Goal: Contribute content: Contribute content

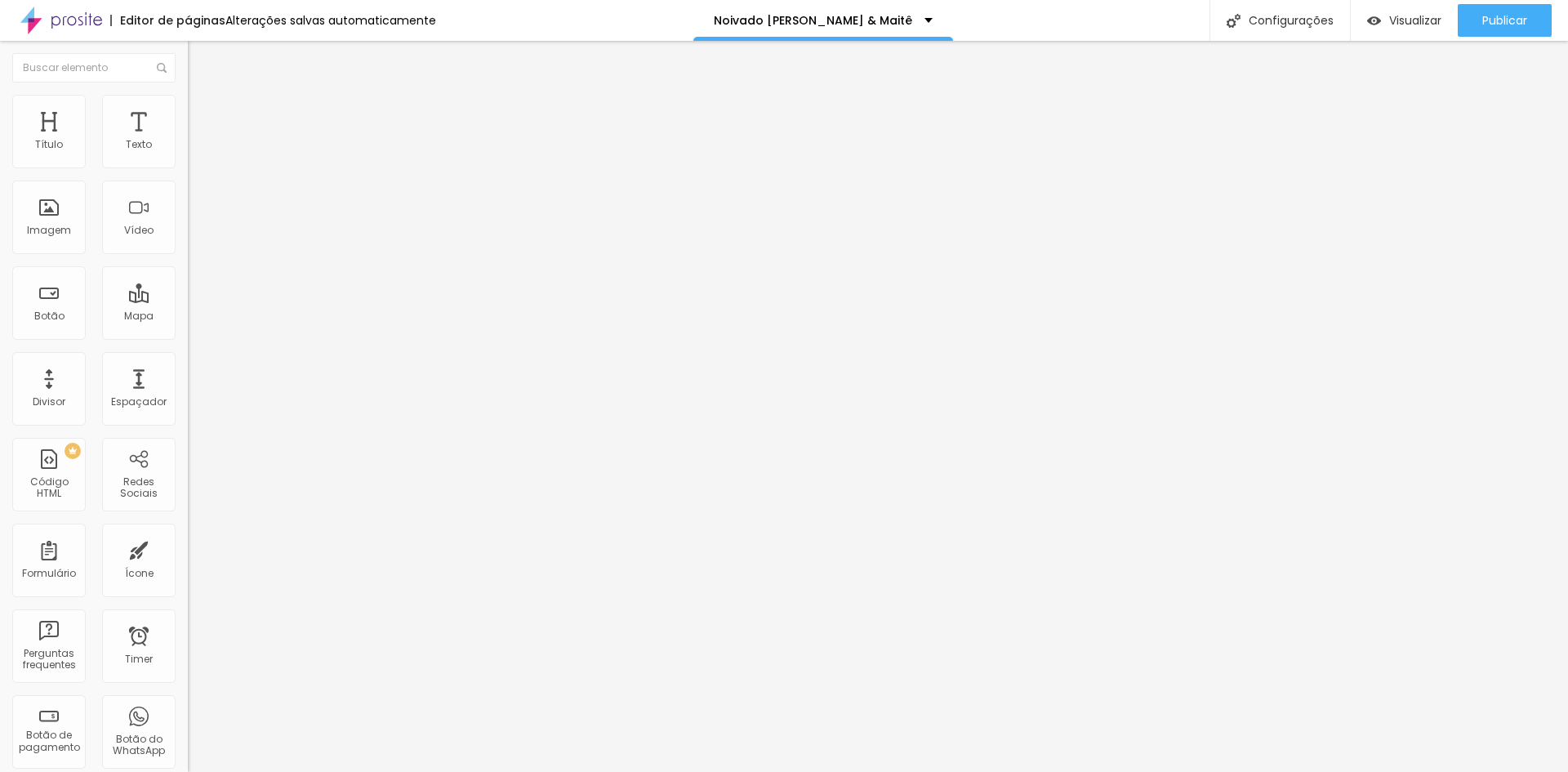
click at [188, 140] on span "Adicionar imagem" at bounding box center [240, 133] width 105 height 14
click at [188, 111] on li "Estilo" at bounding box center [281, 103] width 188 height 17
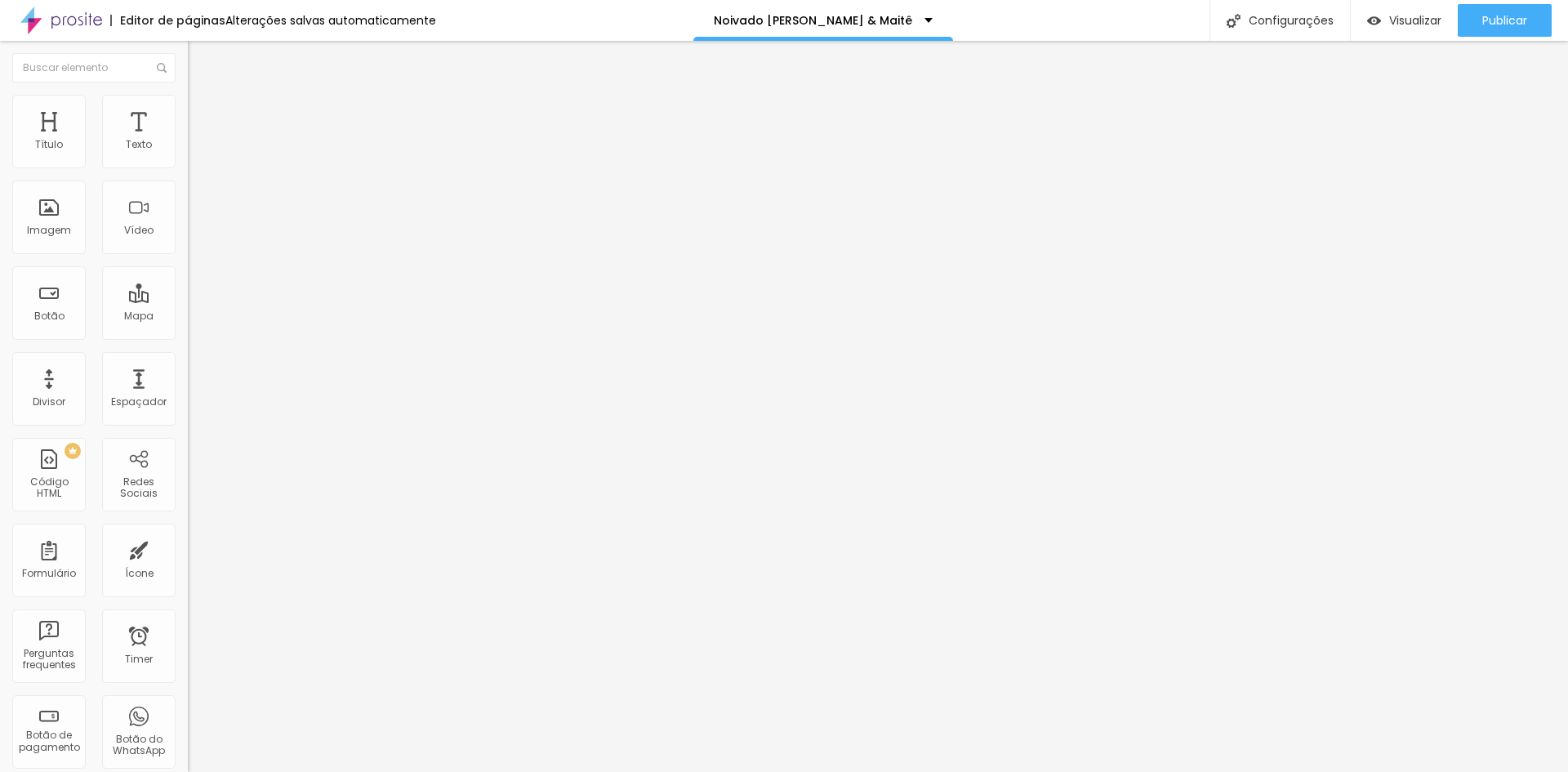
type input "95"
type input "90"
type input "85"
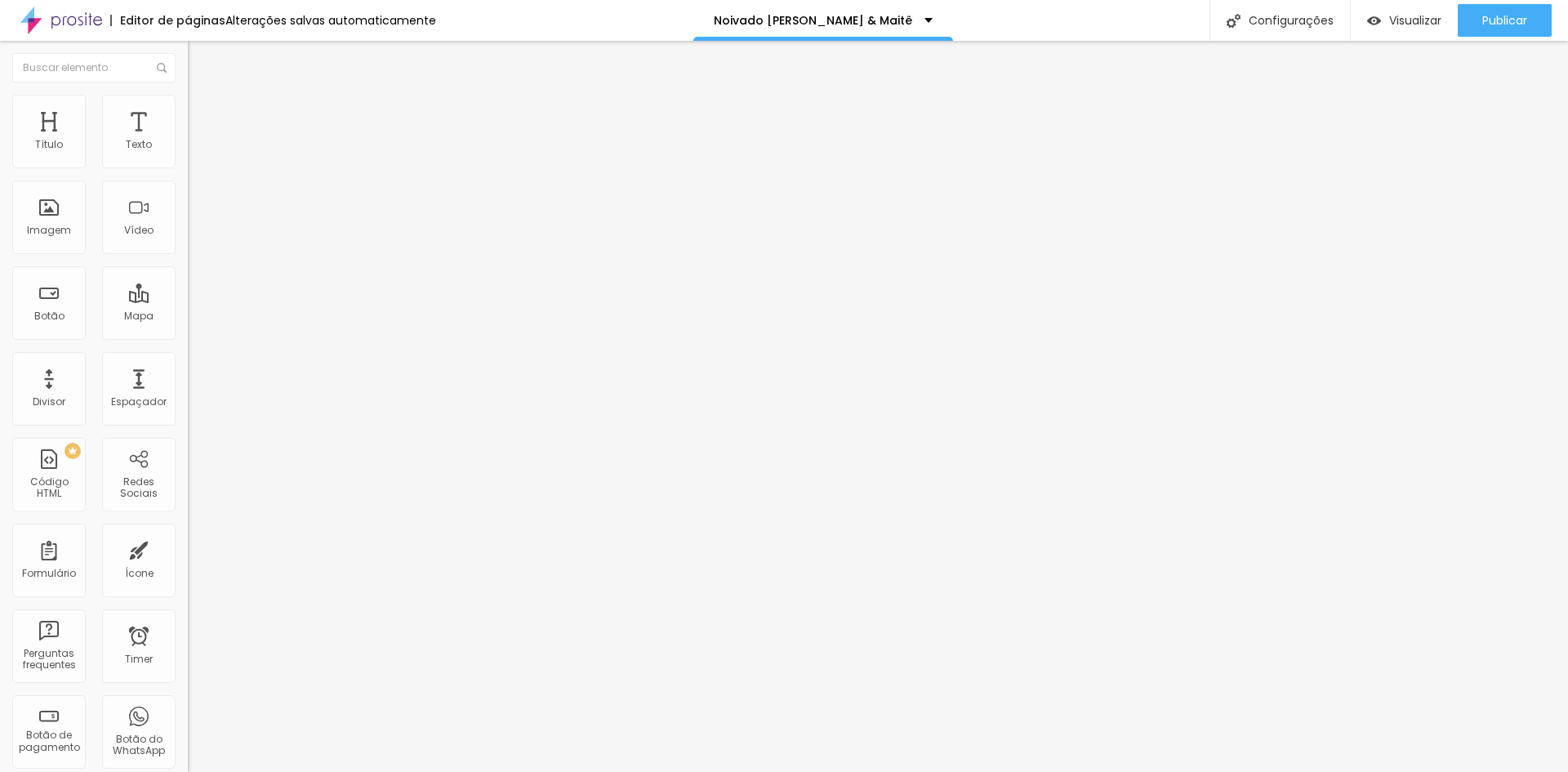
type input "85"
type input "80"
type input "75"
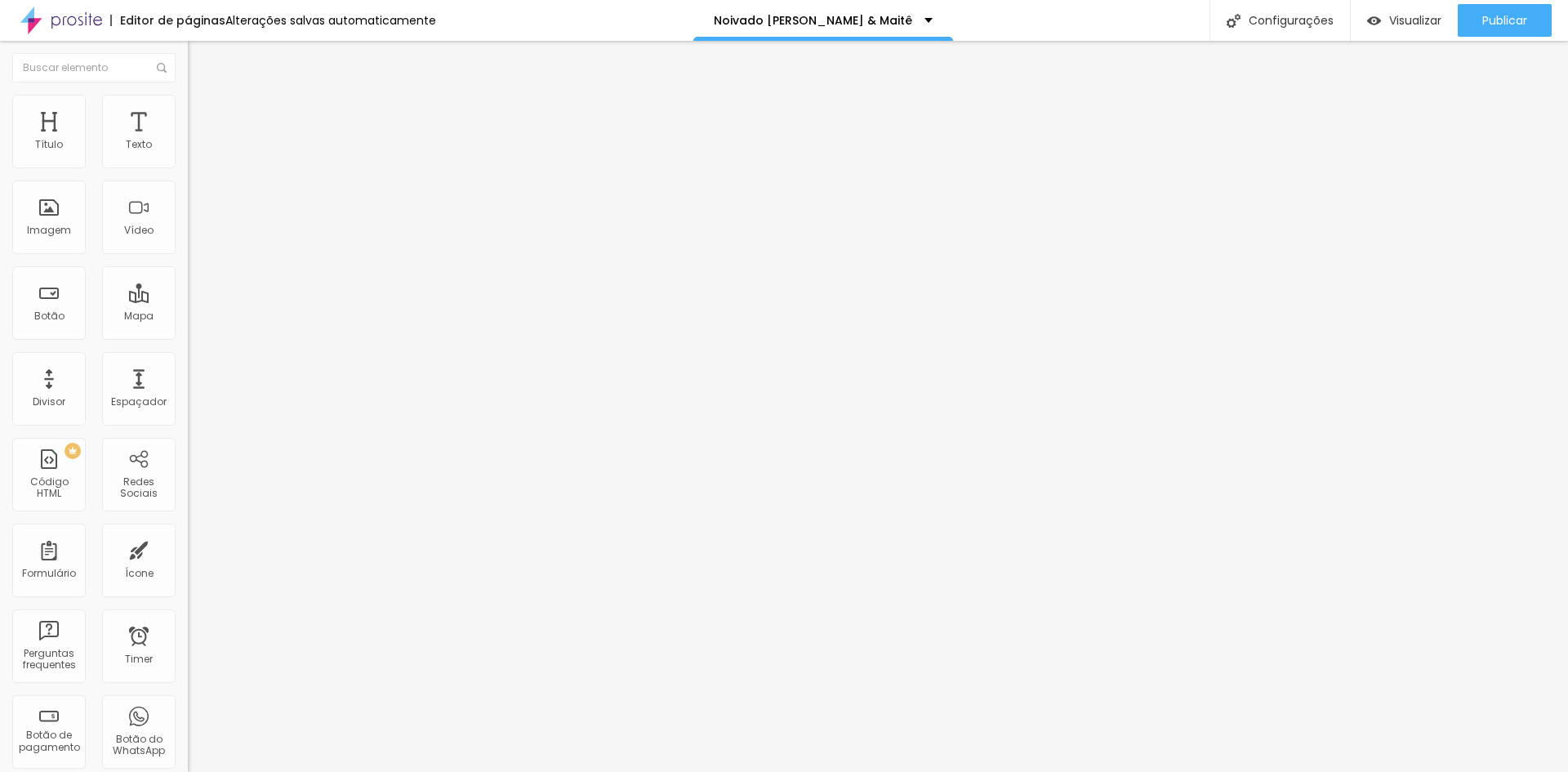
type input "70"
type input "65"
type input "60"
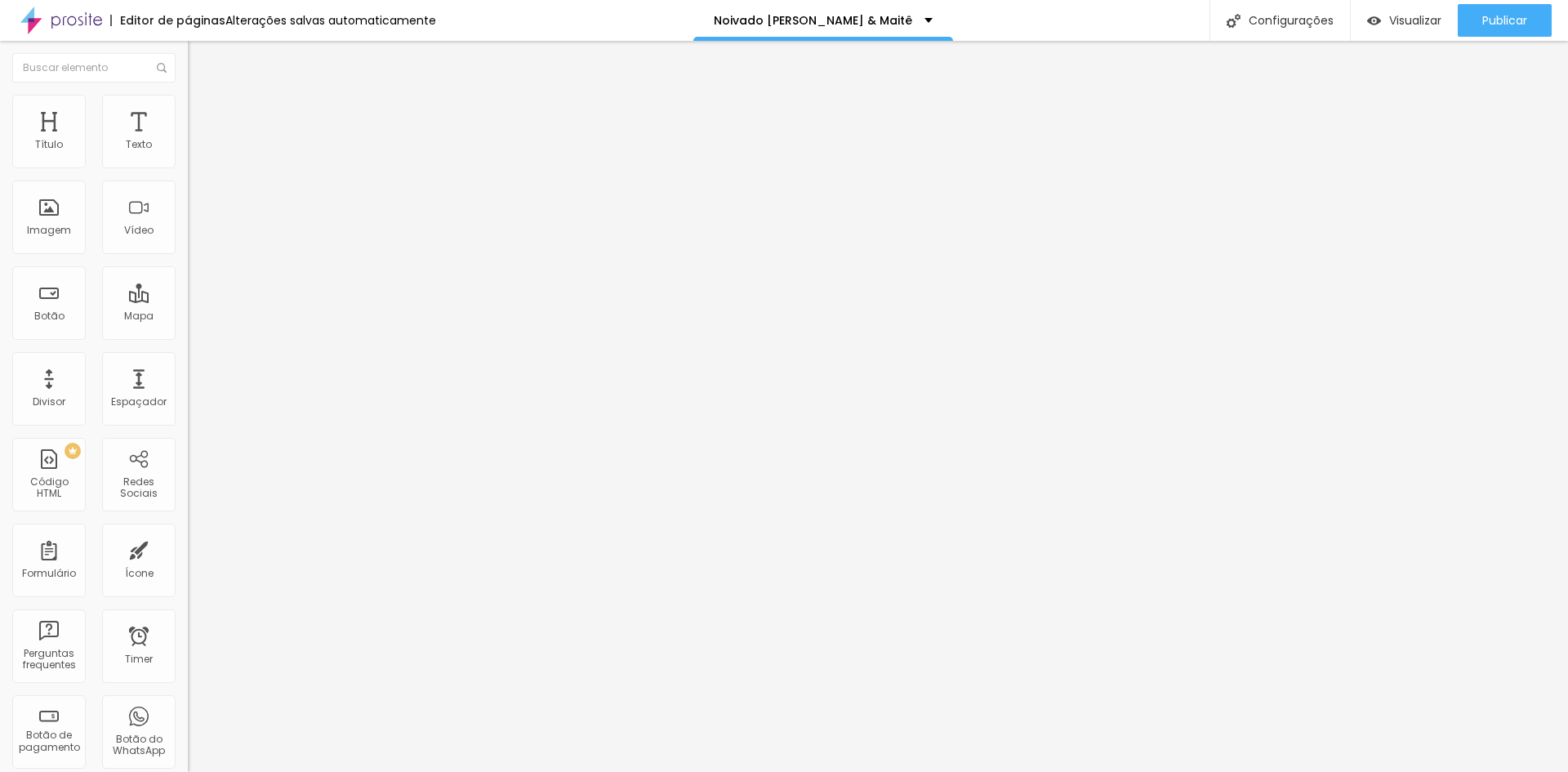
type input "60"
type input "55"
type input "50"
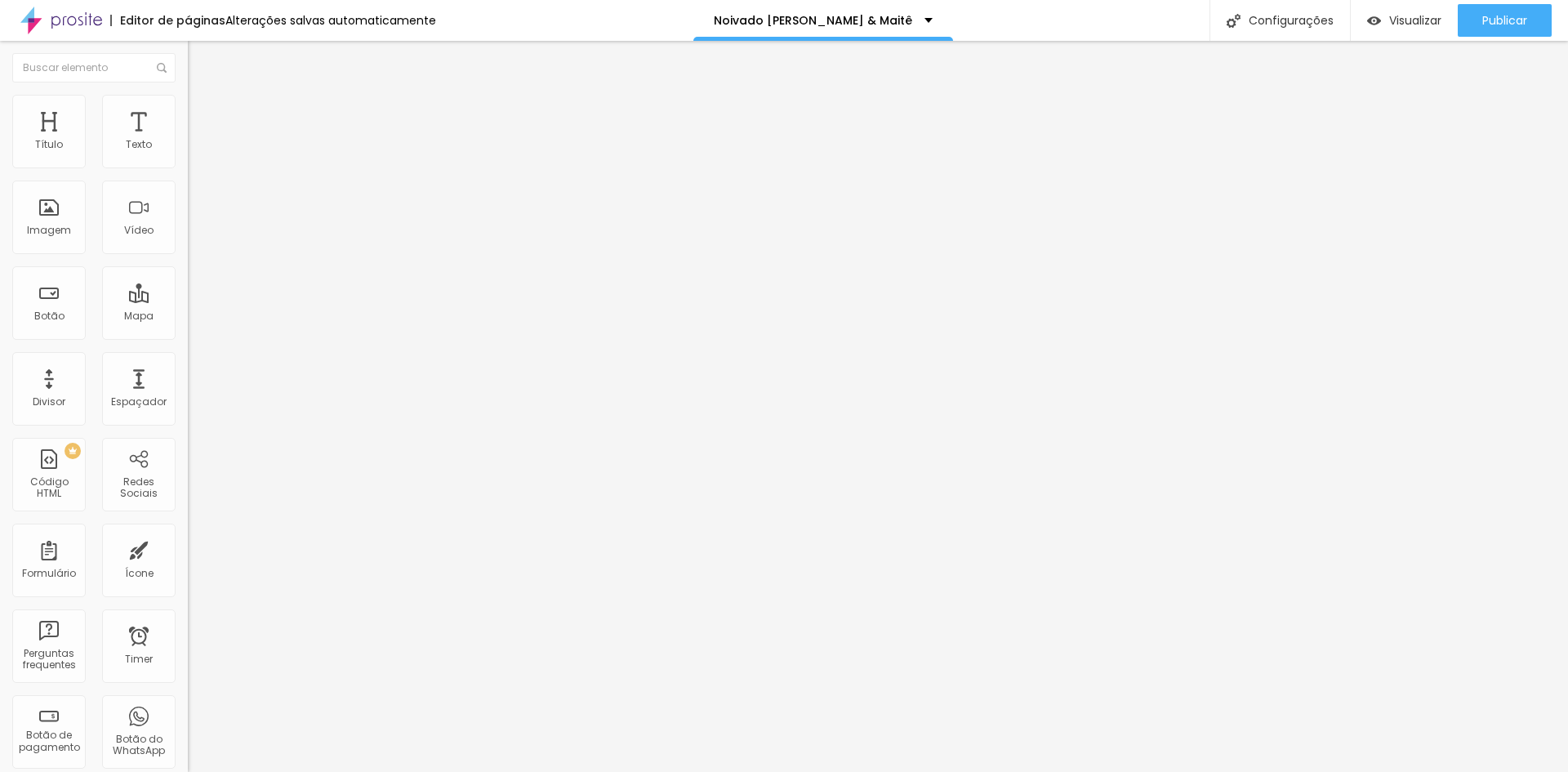
type input "45"
type input "40"
type input "35"
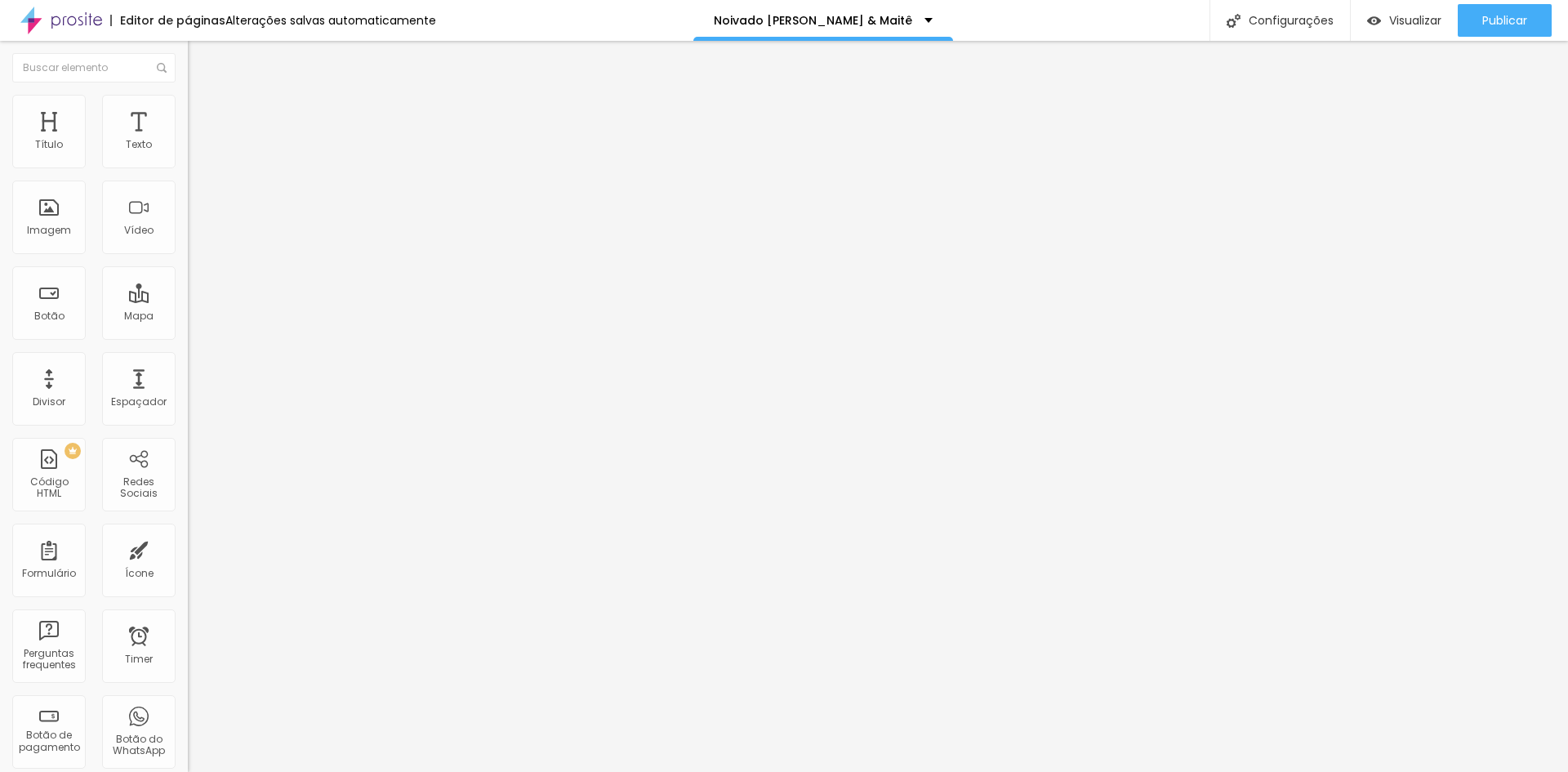
type input "35"
type input "30"
type input "25"
drag, startPoint x: 169, startPoint y: 176, endPoint x: 47, endPoint y: 173, distance: 122.0
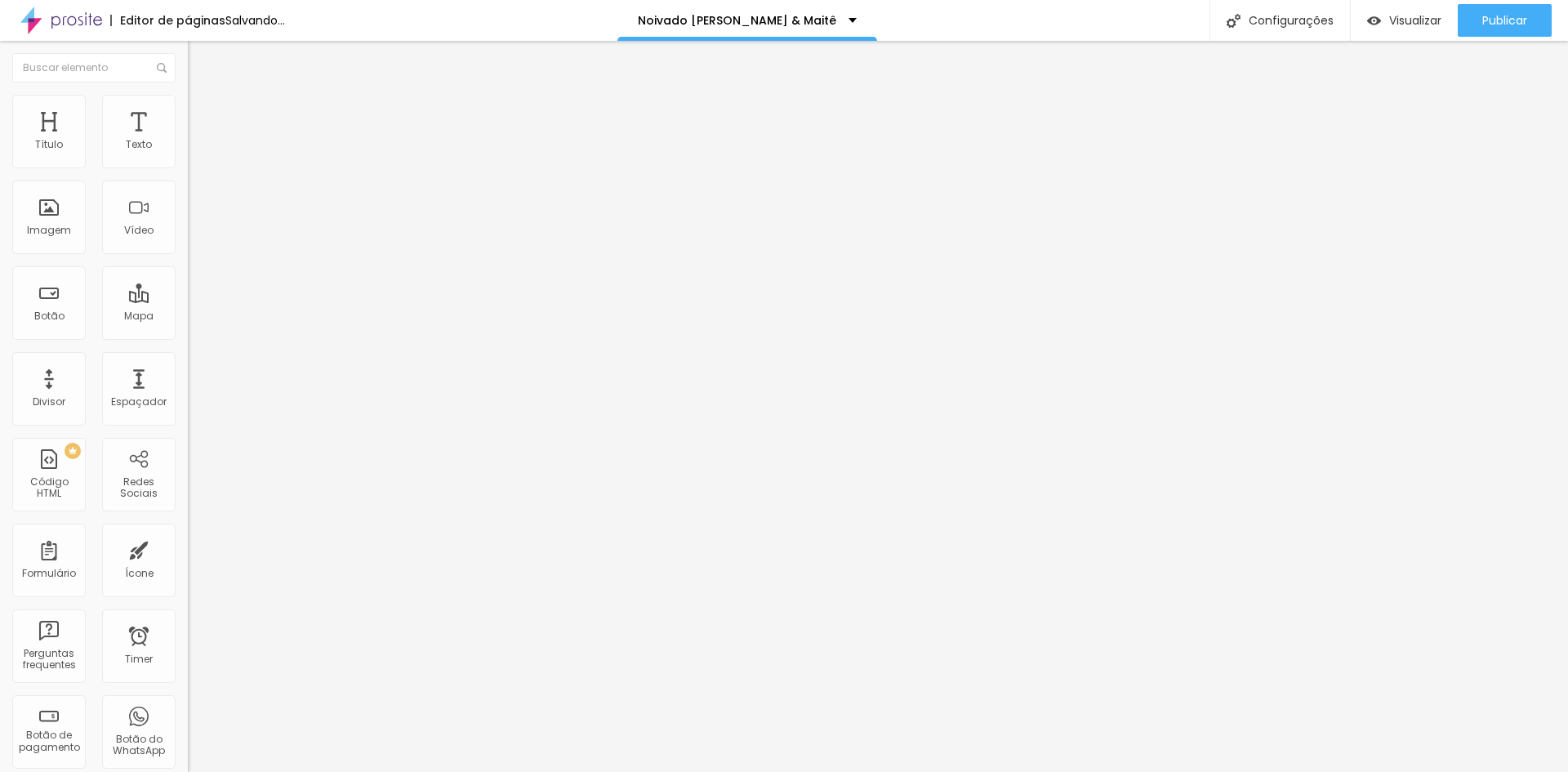
type input "25"
click at [188, 167] on input "range" at bounding box center [240, 161] width 105 height 13
type input "2"
type input "3"
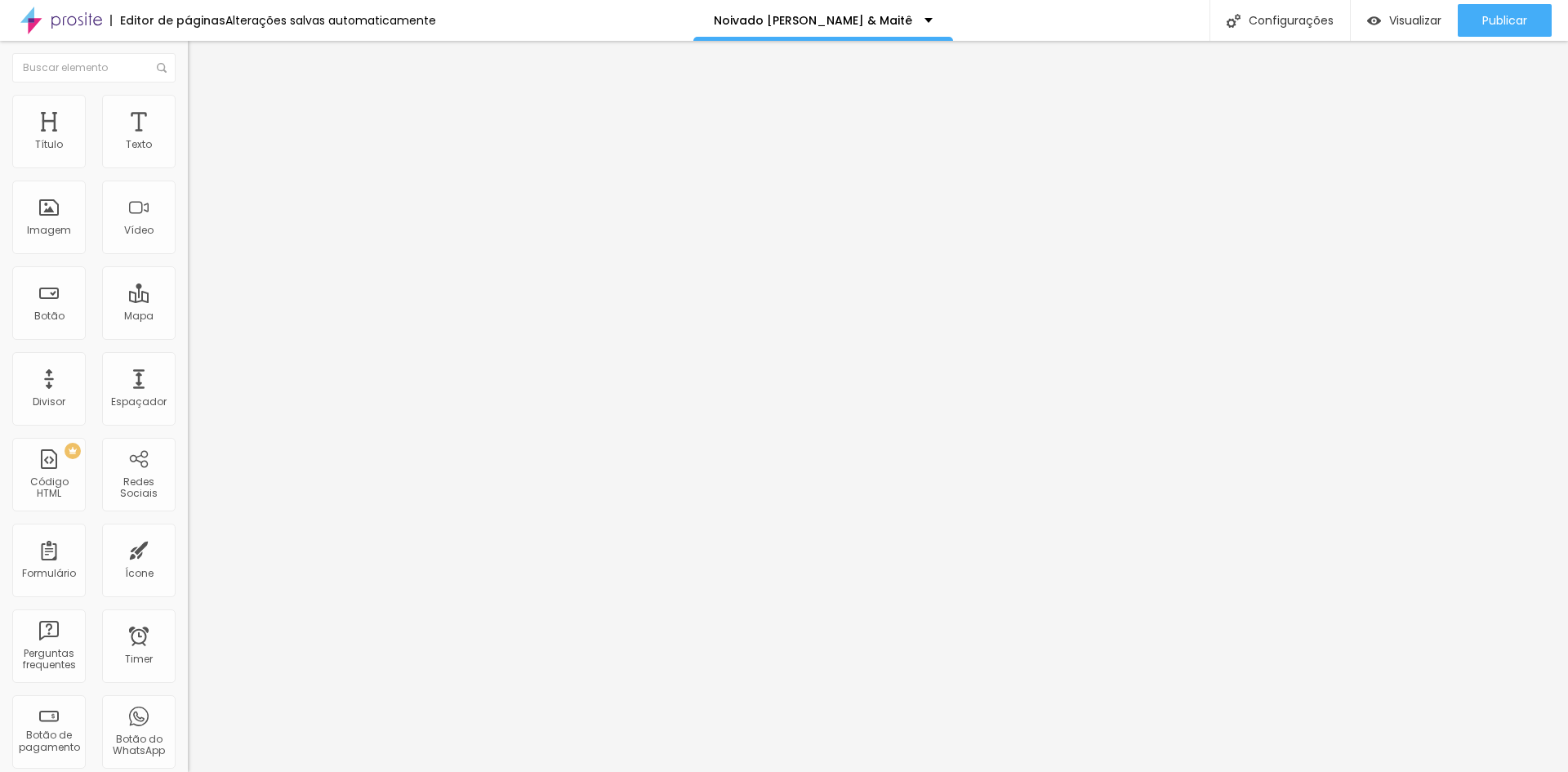
type input "3"
type input "21"
type input "30"
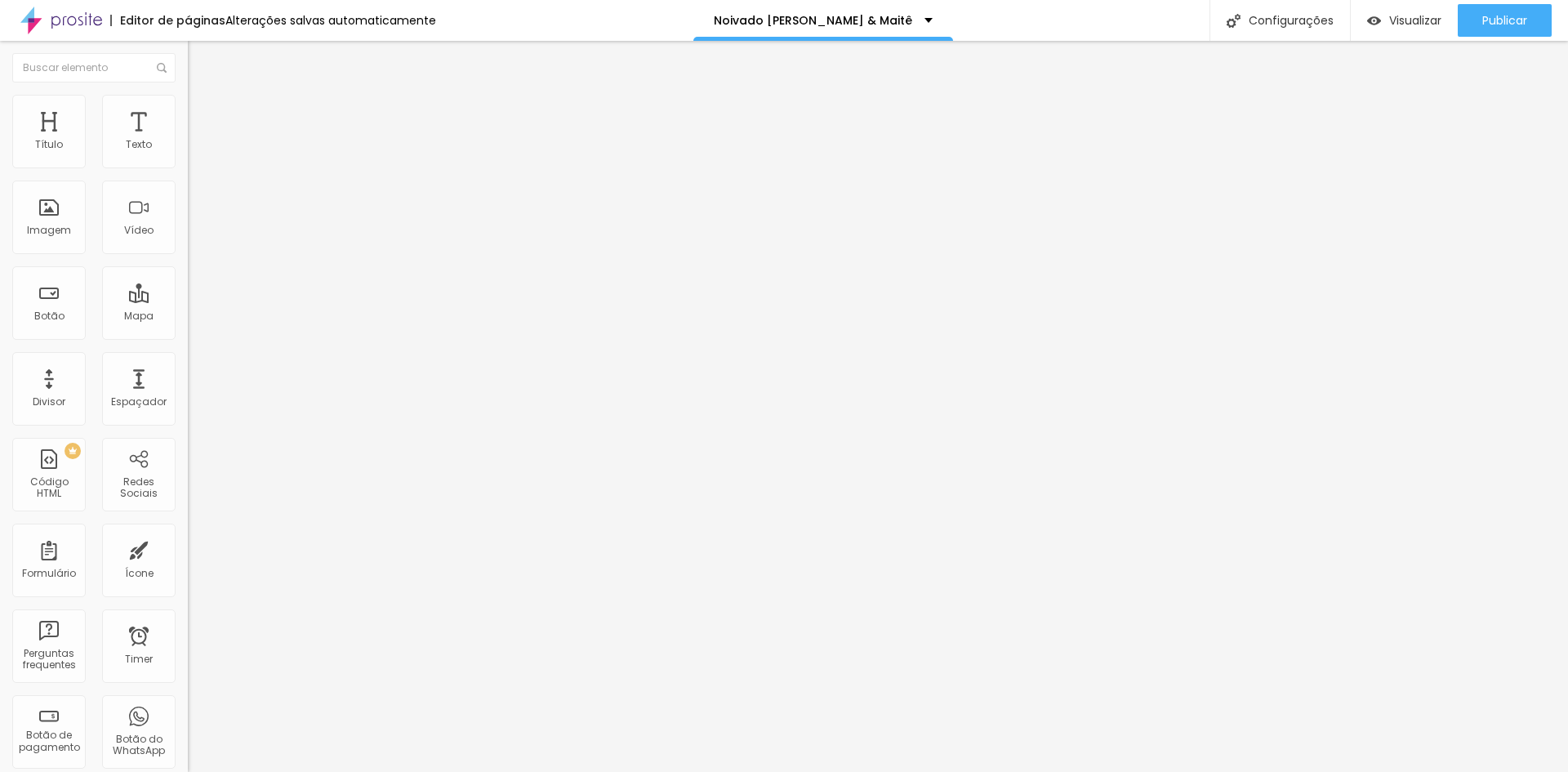
type input "31"
type input "36"
type input "41"
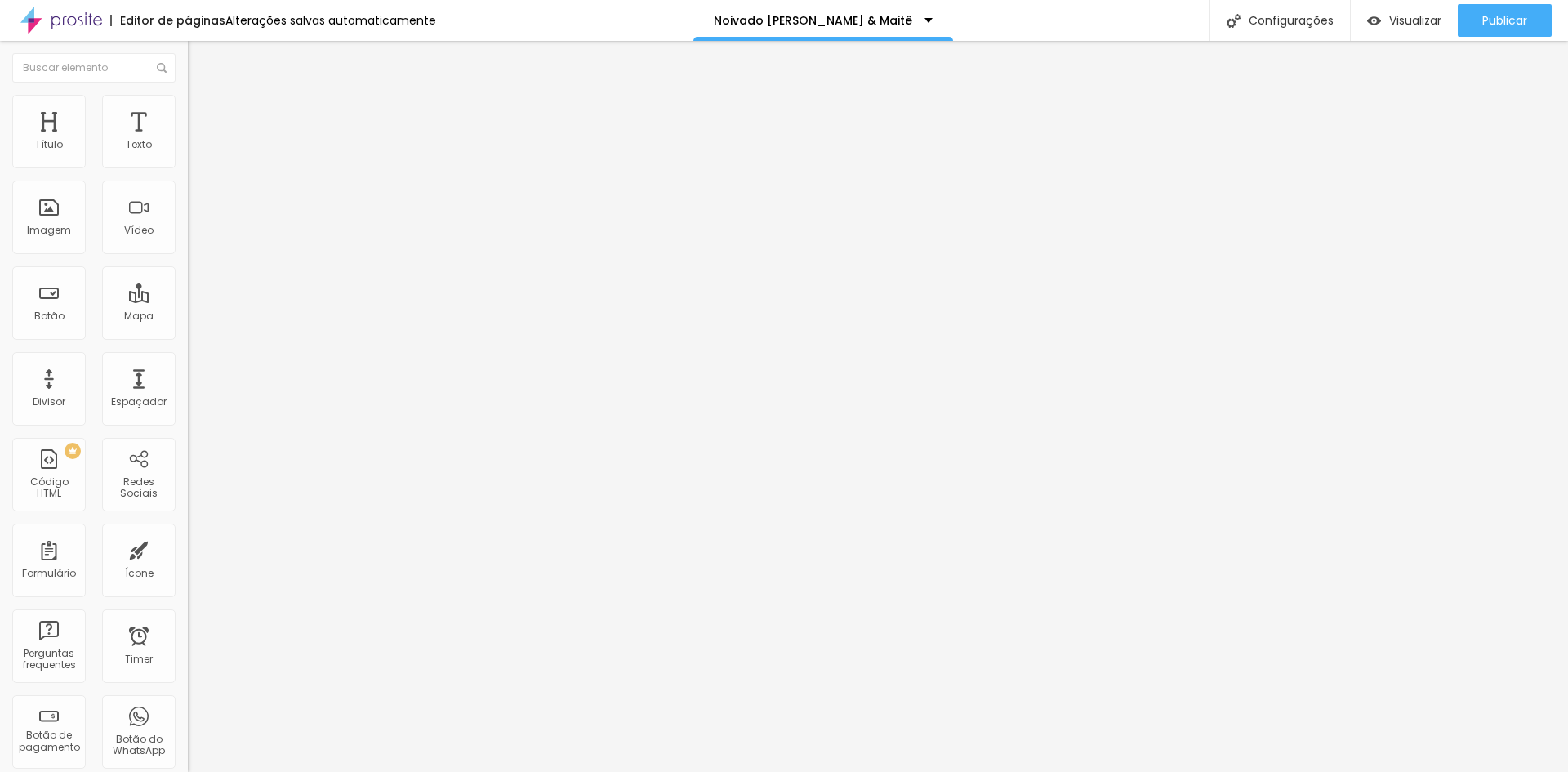
type input "41"
type input "46"
type input "51"
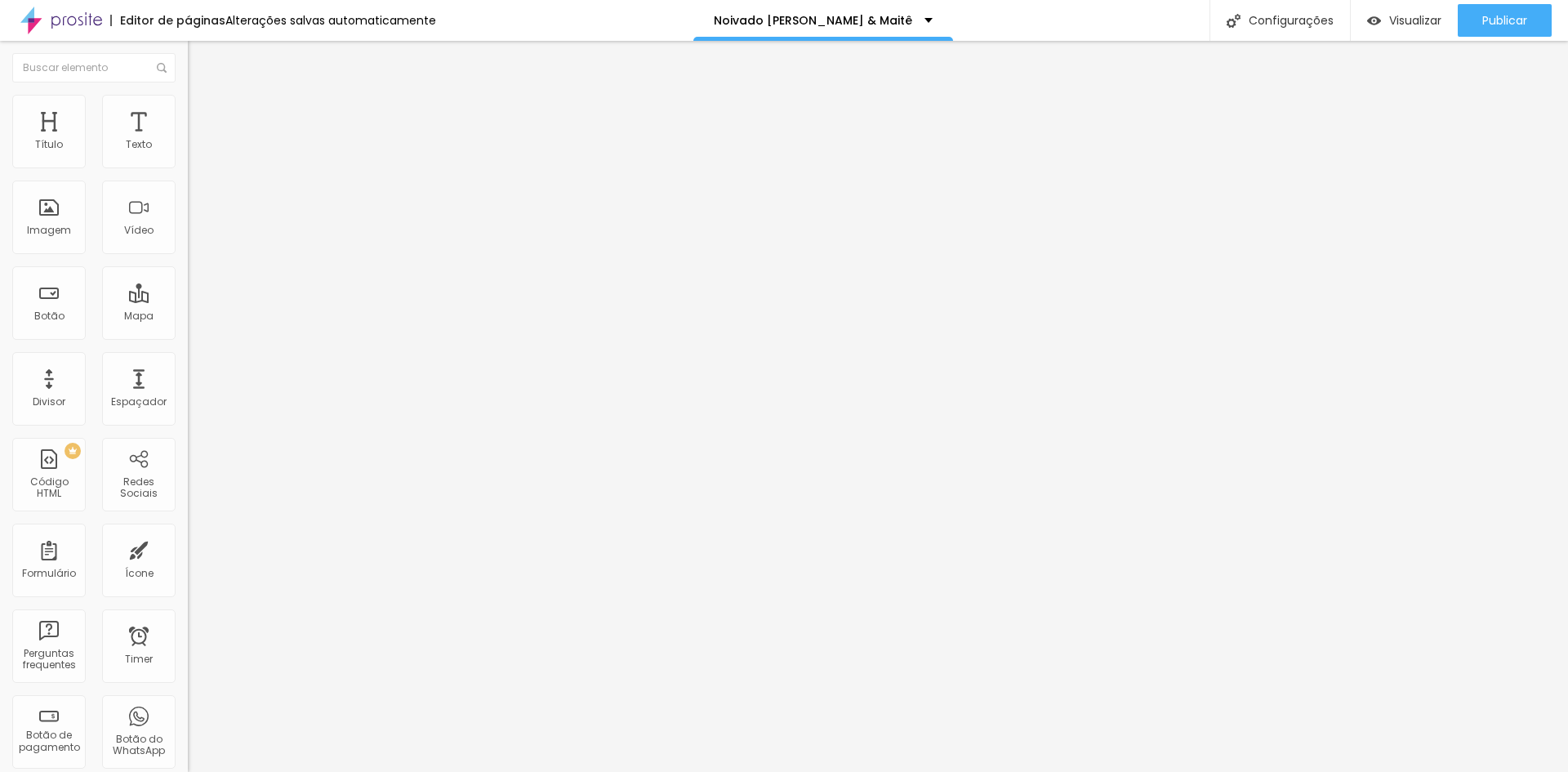
type input "54"
type input "58"
type input "63"
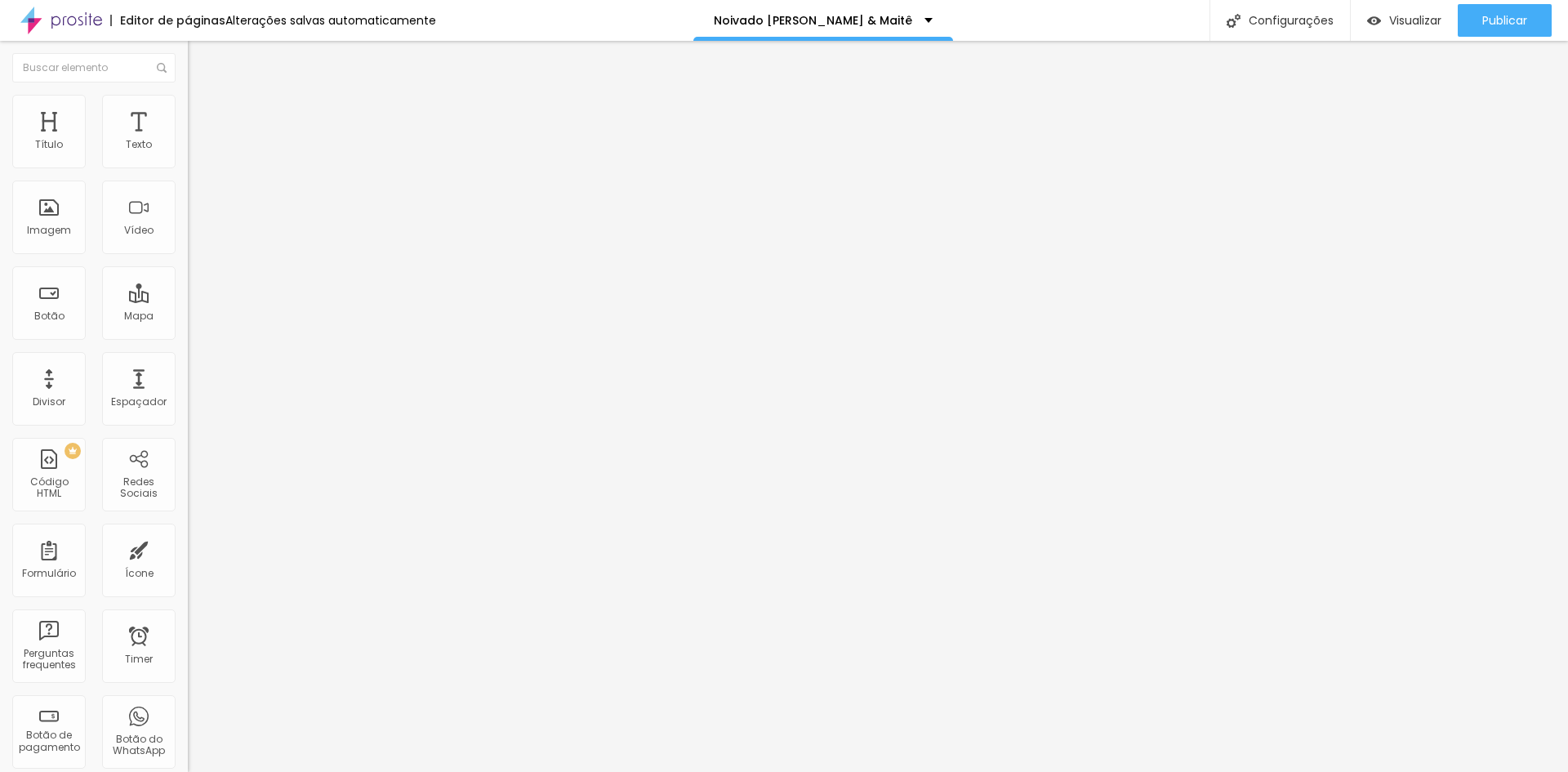
type input "63"
type input "66"
type input "67"
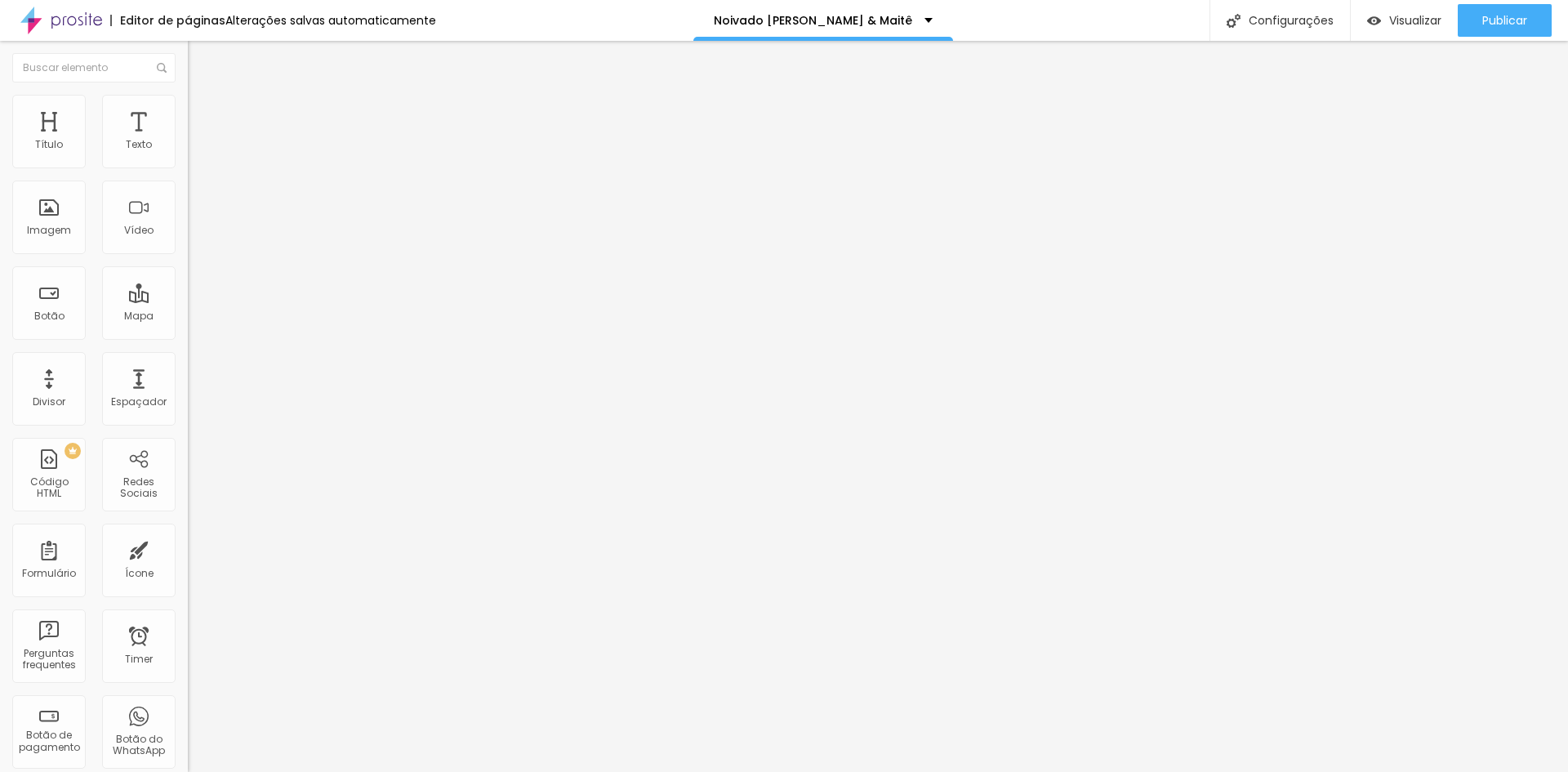
type input "69"
type input "71"
type input "72"
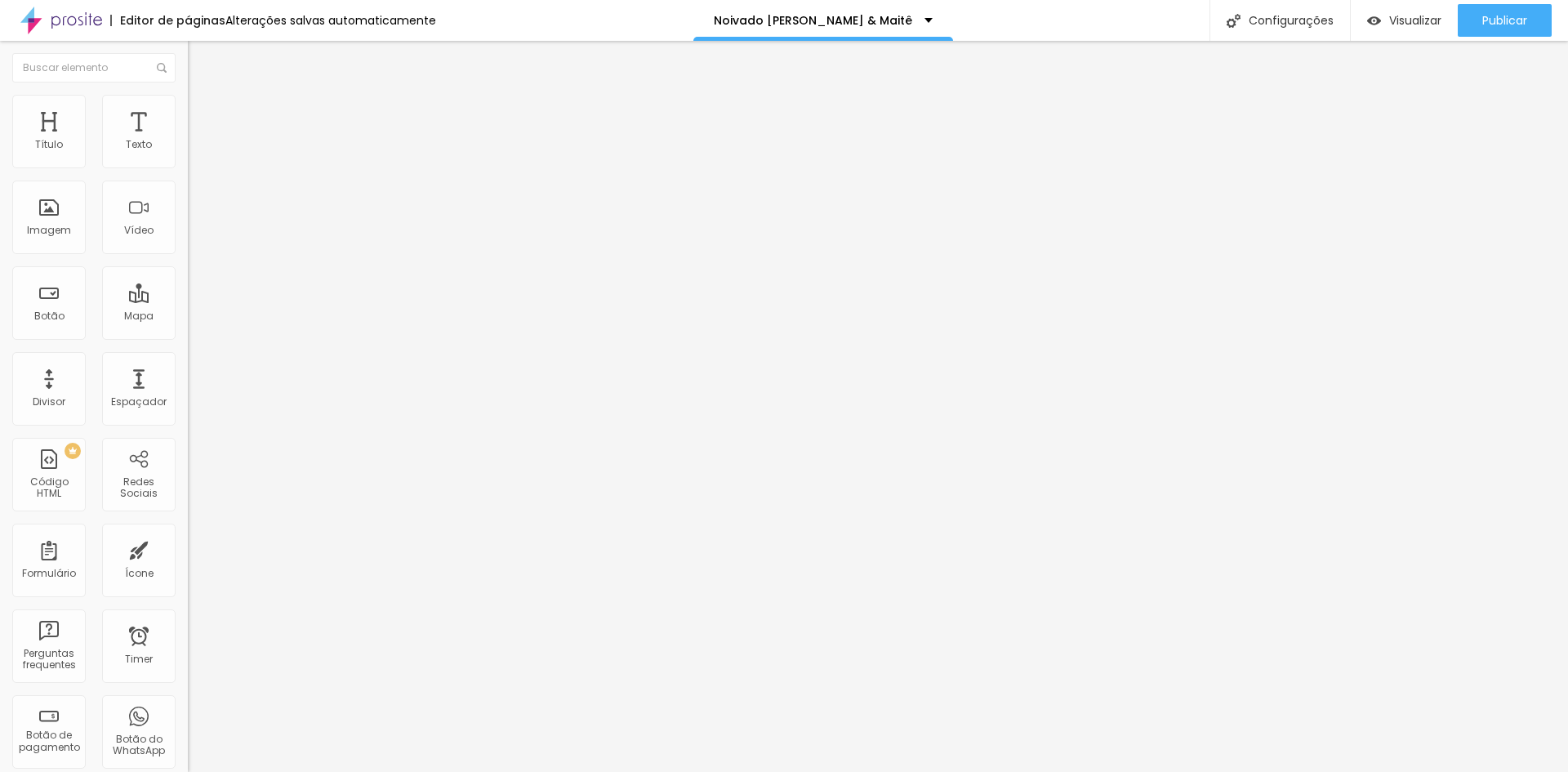
type input "72"
type input "74"
type input "76"
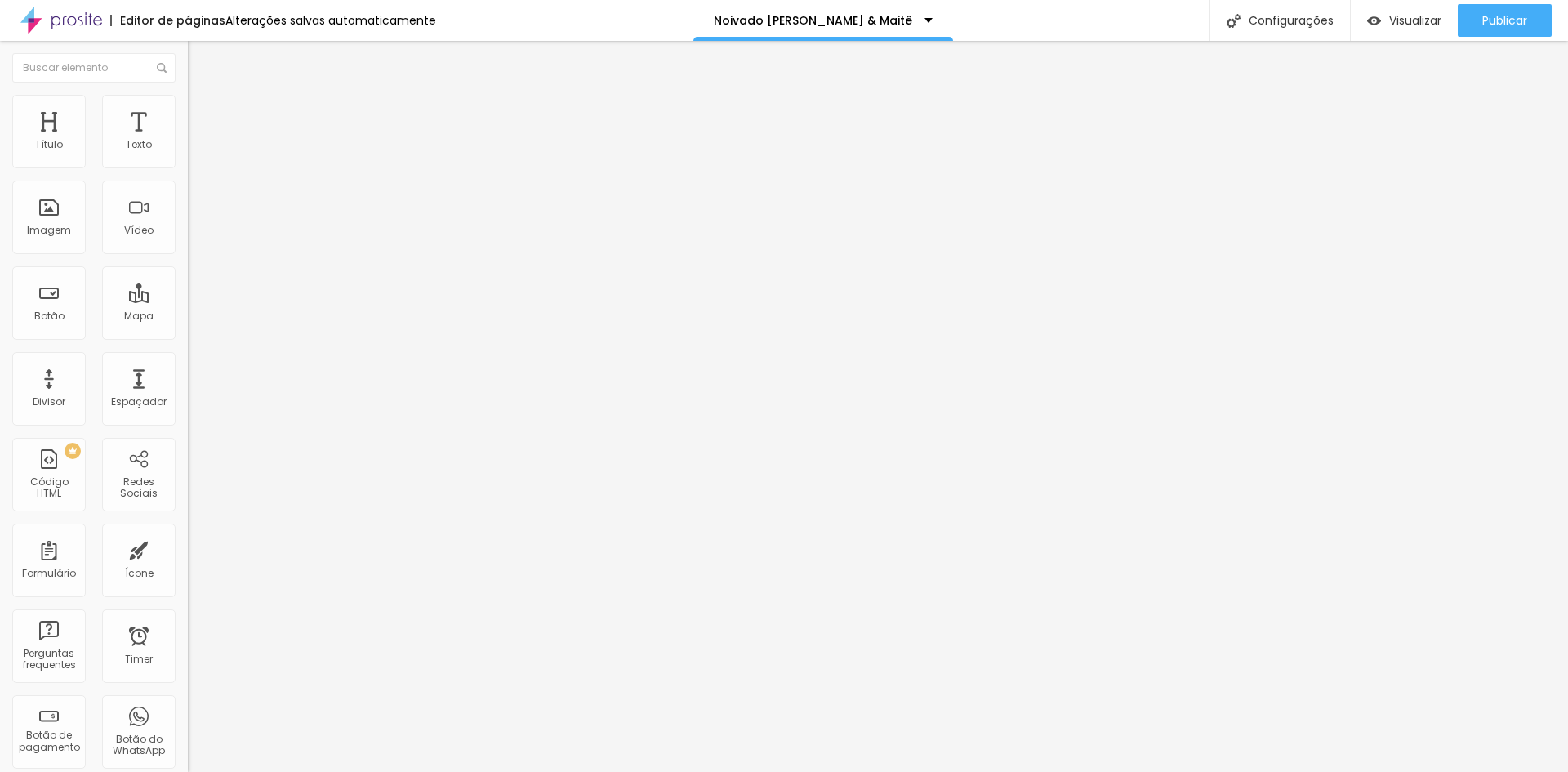
type input "77"
type input "79"
type input "81"
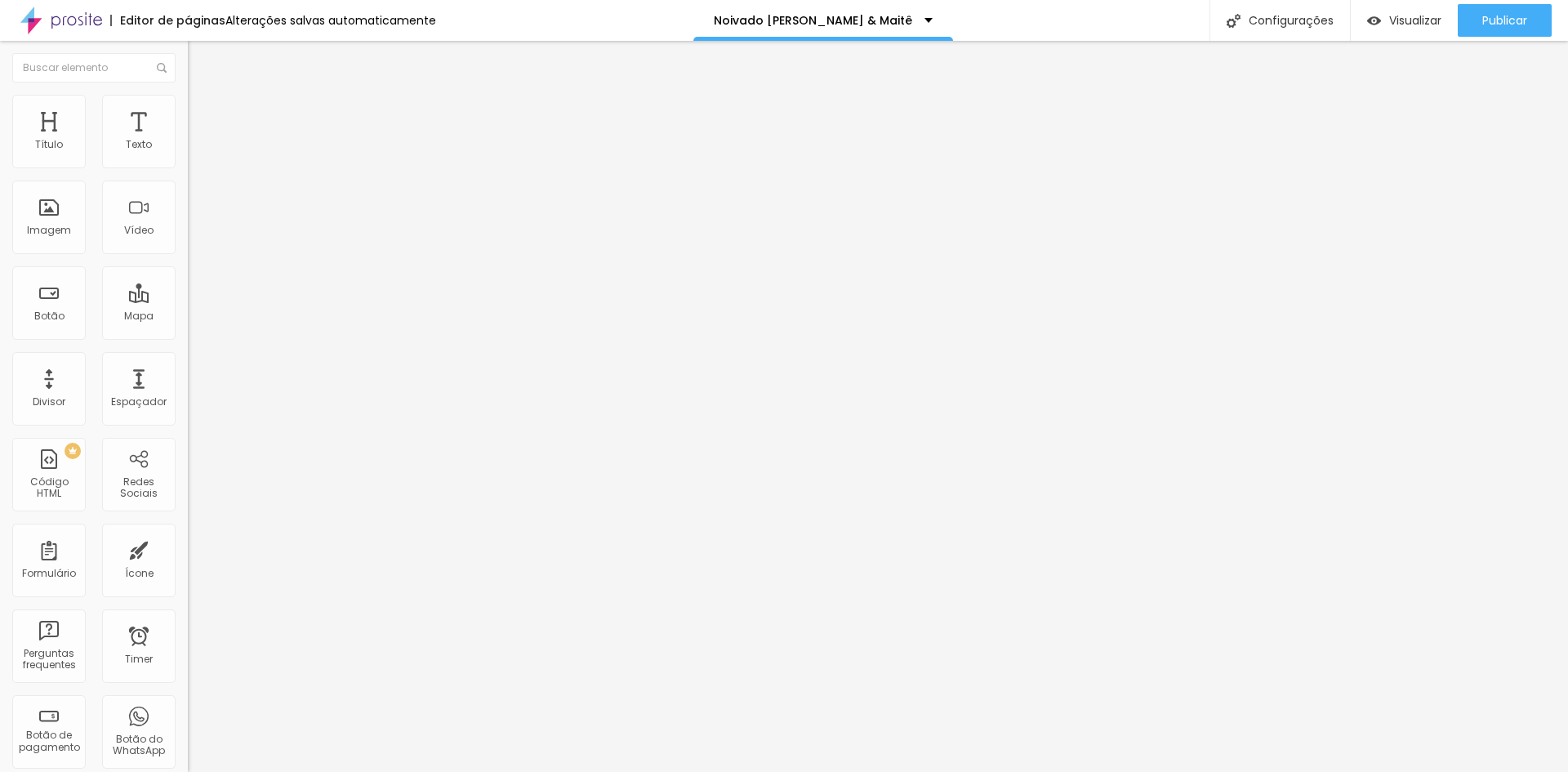
type input "81"
type input "84"
type input "86"
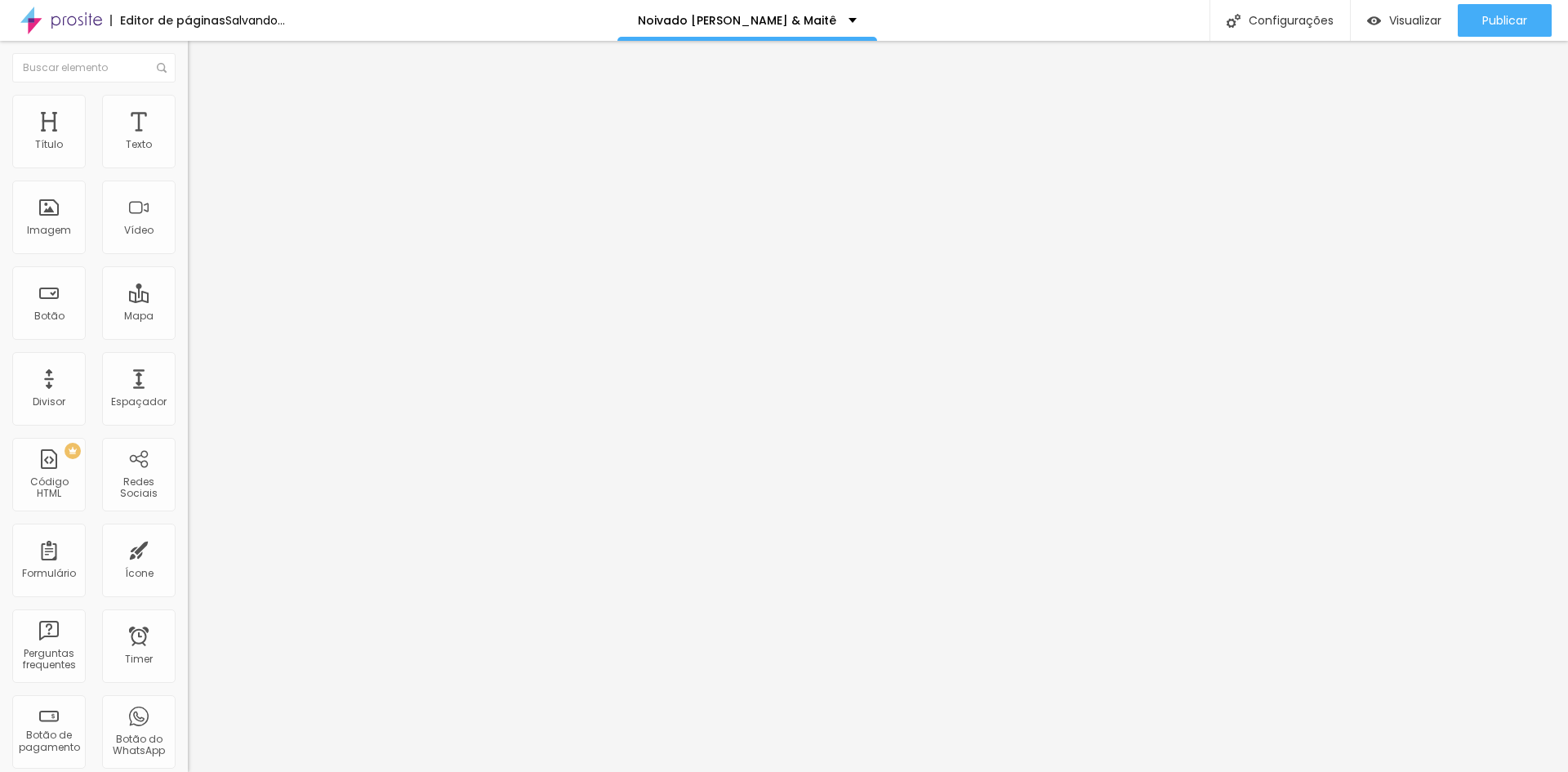
type input "87"
type input "92"
type input "100"
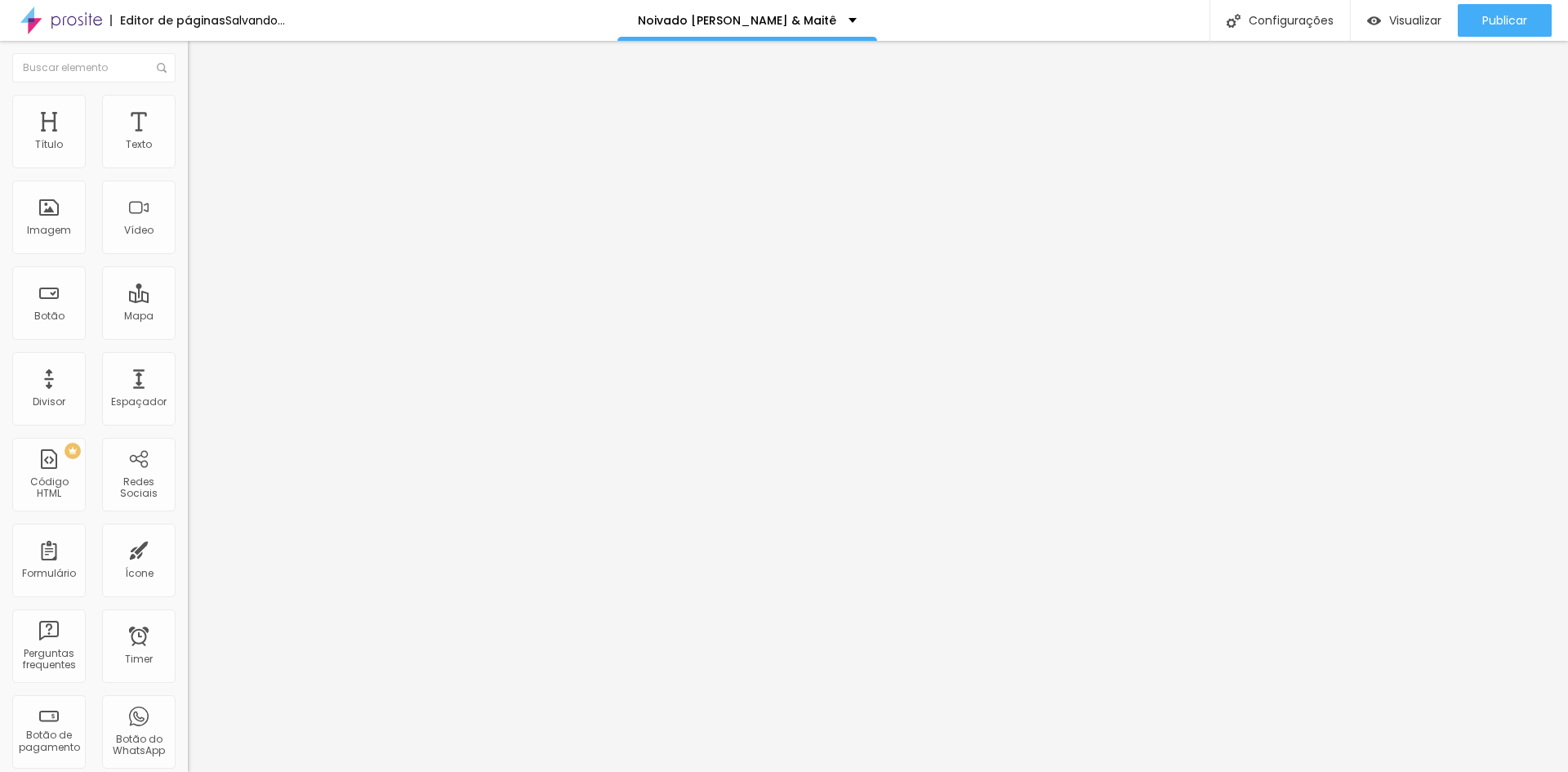
type input "100"
type input "102"
type input "104"
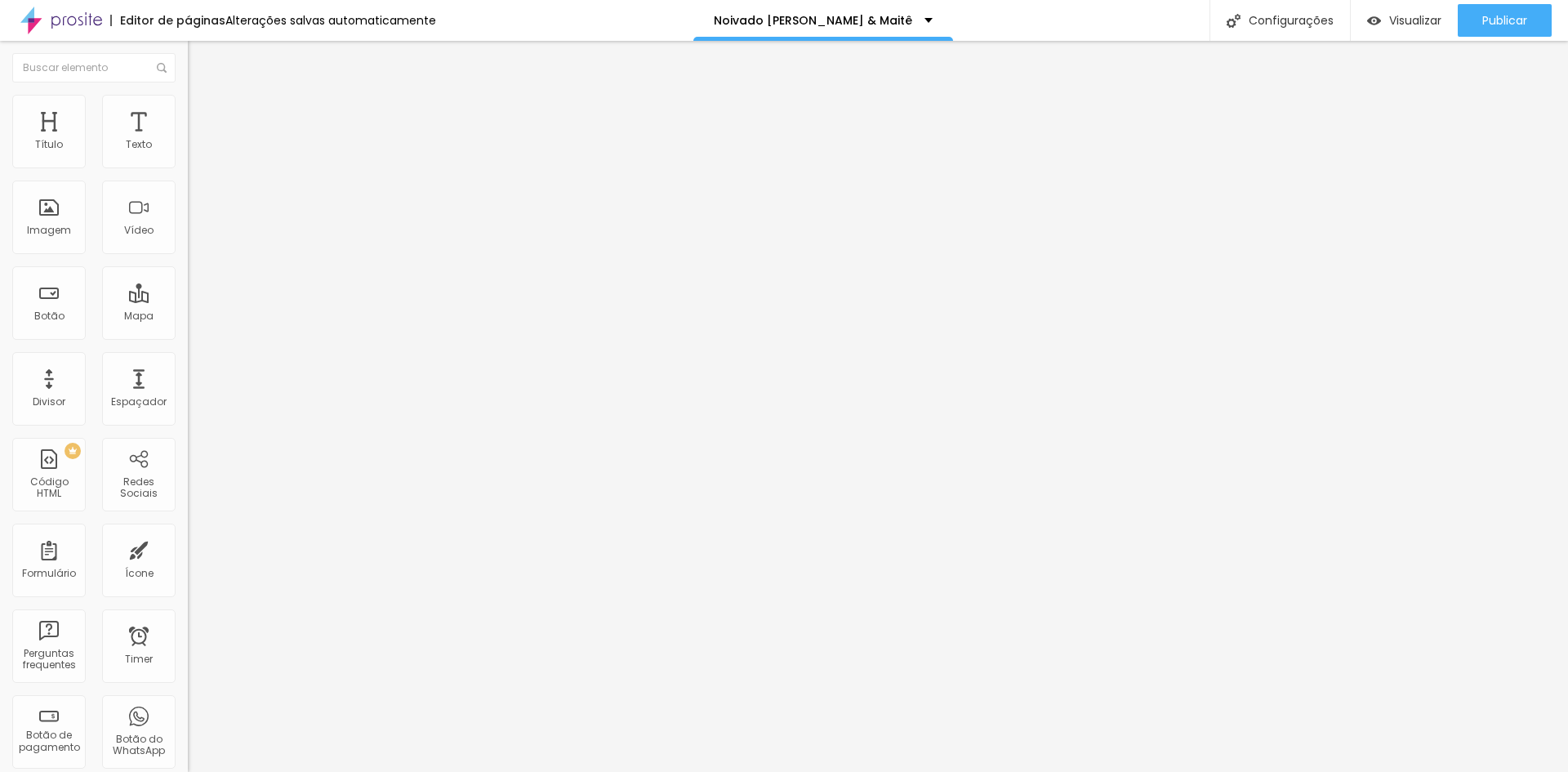
type input "105"
type input "107"
type input "112"
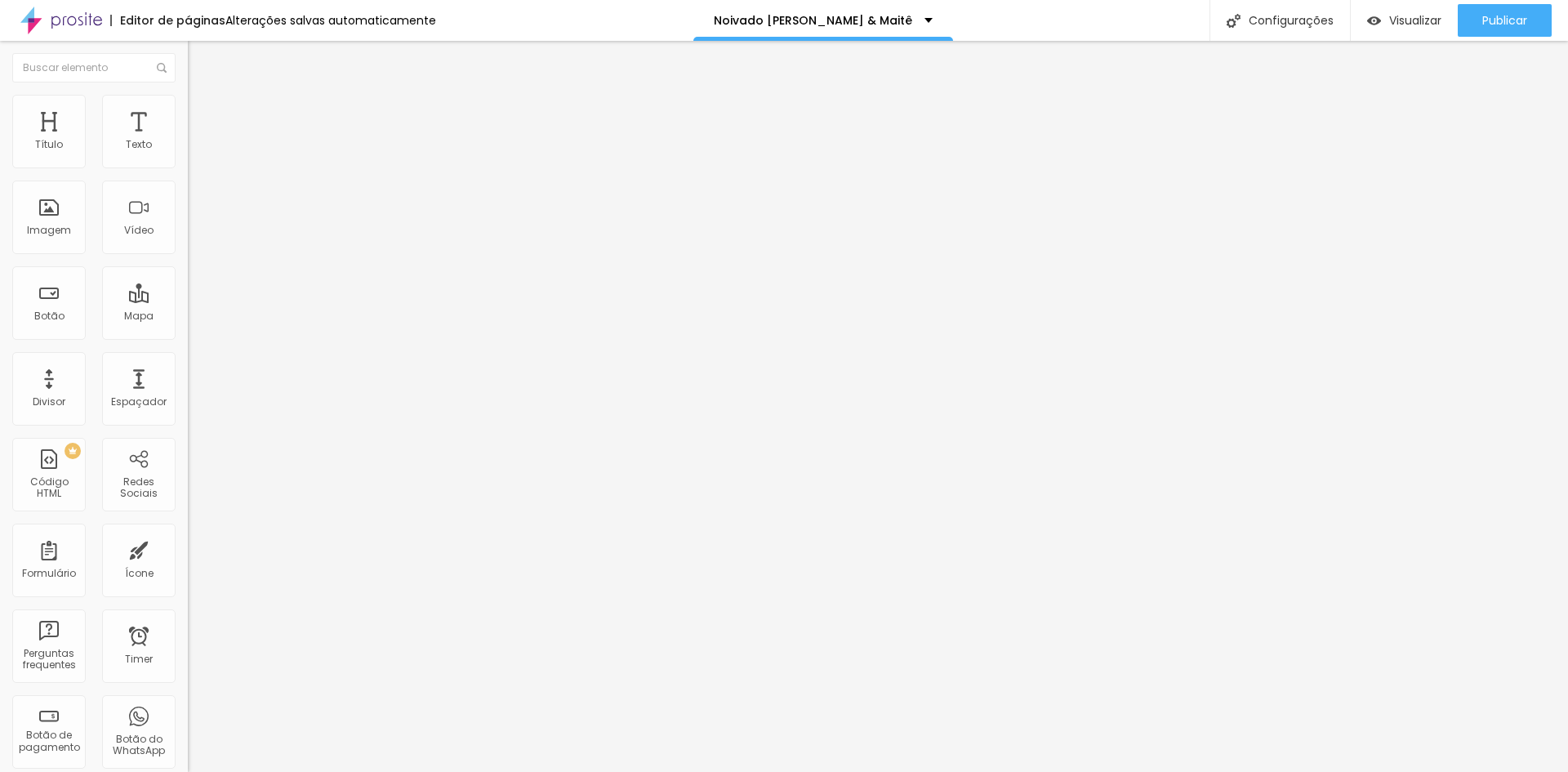
type input "112"
type input "115"
type input "117"
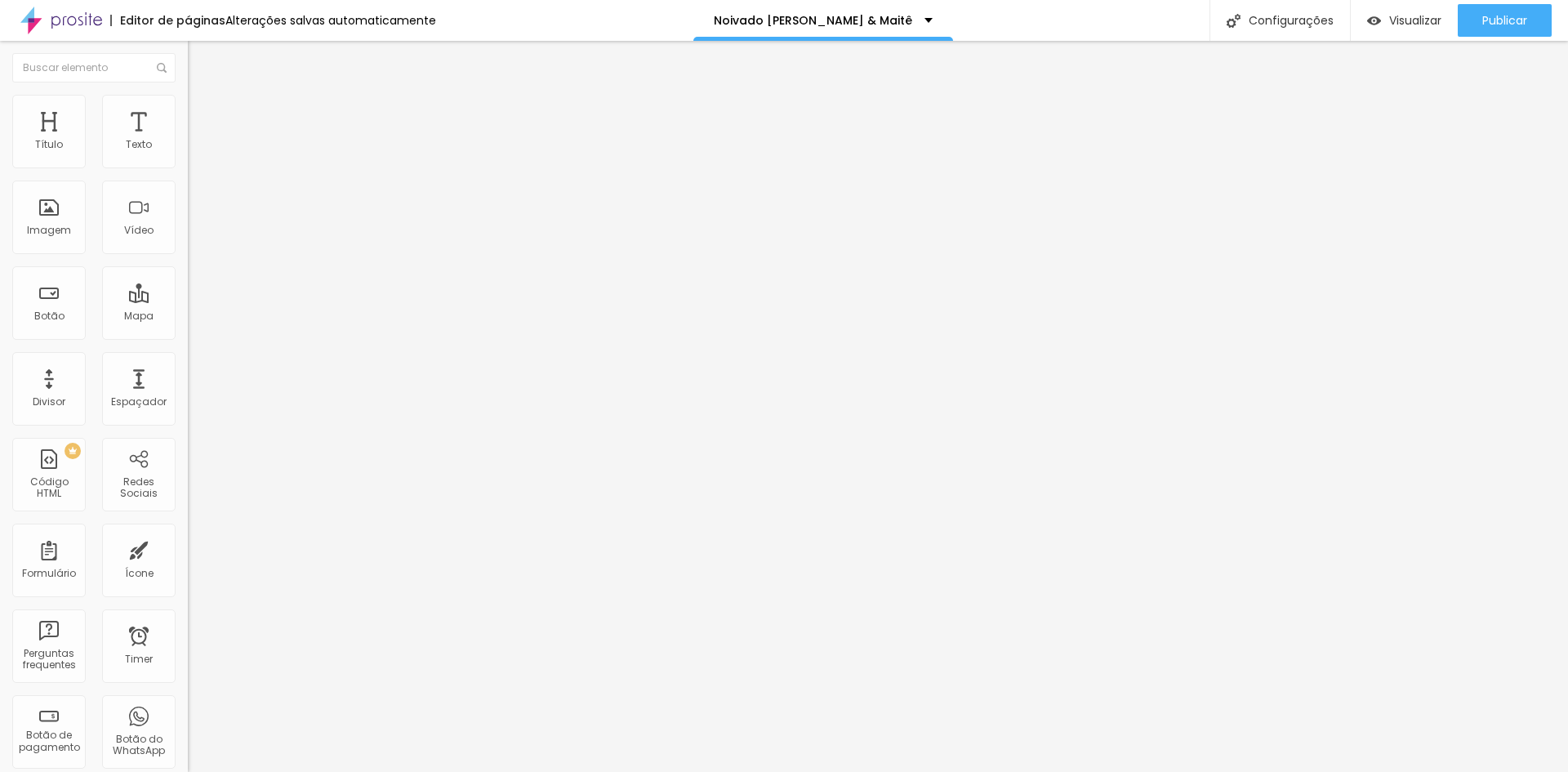
type input "118"
type input "120"
type input "125"
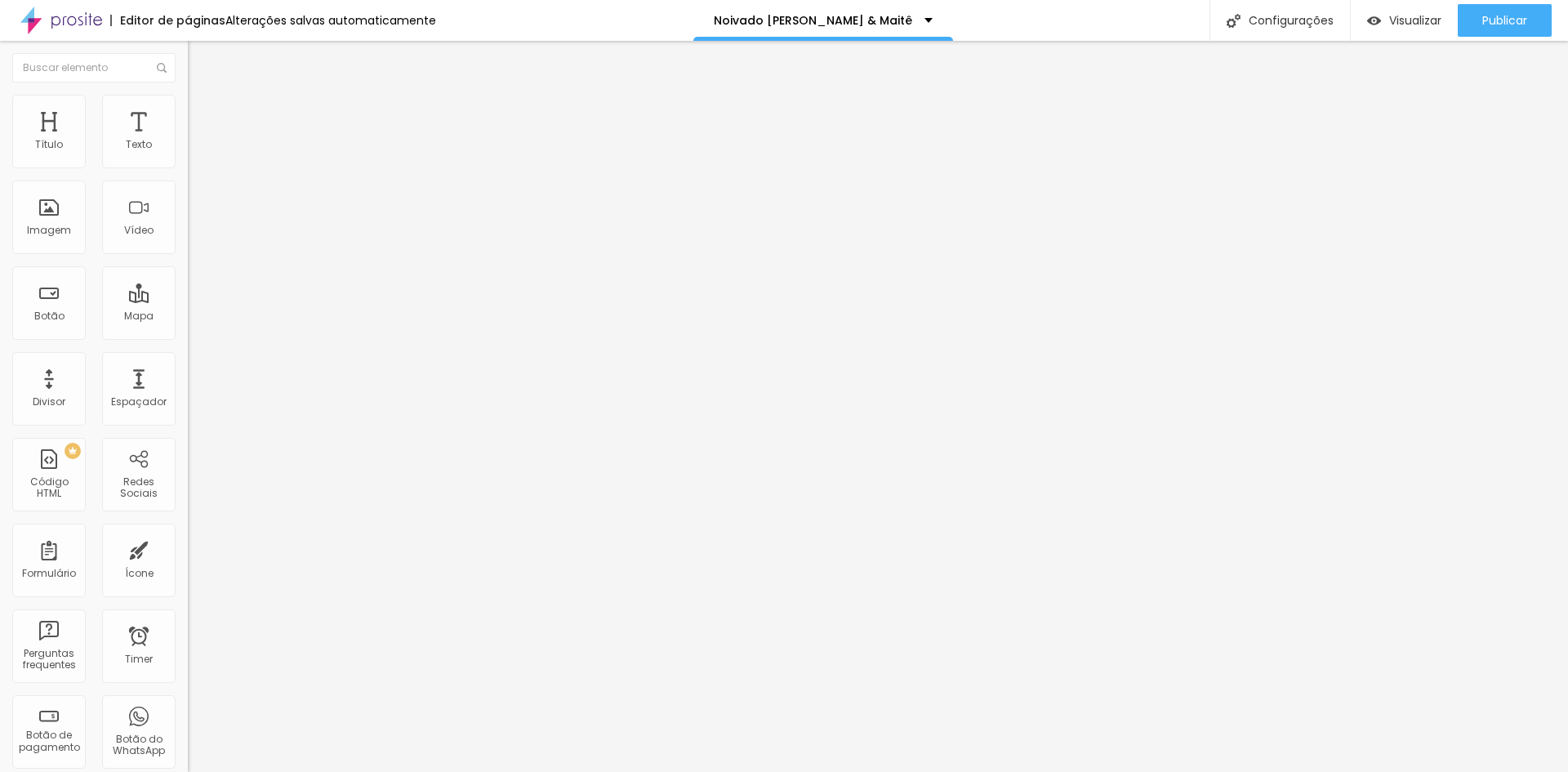
type input "125"
type input "130"
type input "132"
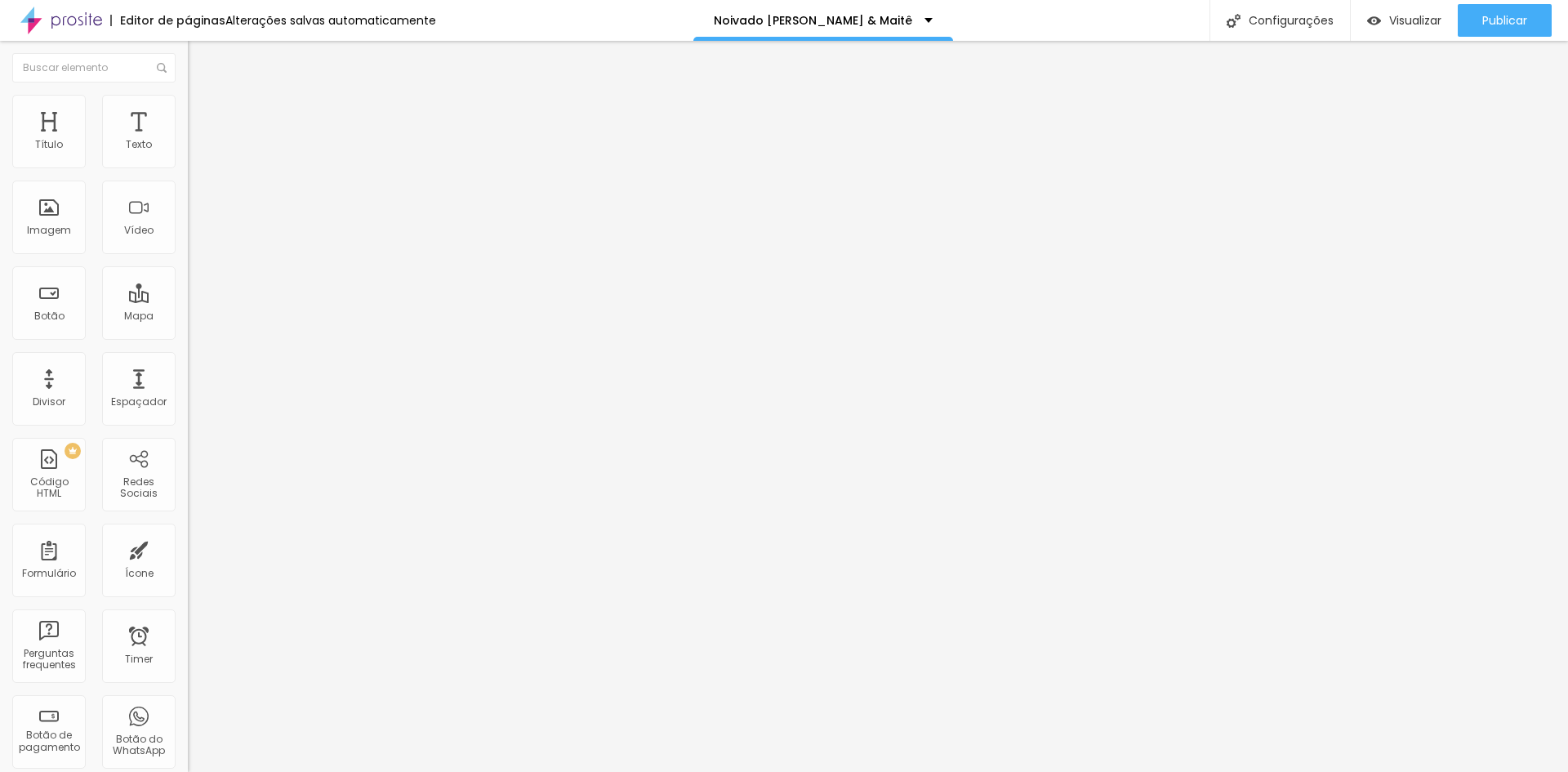
type input "135"
drag, startPoint x: 36, startPoint y: 208, endPoint x: 105, endPoint y: 205, distance: 69.1
type input "135"
click at [188, 359] on input "range" at bounding box center [240, 365] width 105 height 13
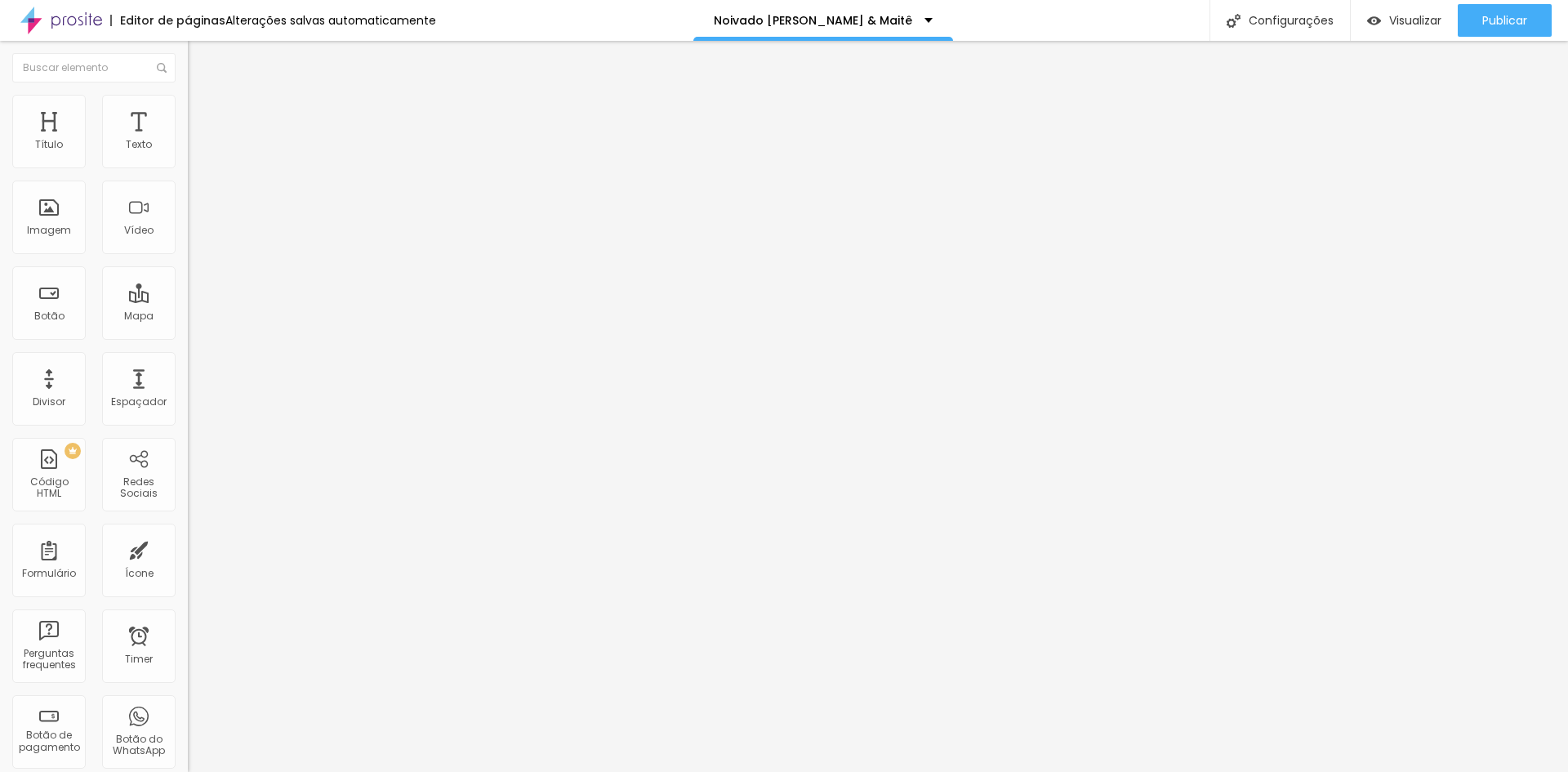
click at [203, 118] on span "Avançado" at bounding box center [229, 122] width 54 height 14
drag, startPoint x: 150, startPoint y: 88, endPoint x: 139, endPoint y: 64, distance: 26.4
click at [188, 111] on li "Avançado" at bounding box center [281, 120] width 188 height 17
click at [188, 111] on li "Estilo" at bounding box center [281, 103] width 188 height 17
type input "30"
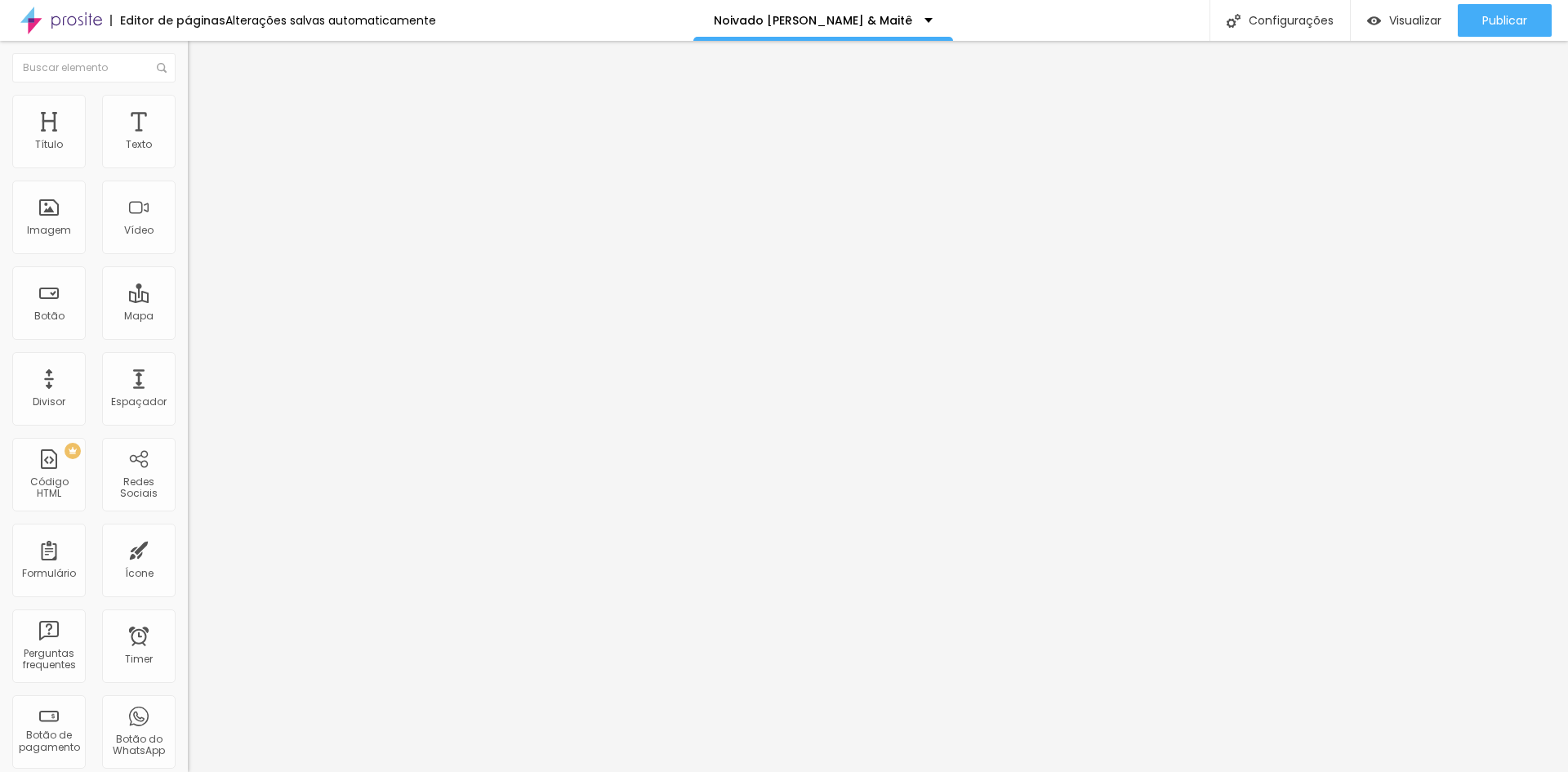
type input "30"
click at [188, 167] on input "range" at bounding box center [240, 161] width 105 height 13
click at [203, 117] on span "Avançado" at bounding box center [229, 122] width 54 height 14
click at [203, 112] on span "Estilo" at bounding box center [215, 105] width 25 height 14
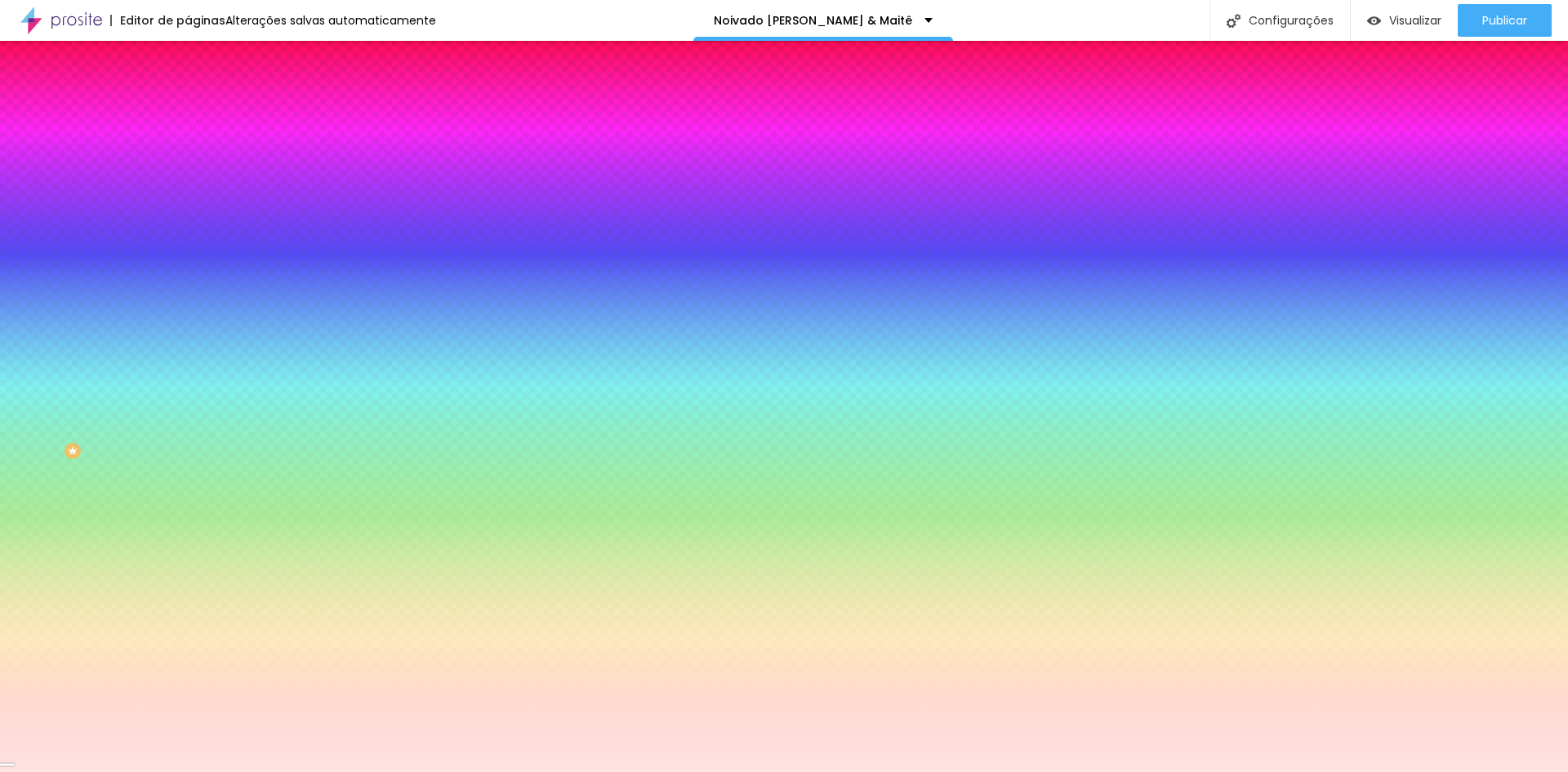
click at [188, 222] on div at bounding box center [281, 222] width 188 height 0
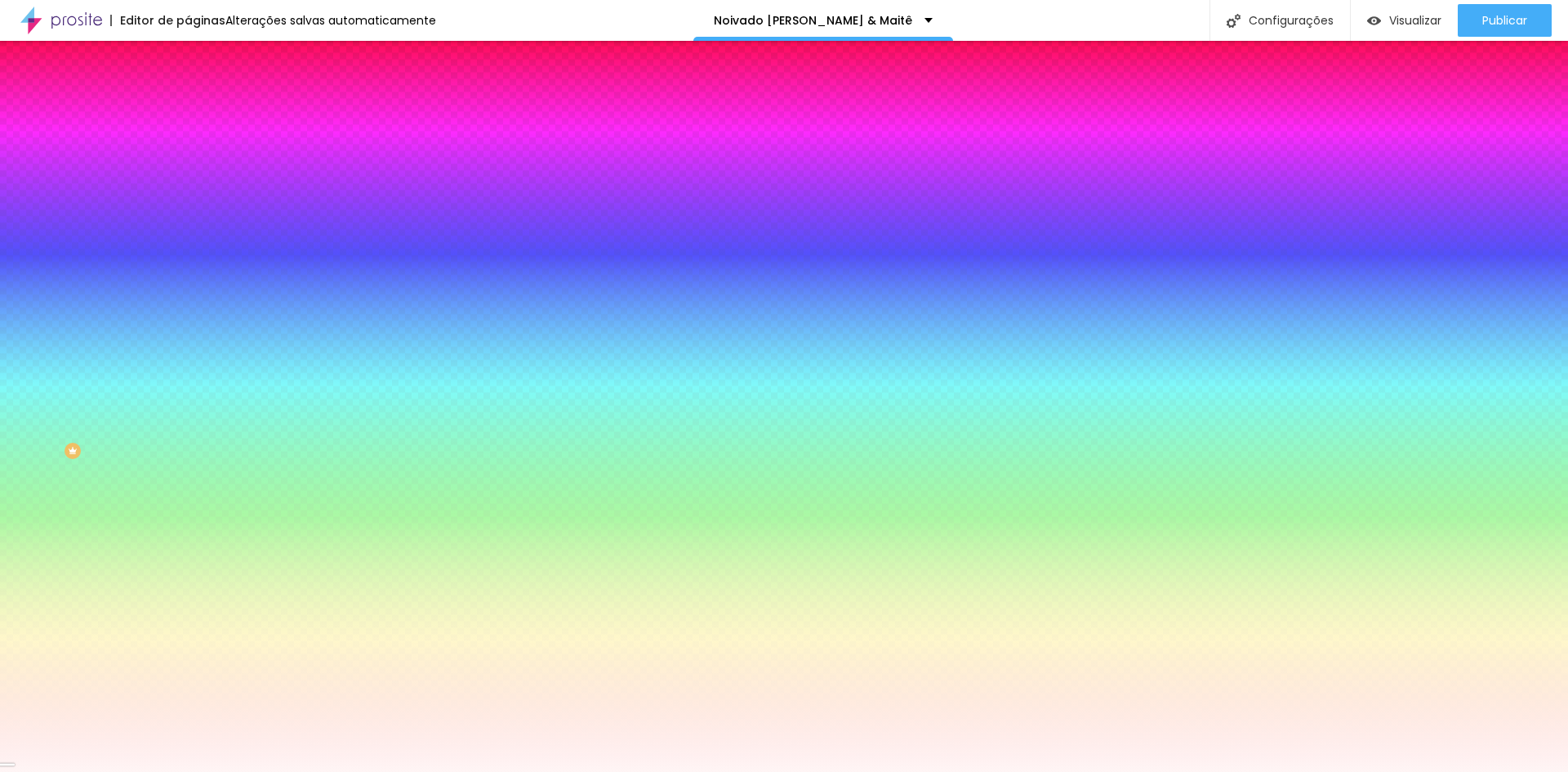
drag, startPoint x: 37, startPoint y: 318, endPoint x: 20, endPoint y: 314, distance: 17.5
click at [188, 239] on div at bounding box center [281, 239] width 188 height 0
click at [188, 222] on div at bounding box center [281, 222] width 188 height 0
type input "#FDF2F2"
click at [72, 2] on div at bounding box center [73, 0] width 4 height 4
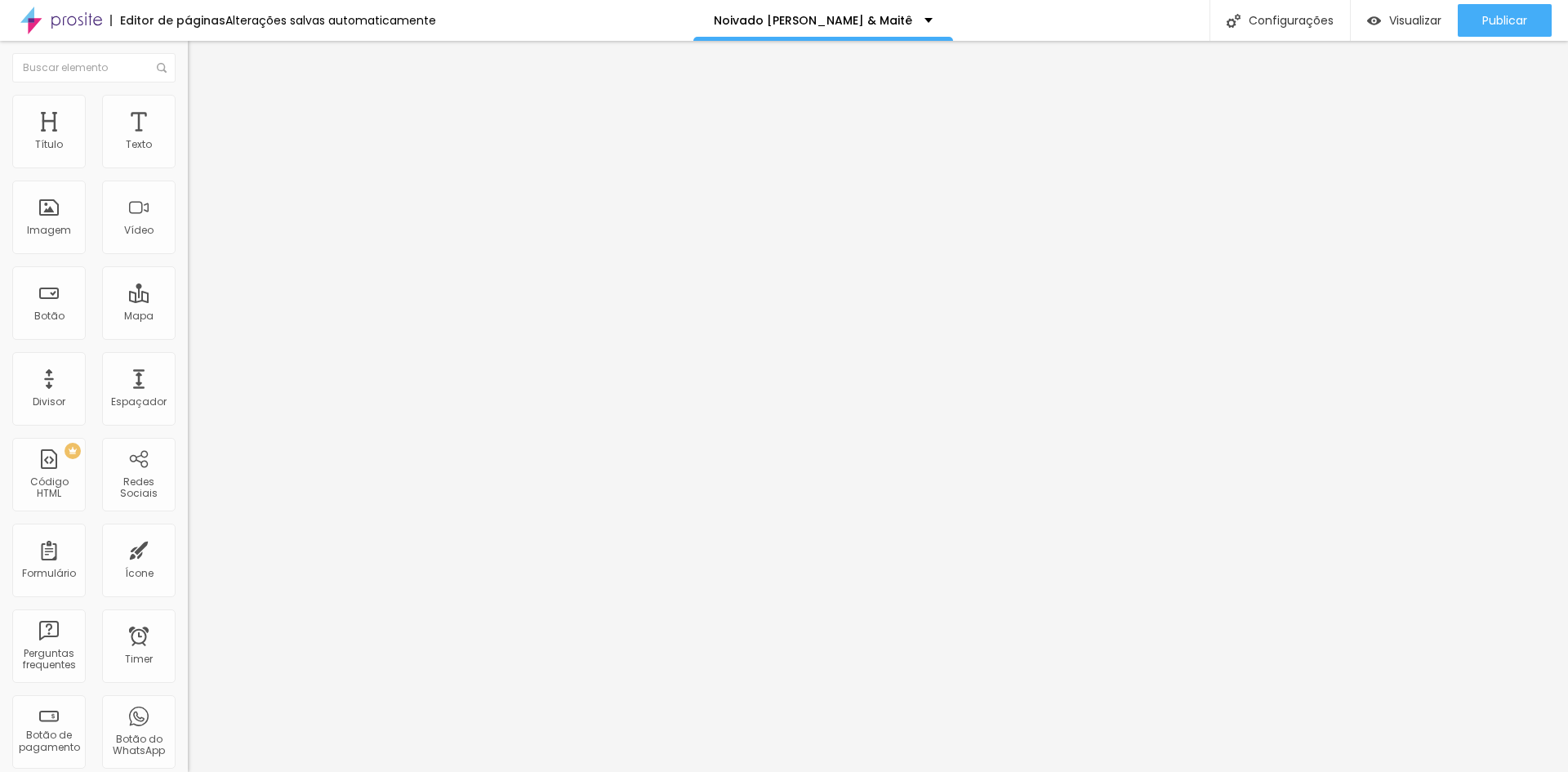
click at [188, 108] on li "Estilo" at bounding box center [281, 103] width 188 height 17
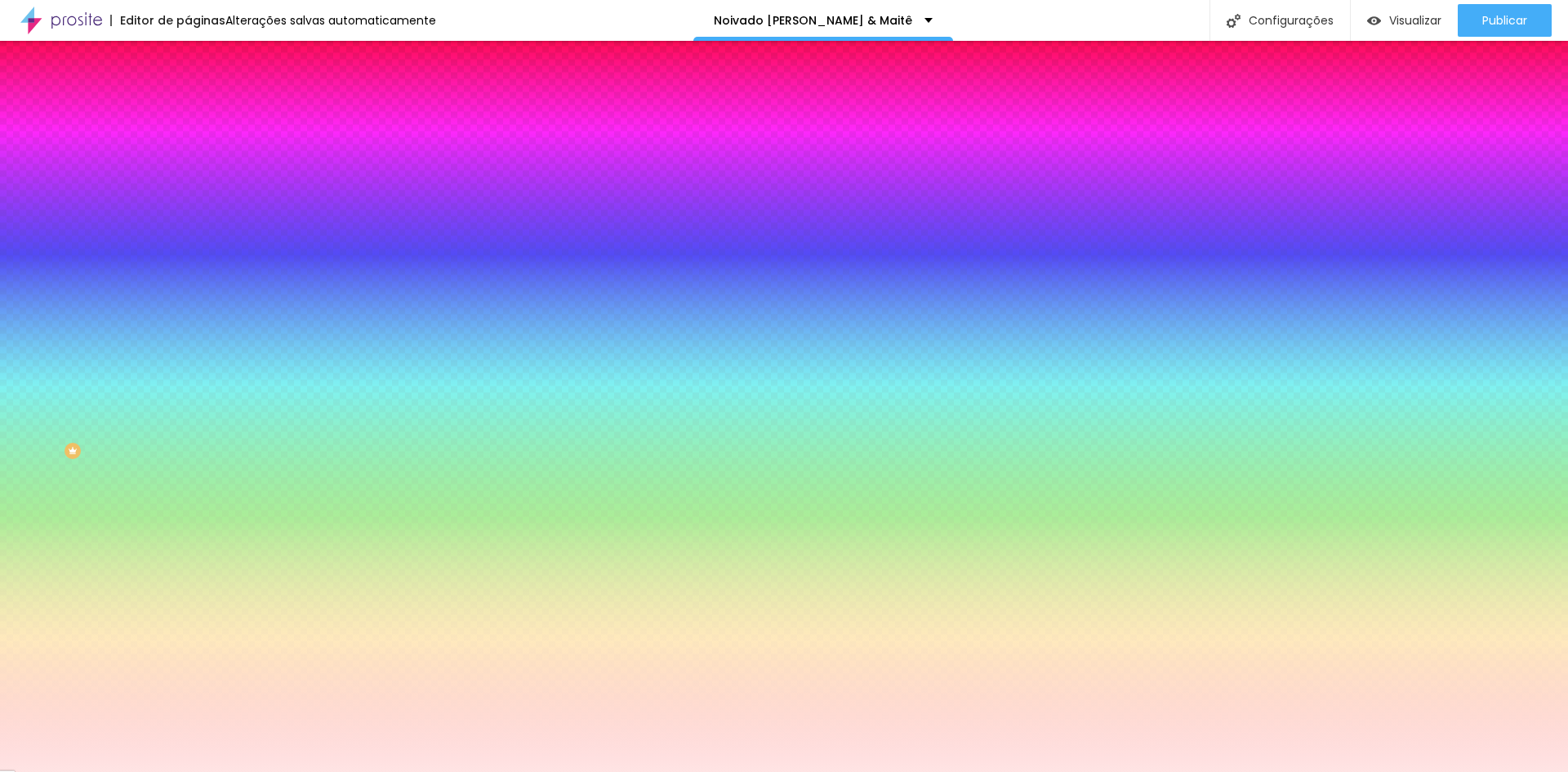
click at [188, 339] on button "button" at bounding box center [199, 330] width 23 height 17
radio input "false"
radio input "true"
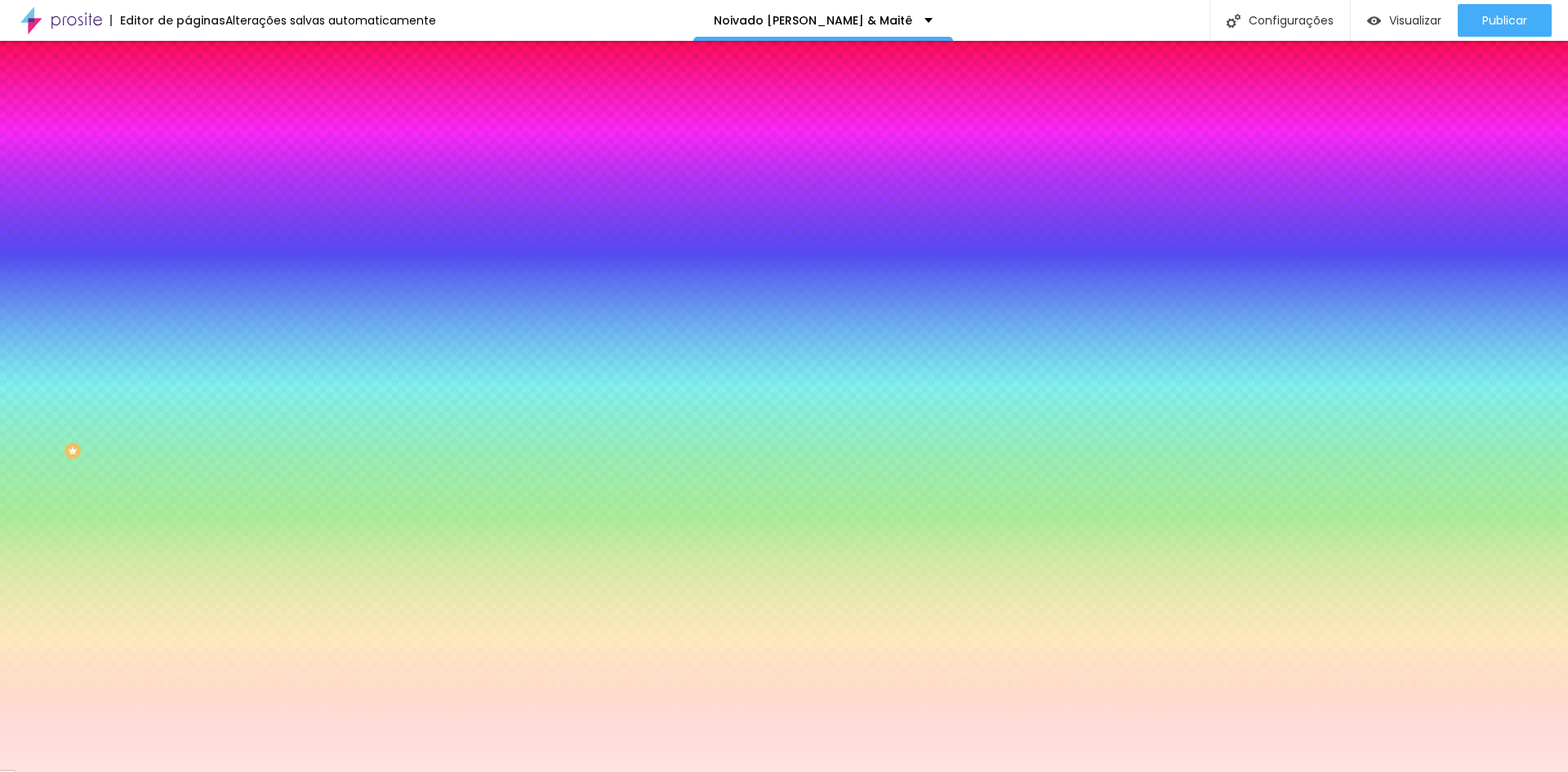
click at [92, 771] on div at bounding box center [784, 772] width 1568 height 0
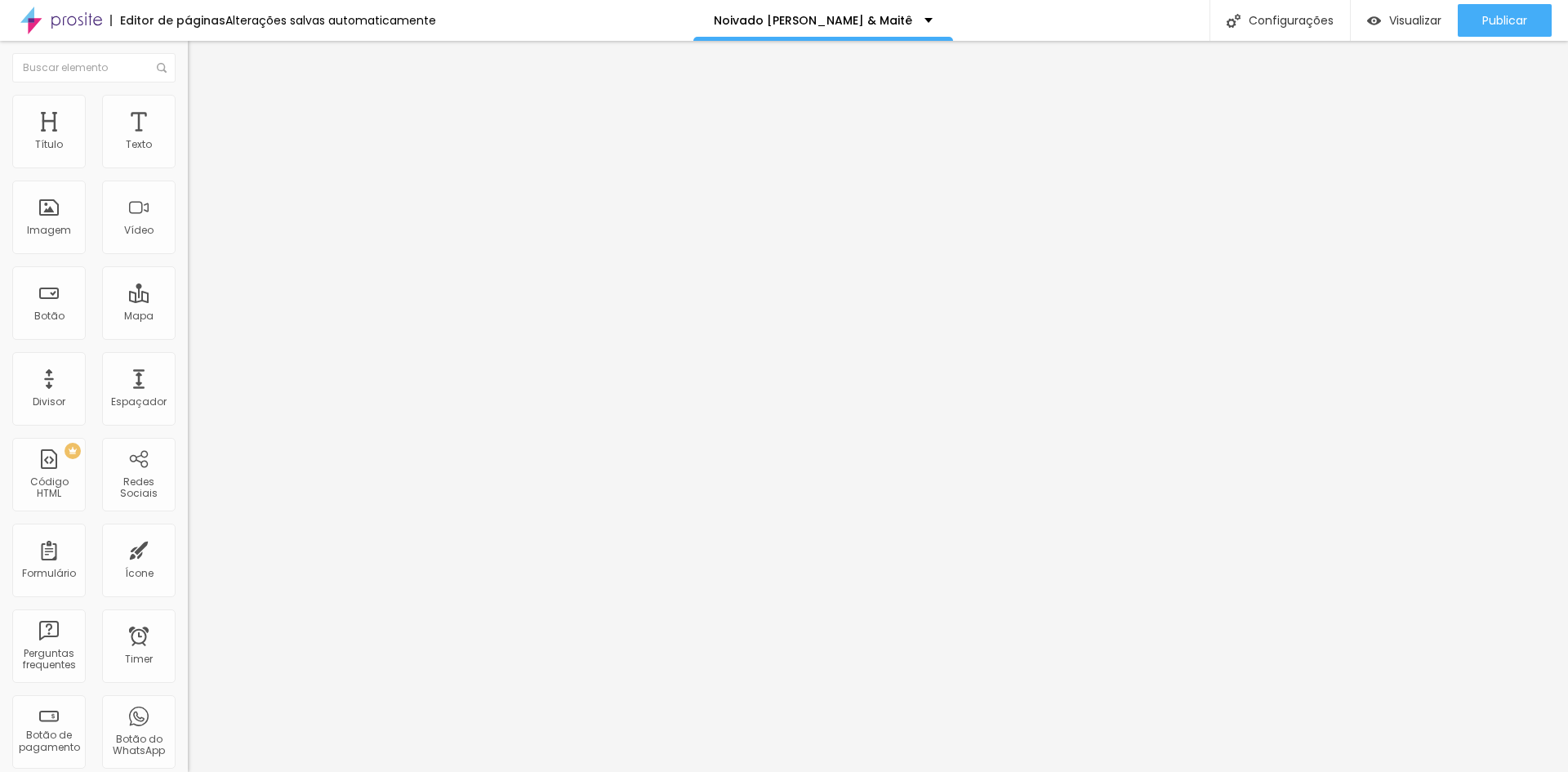
click at [188, 111] on li "Avançado" at bounding box center [281, 120] width 188 height 17
click at [203, 112] on span "Estilo" at bounding box center [215, 105] width 25 height 14
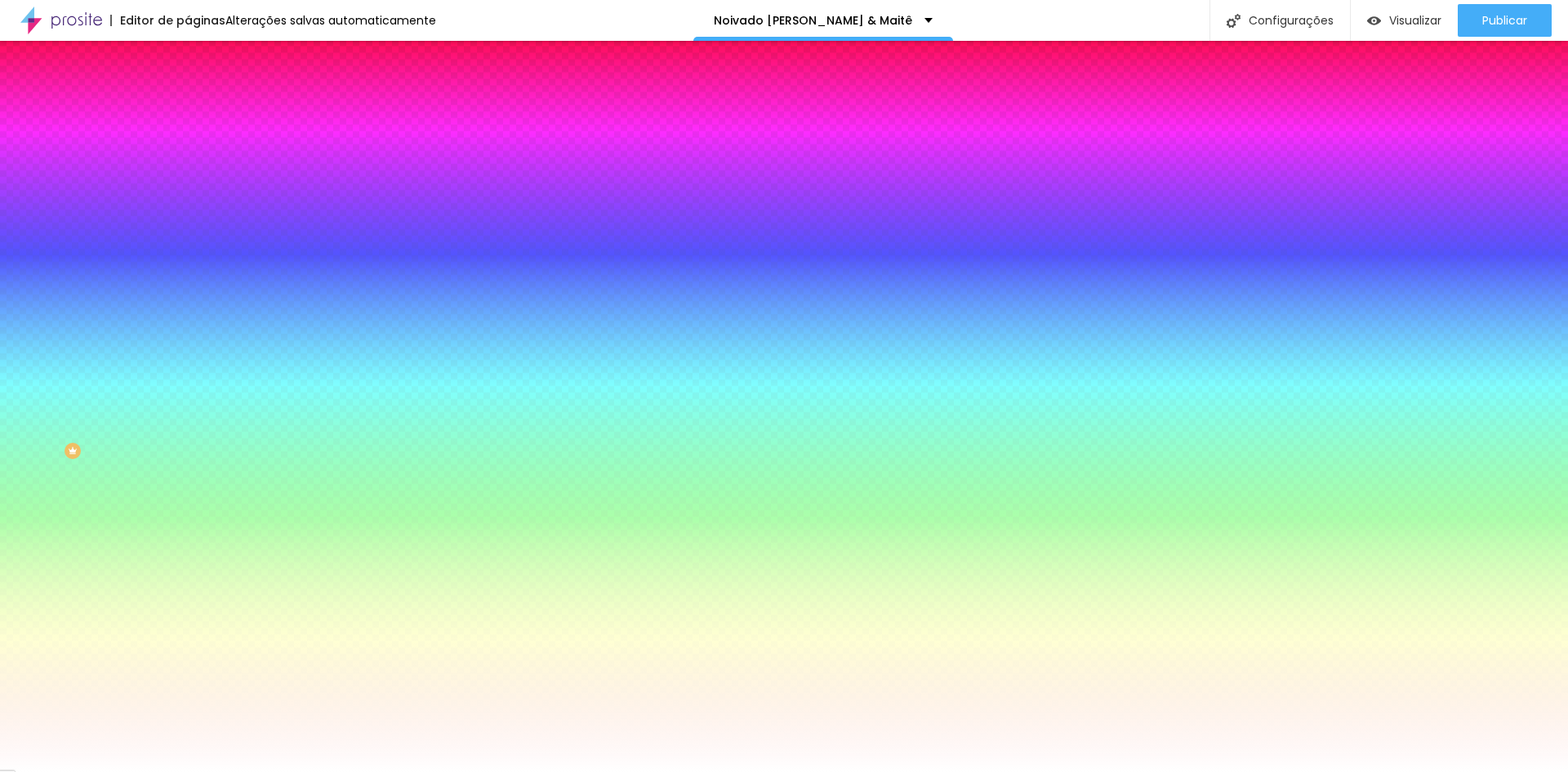
click at [188, 339] on button "button" at bounding box center [199, 330] width 23 height 17
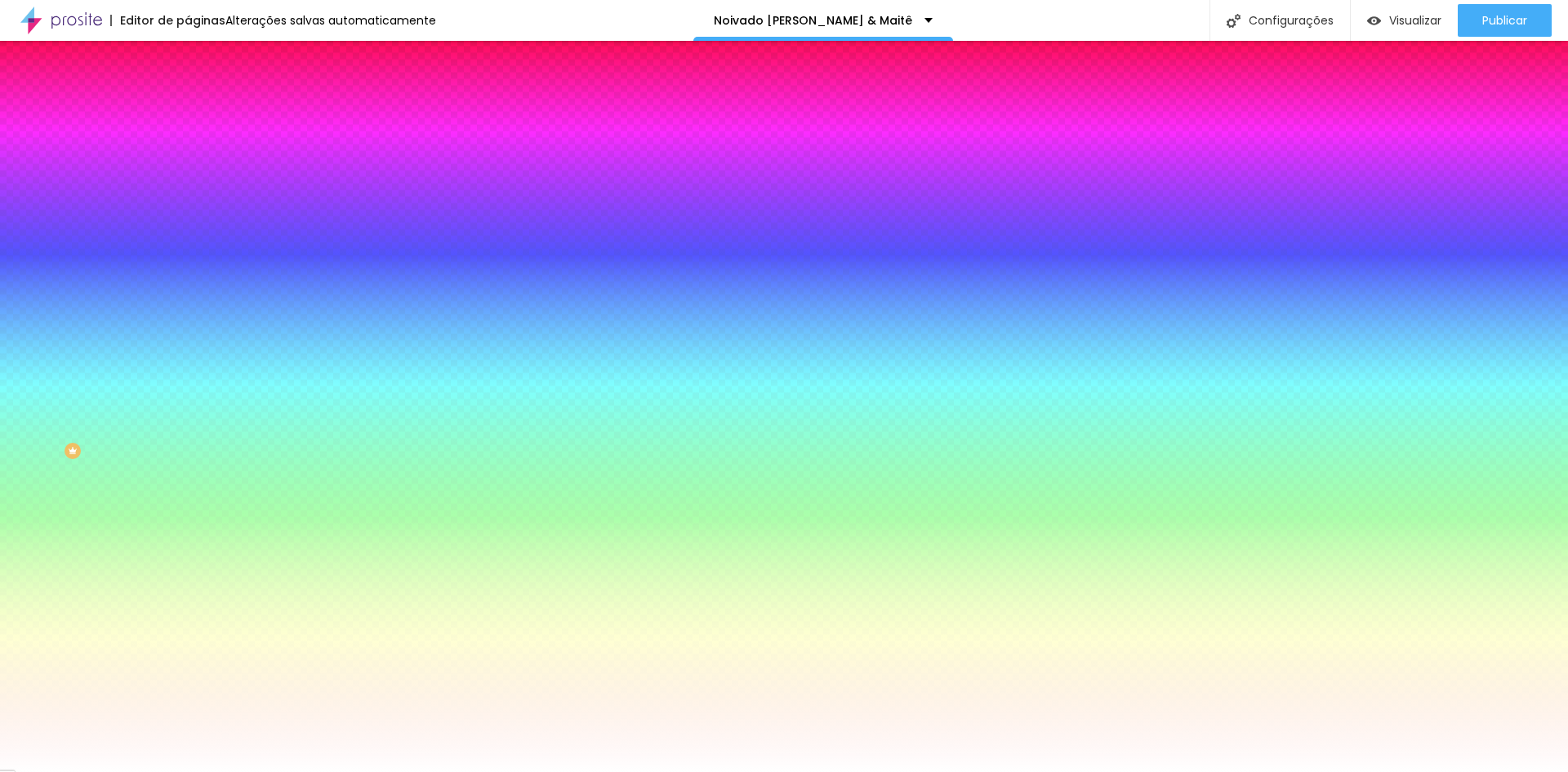
click at [316, 771] on div at bounding box center [784, 772] width 1568 height 0
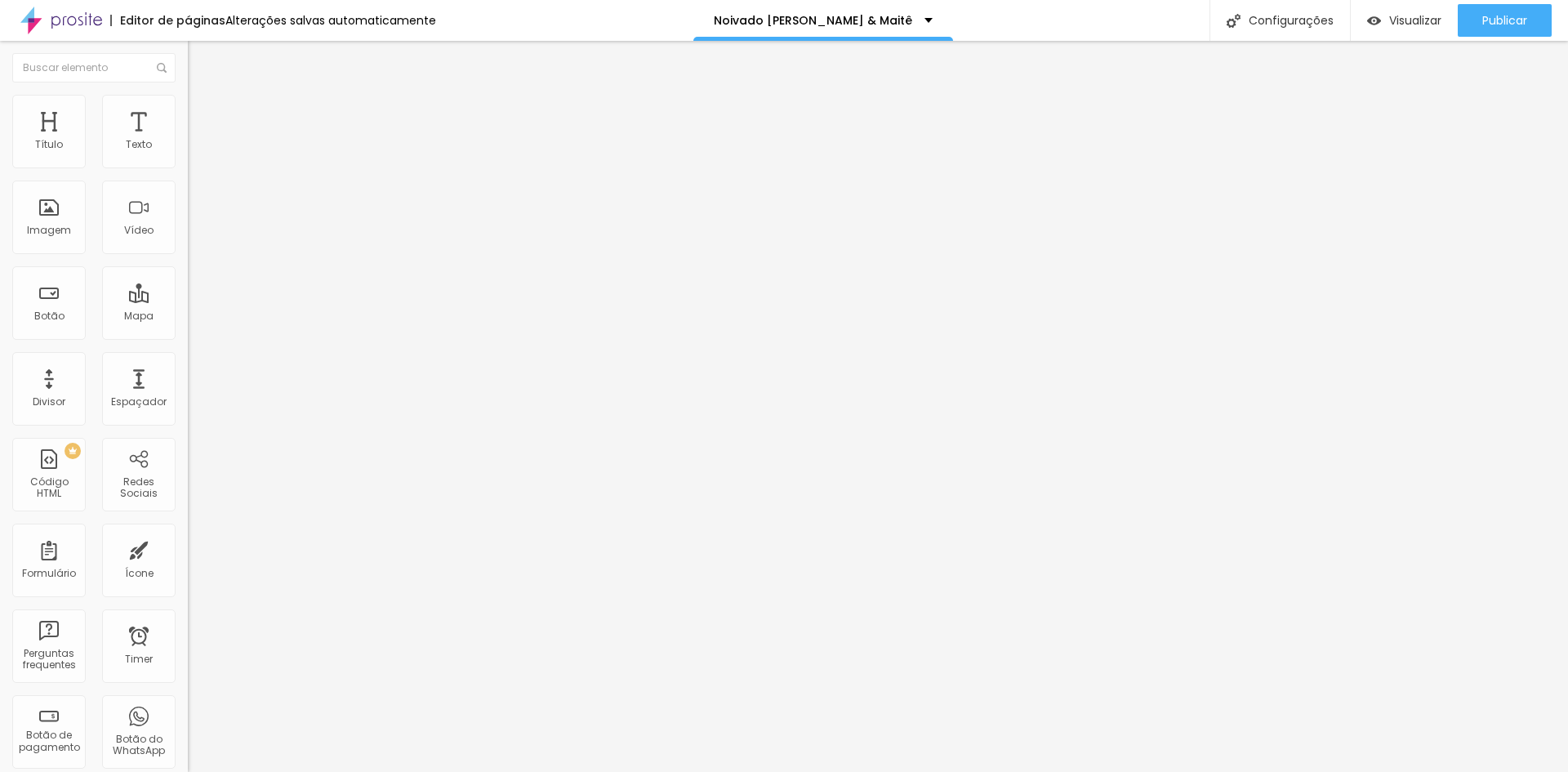
click at [188, 97] on img at bounding box center [195, 102] width 15 height 15
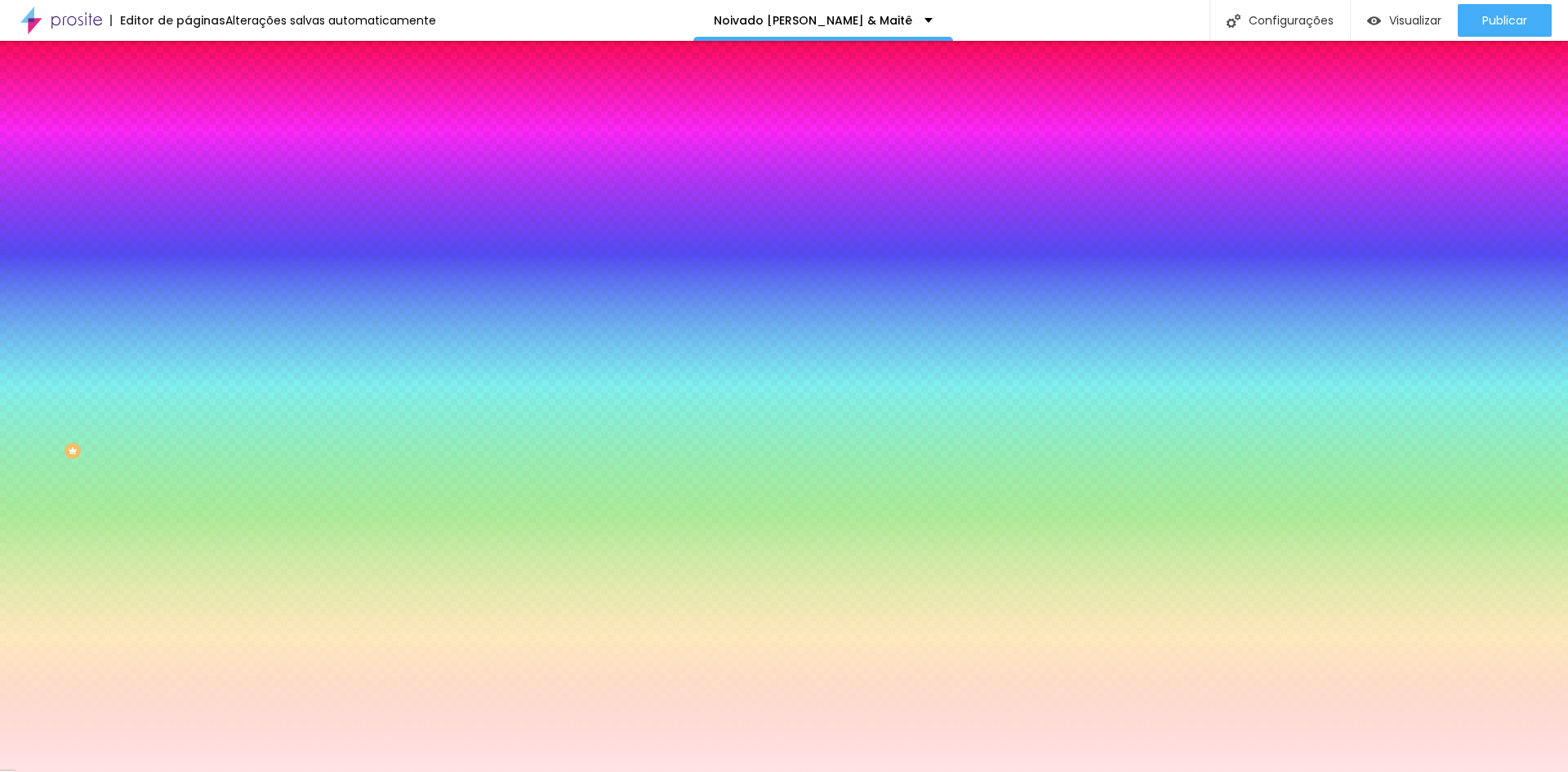
click at [196, 333] on icon "button" at bounding box center [199, 329] width 7 height 7
paste input "FFA9A9"
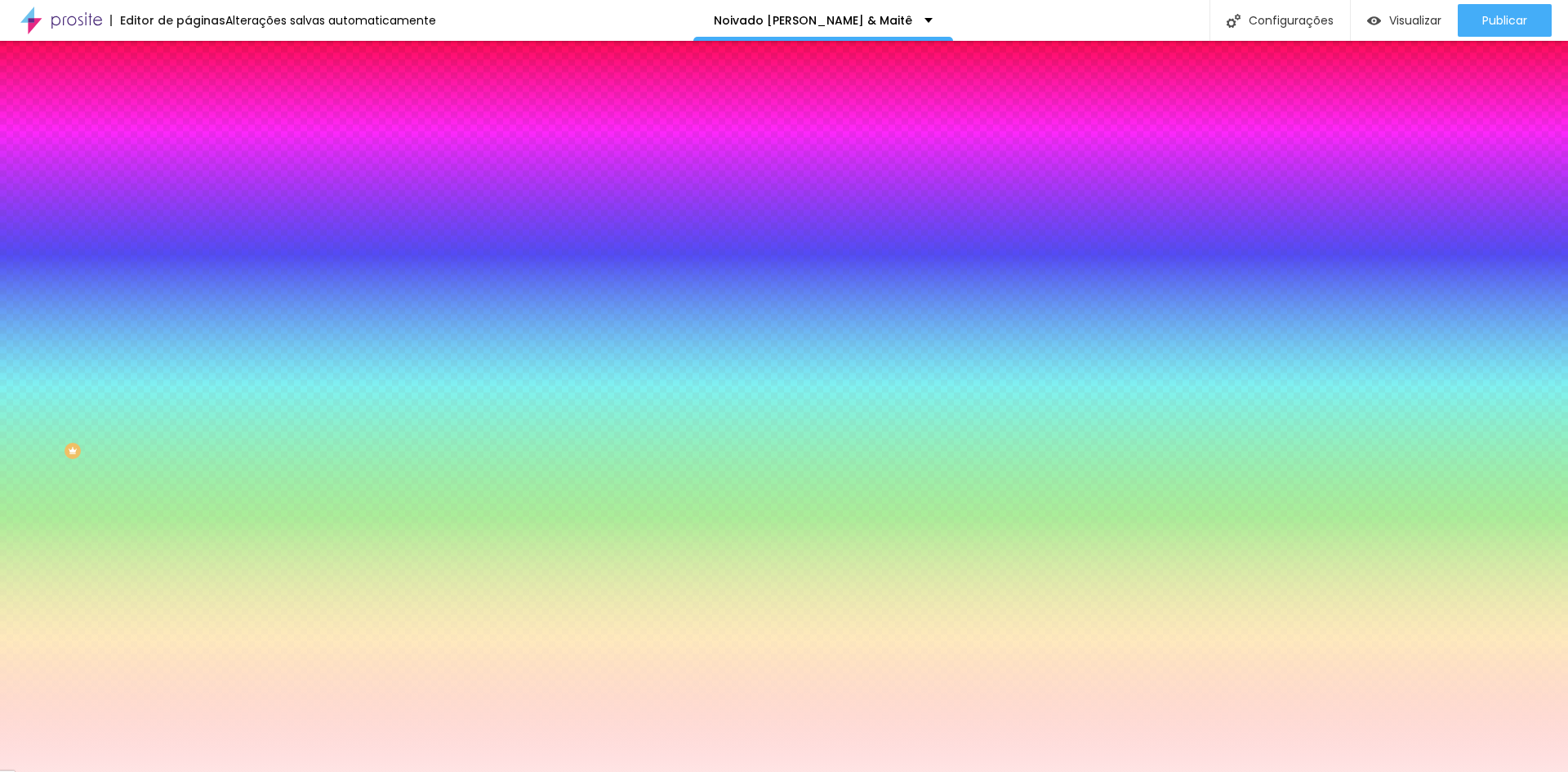
type input "#FFA9A9"
click at [98, 771] on div at bounding box center [784, 772] width 1568 height 0
click at [194, 334] on icon "button" at bounding box center [199, 329] width 10 height 10
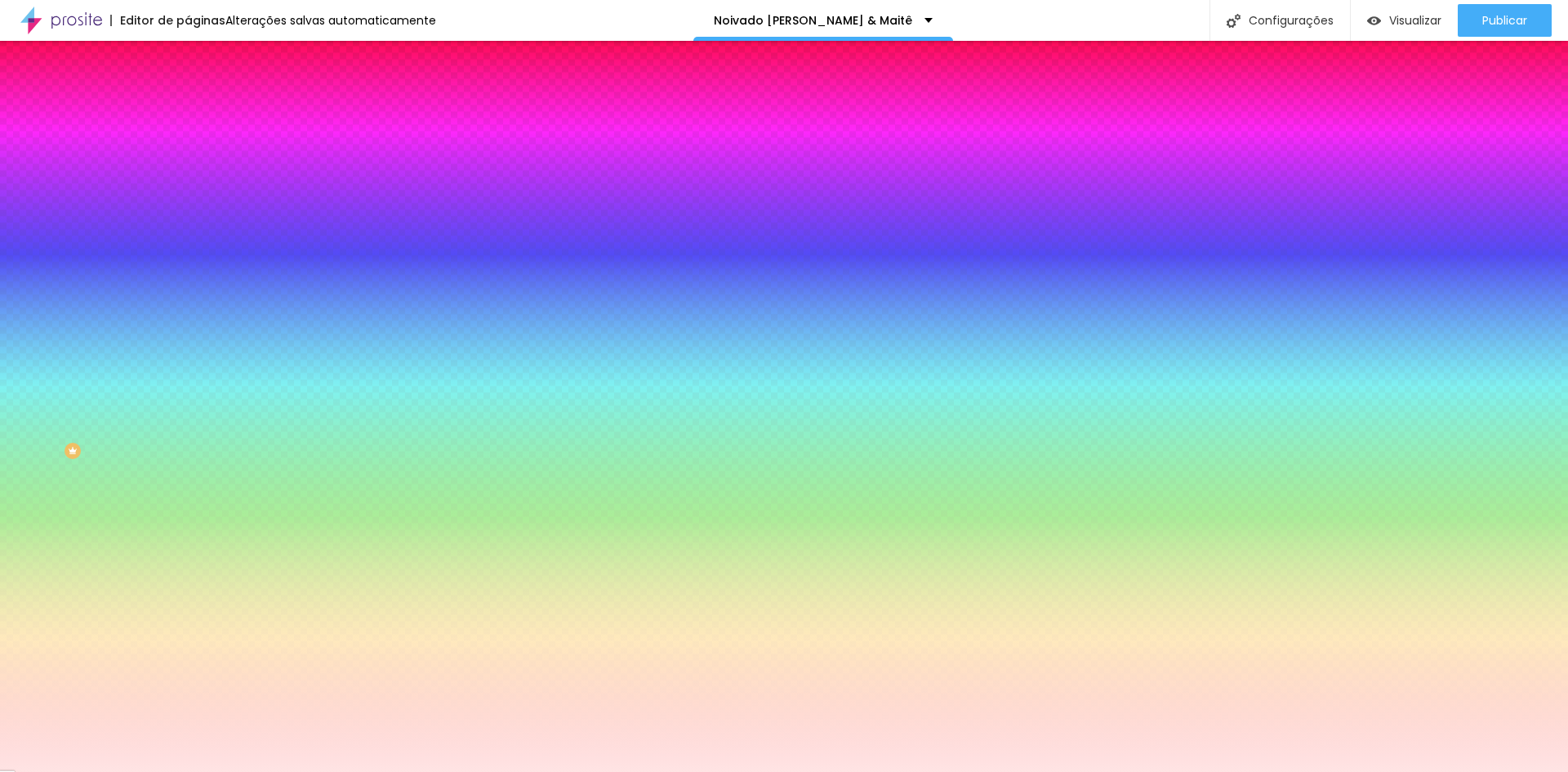
radio input "false"
radio input "true"
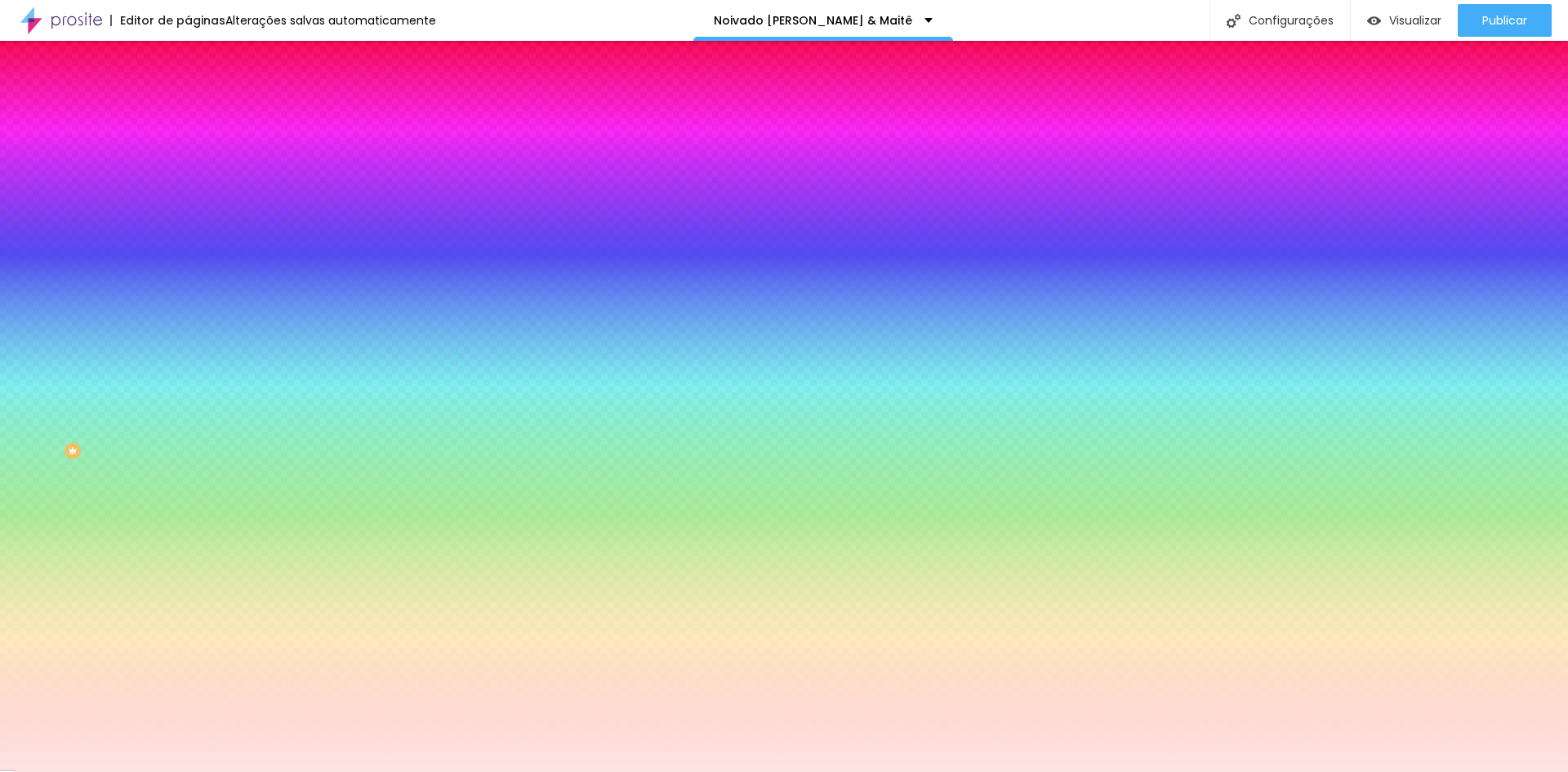
radio input "true"
radio input "false"
radio input "true"
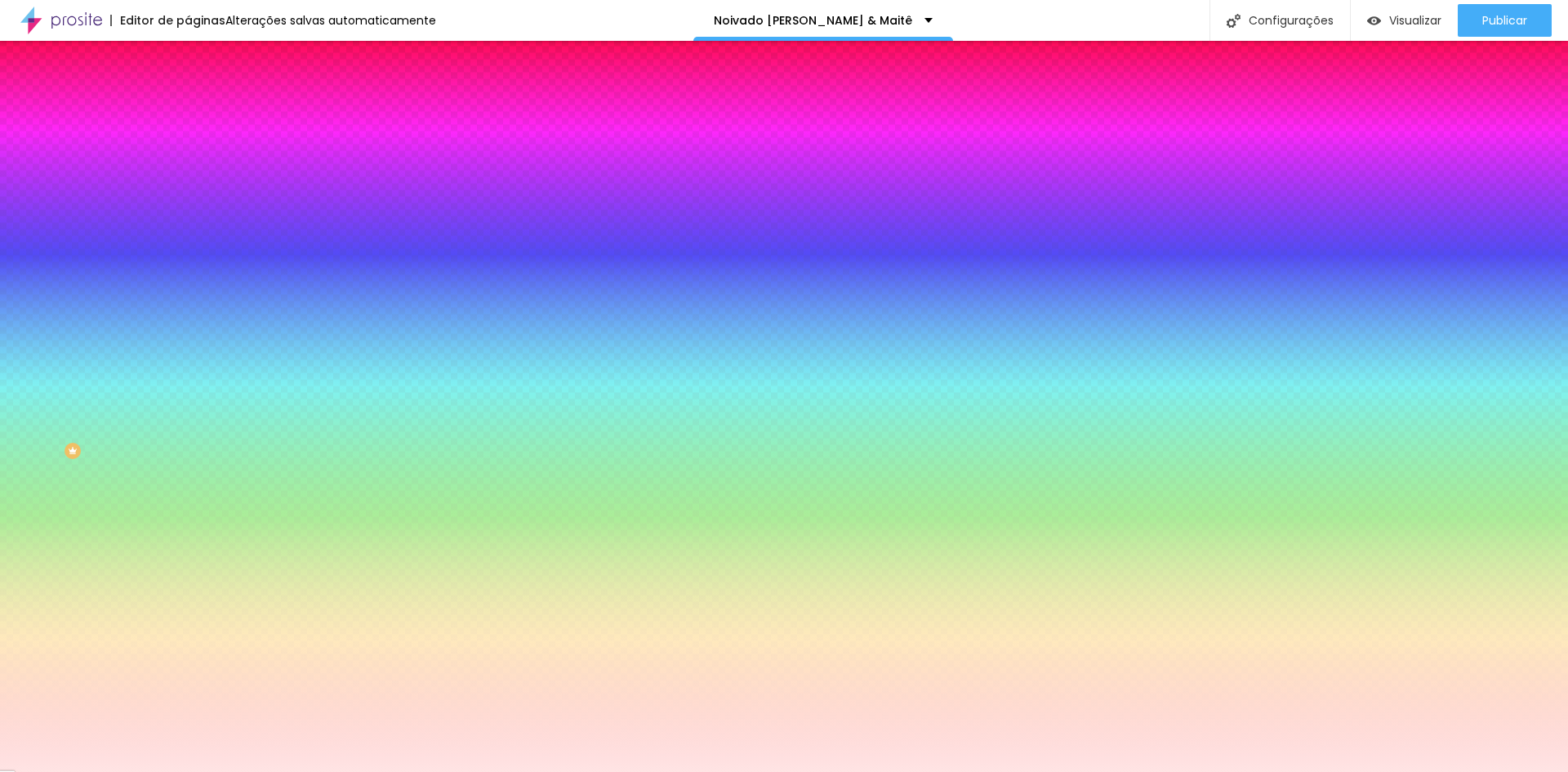
type input "95"
type input "100"
type input "105"
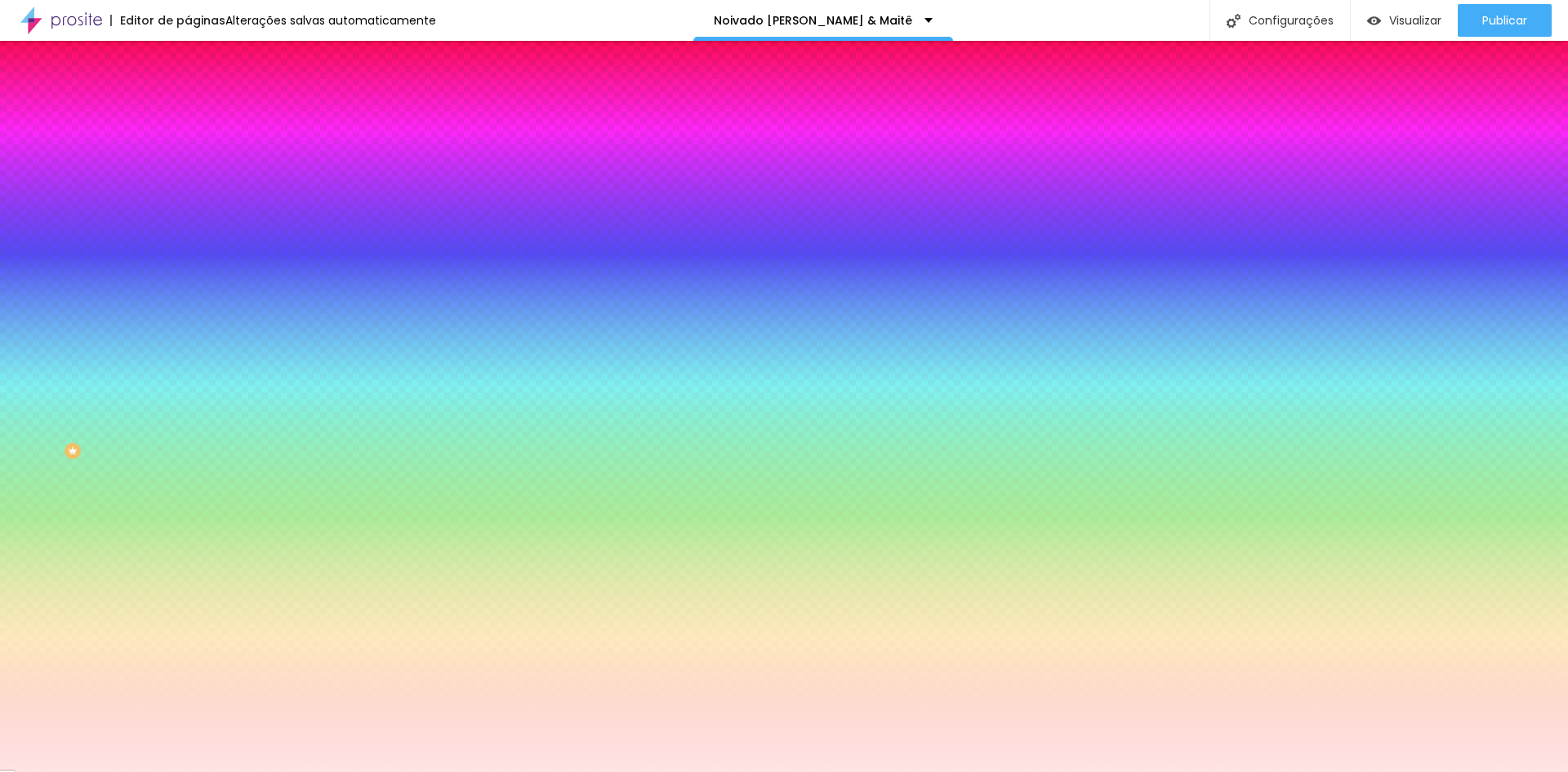
type input "105"
type input "110"
type input "115"
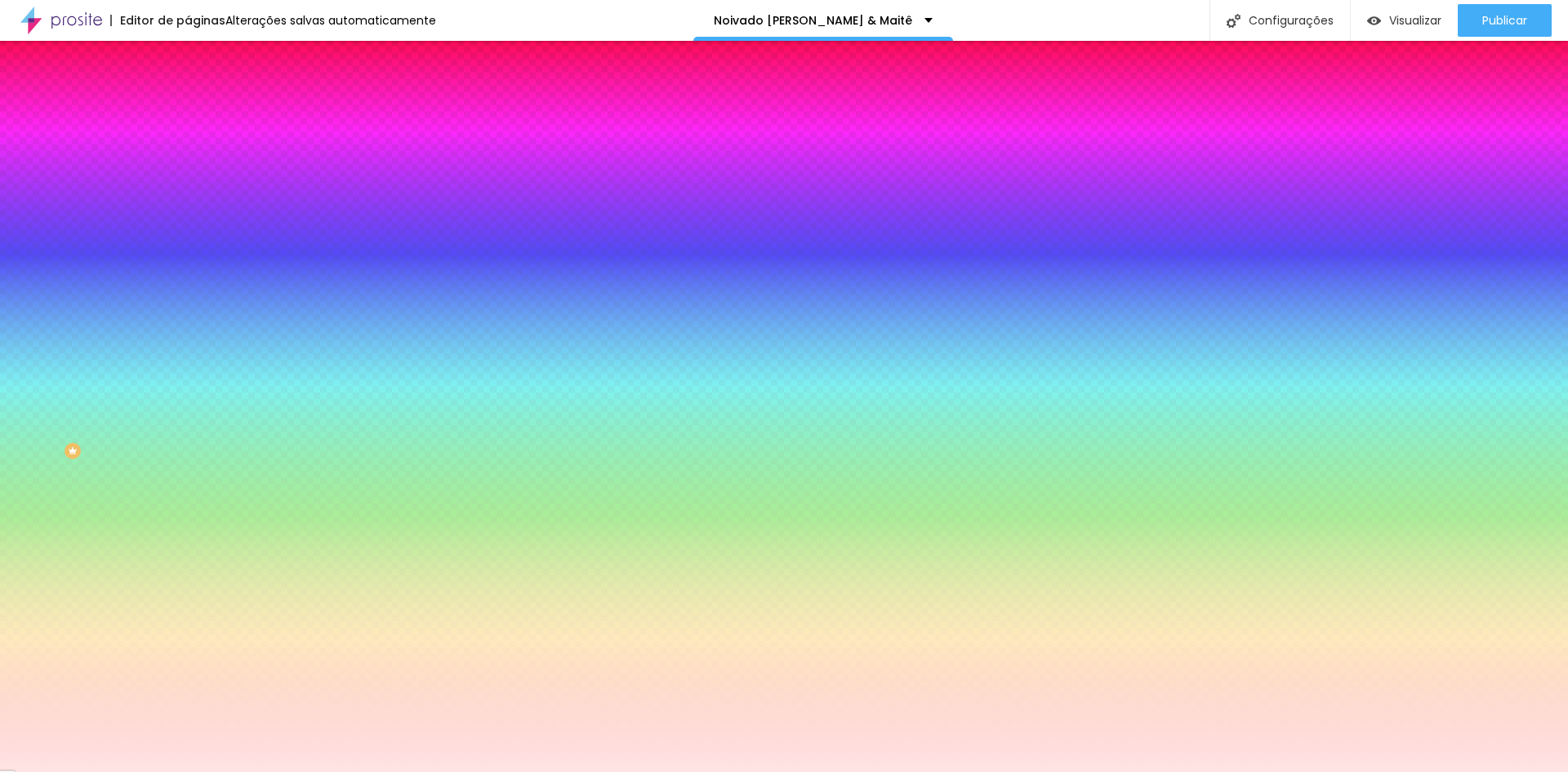
type input "120"
type input "125"
type input "135"
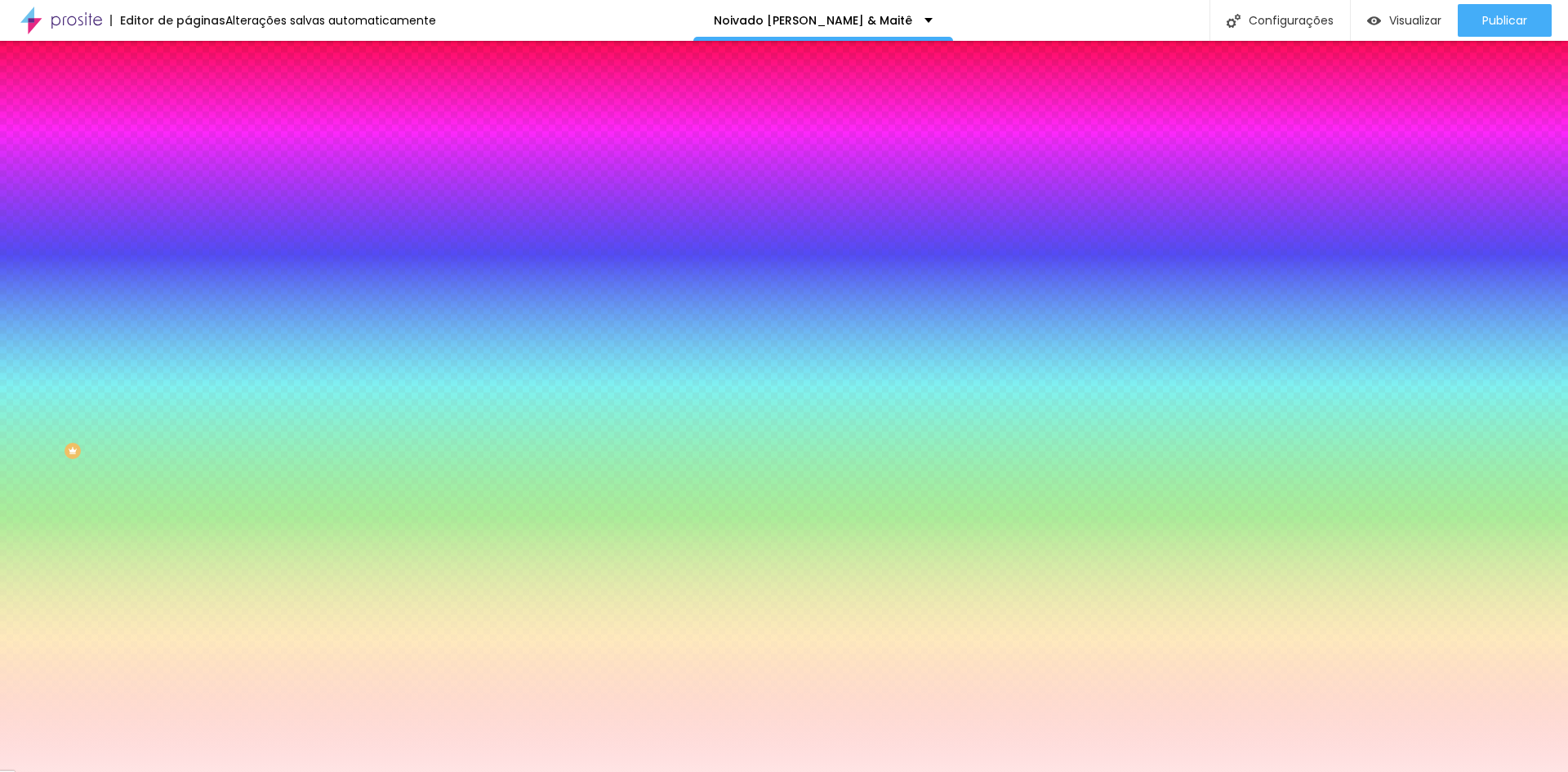
type input "135"
type input "140"
type input "145"
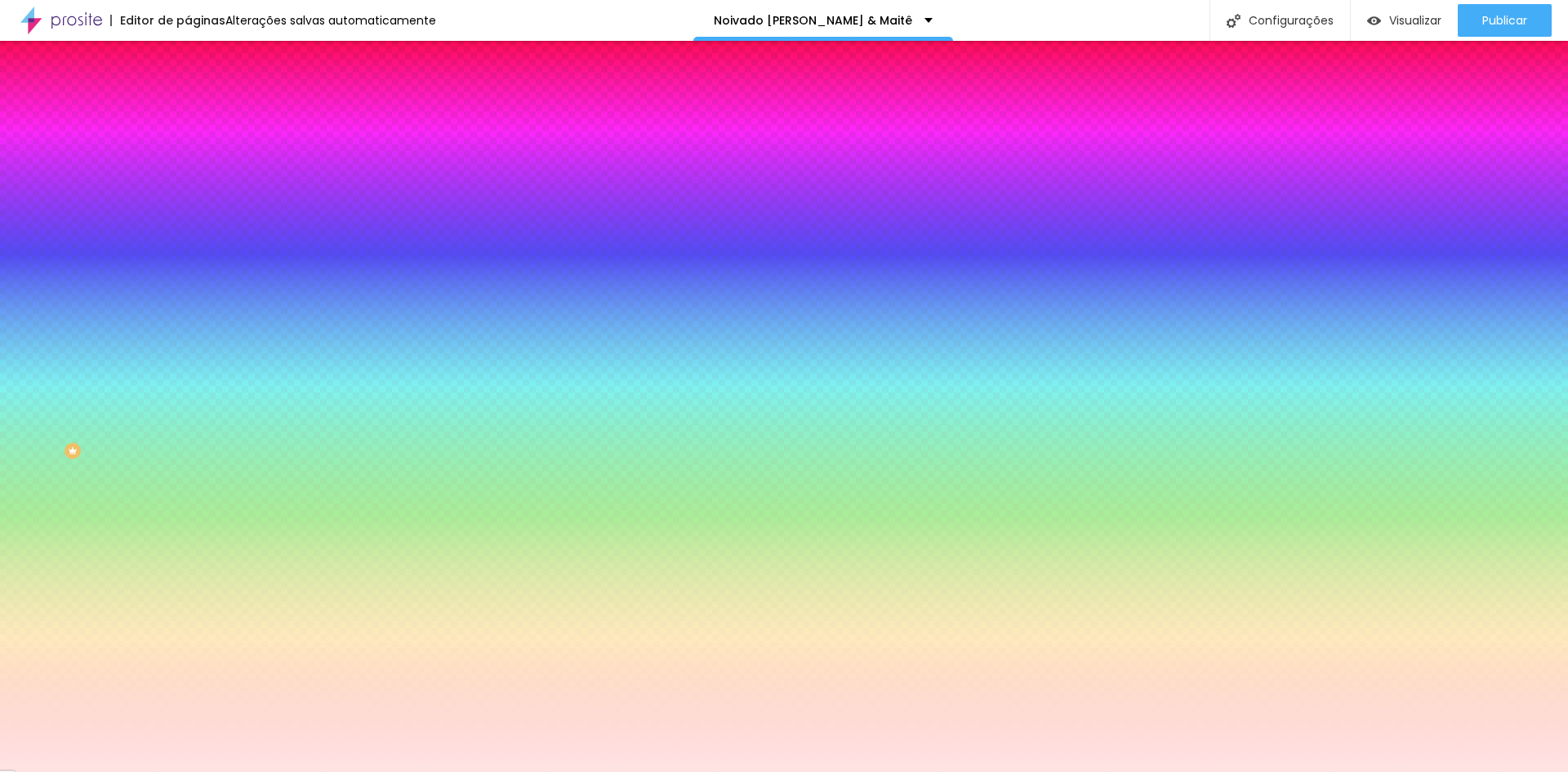
type input "150"
type input "155"
type input "160"
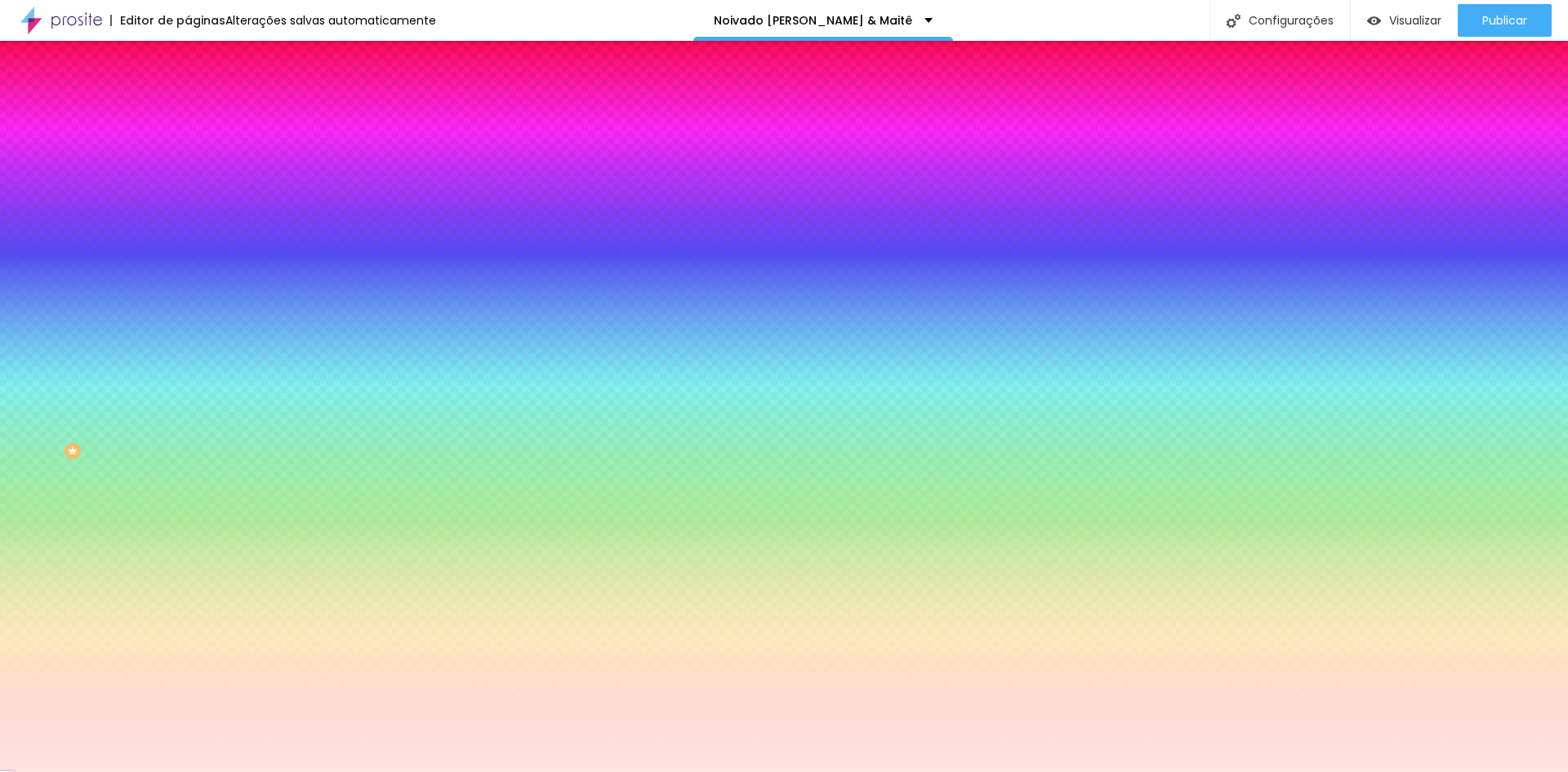
type input "160"
type input "175"
type input "180"
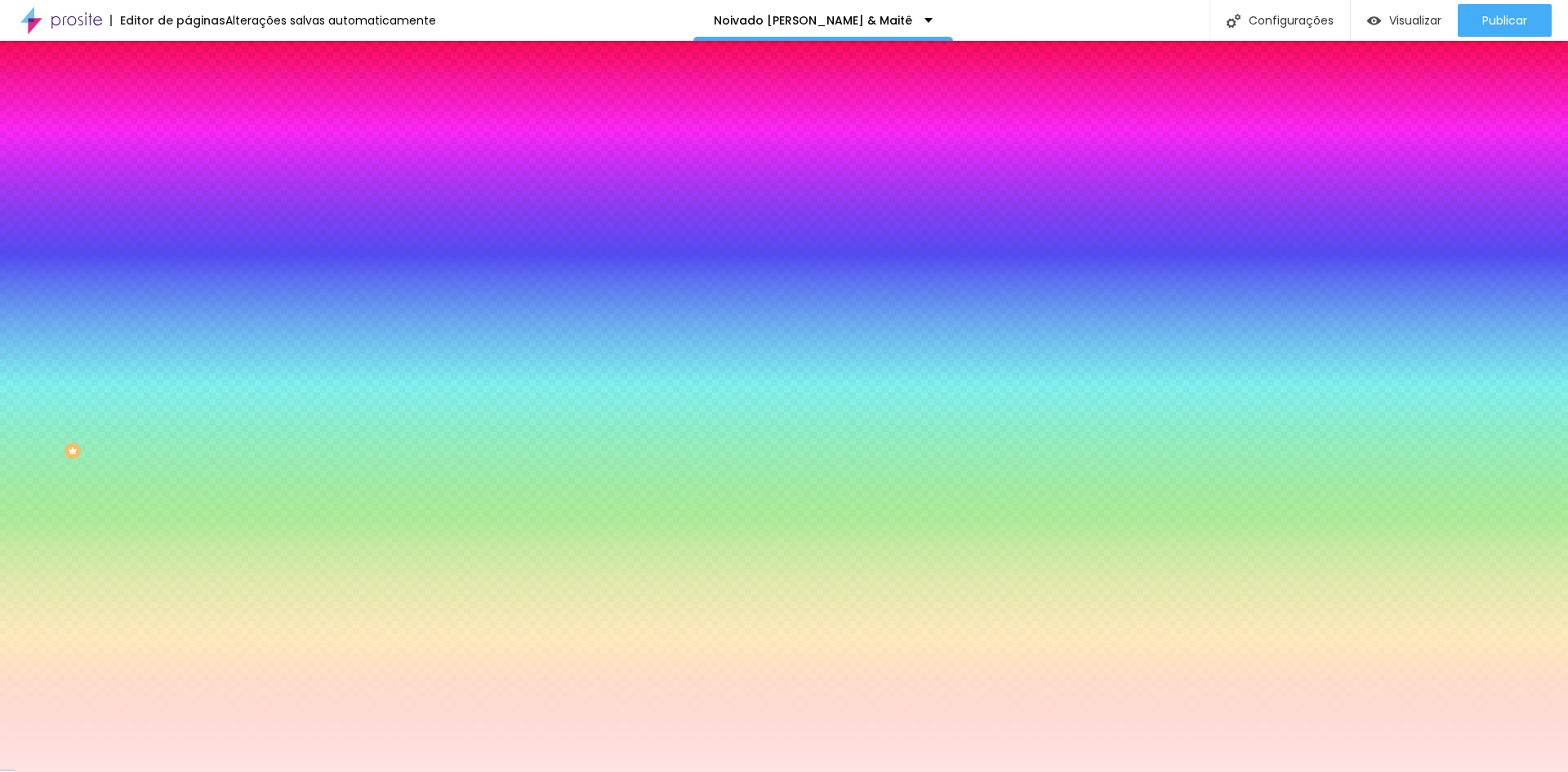
type input "195"
type input "235"
type input "245"
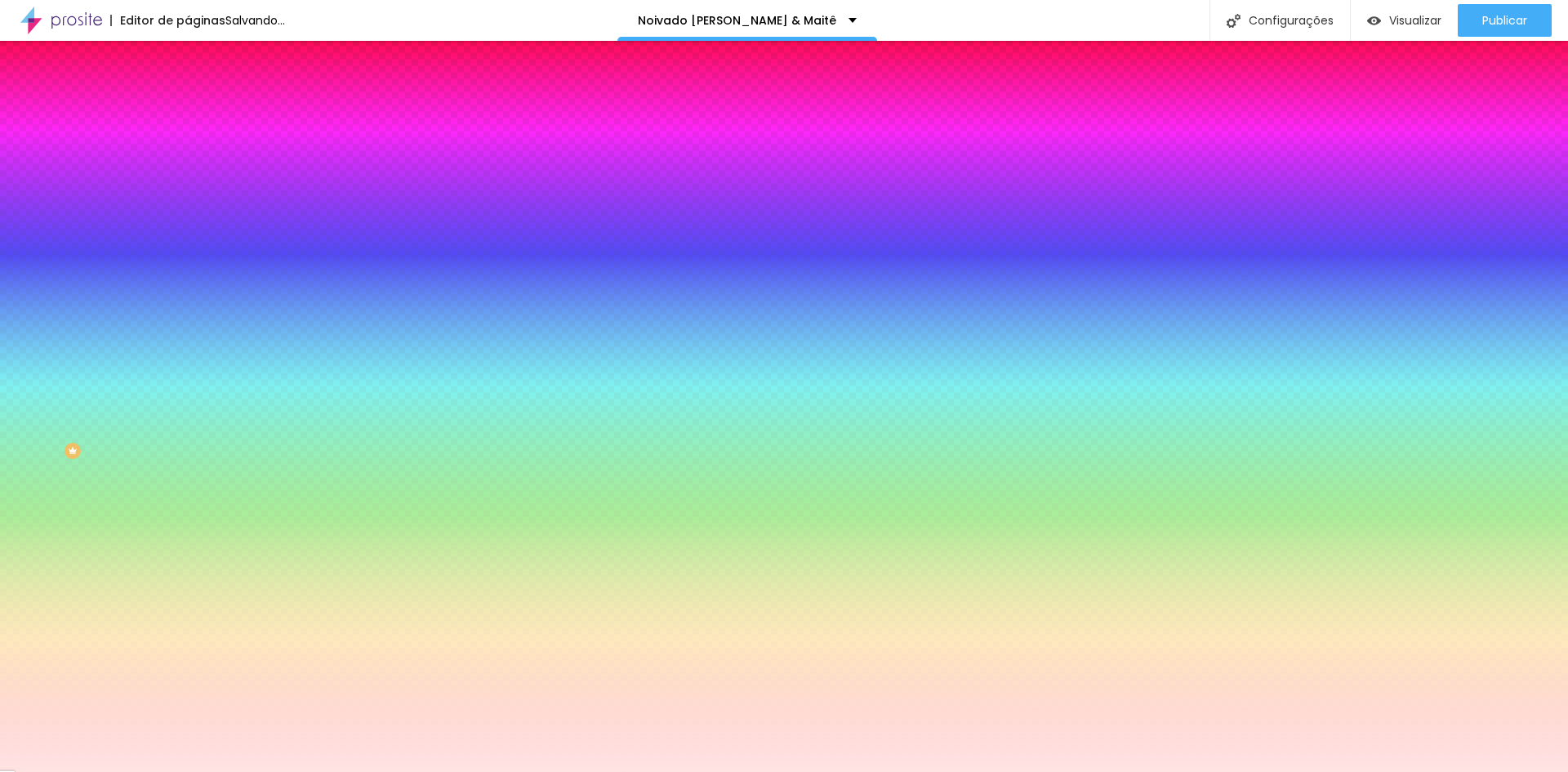
type input "245"
type input "255"
type input "265"
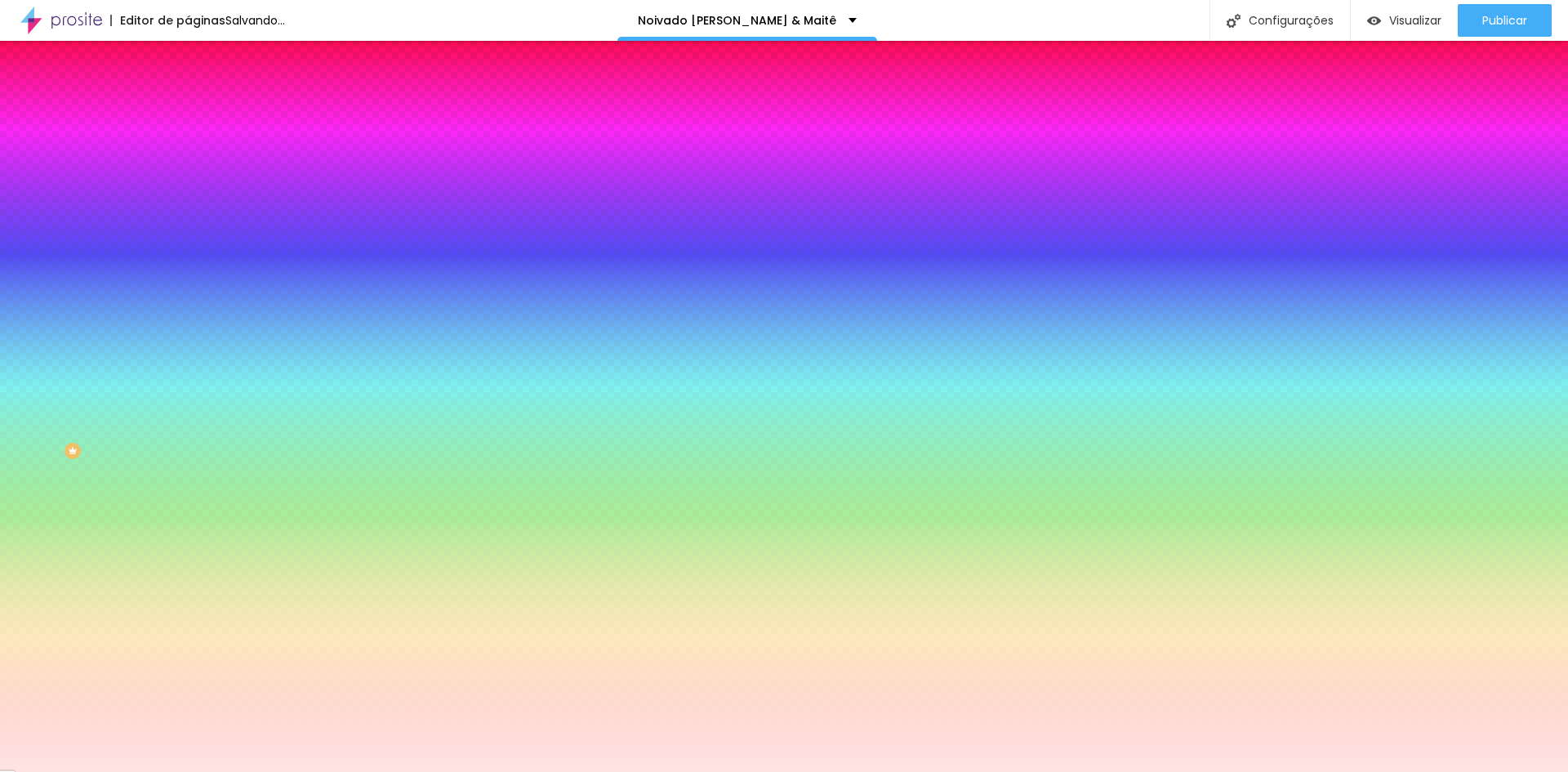
type input "270"
type input "275"
type input "285"
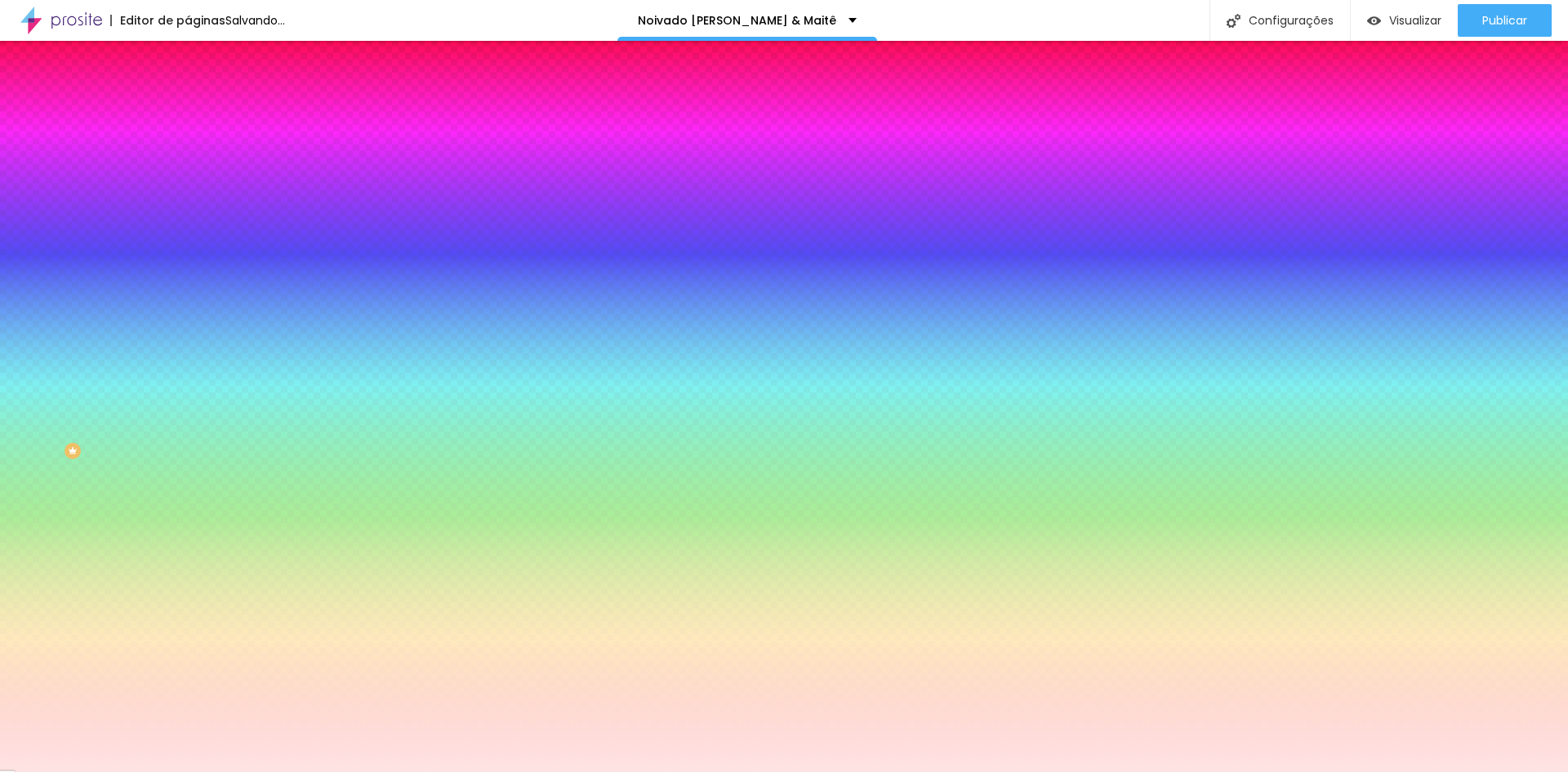
type input "285"
type input "290"
type input "295"
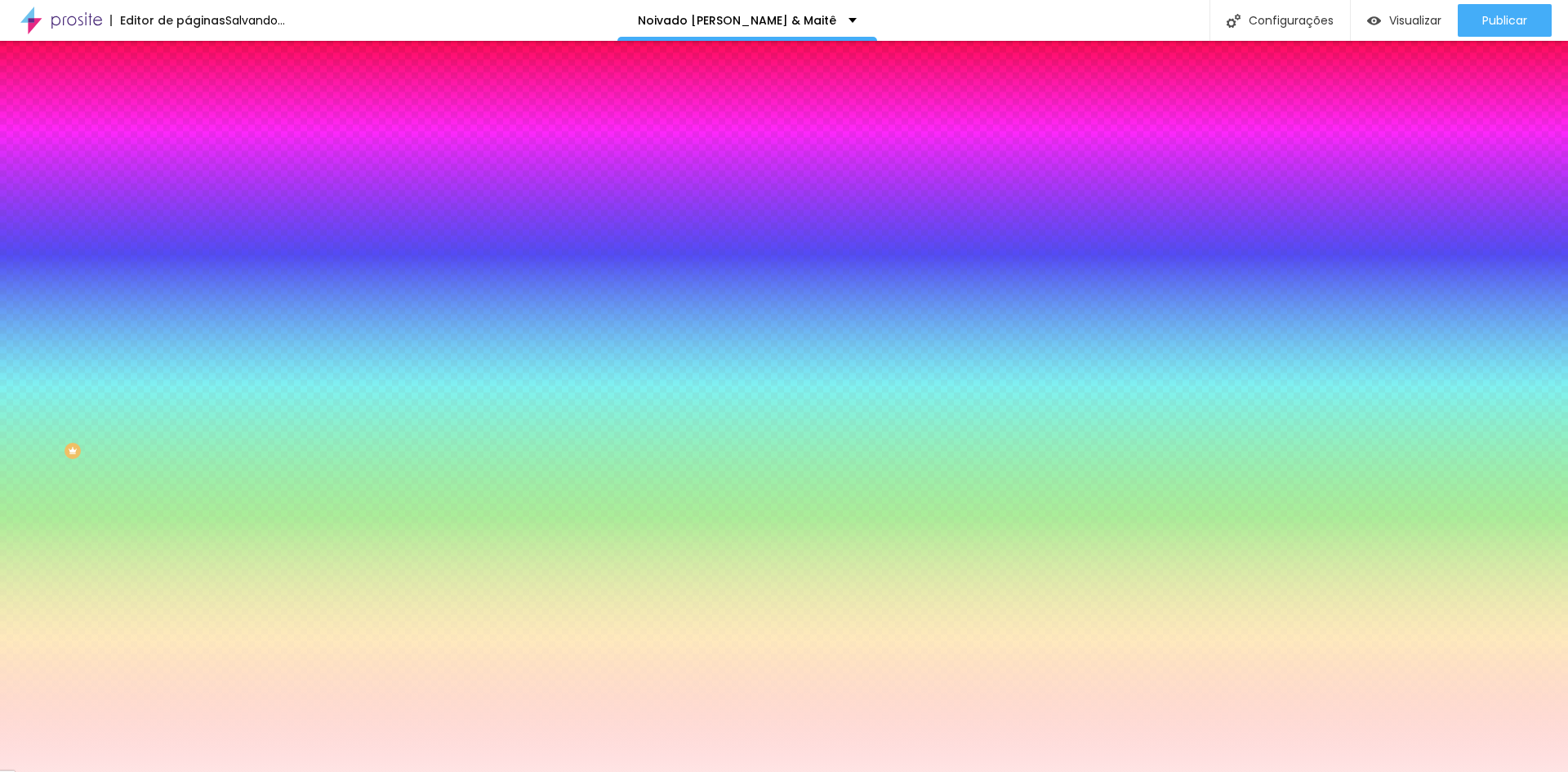
type input "300"
type input "275"
type input "260"
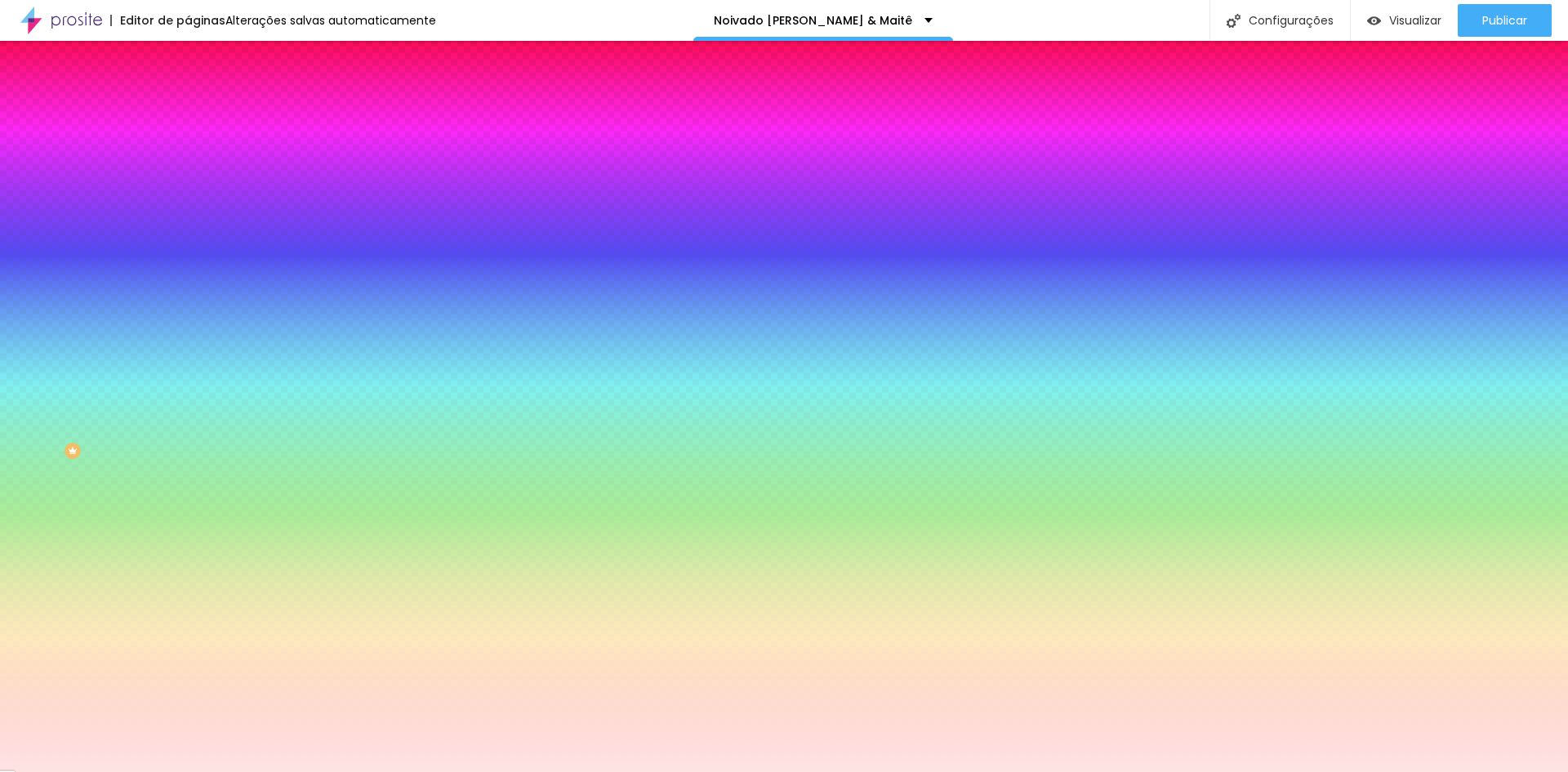
type input "260"
type input "250"
type input "245"
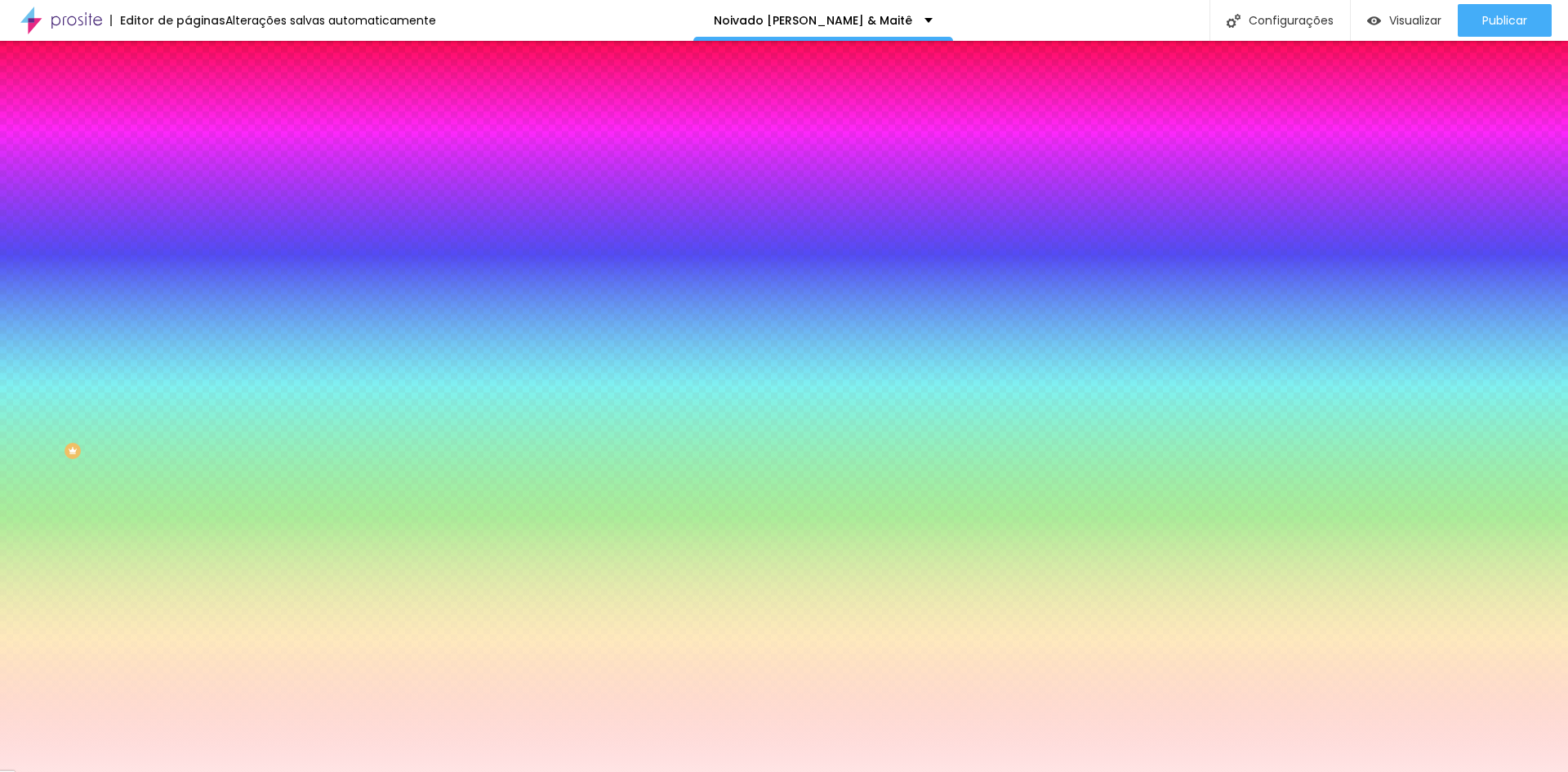
type input "240"
type input "230"
type input "225"
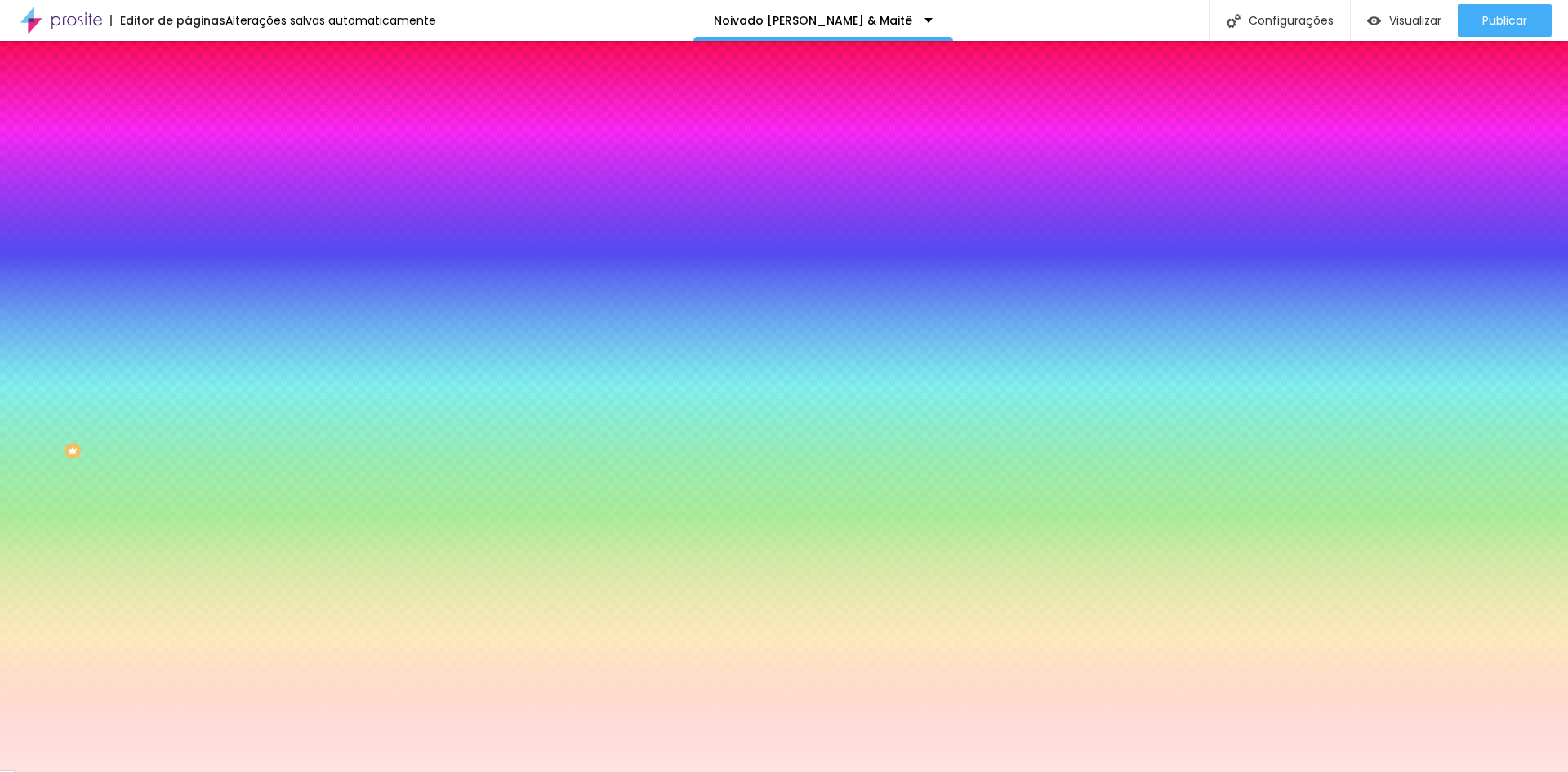
type input "225"
type input "220"
type input "215"
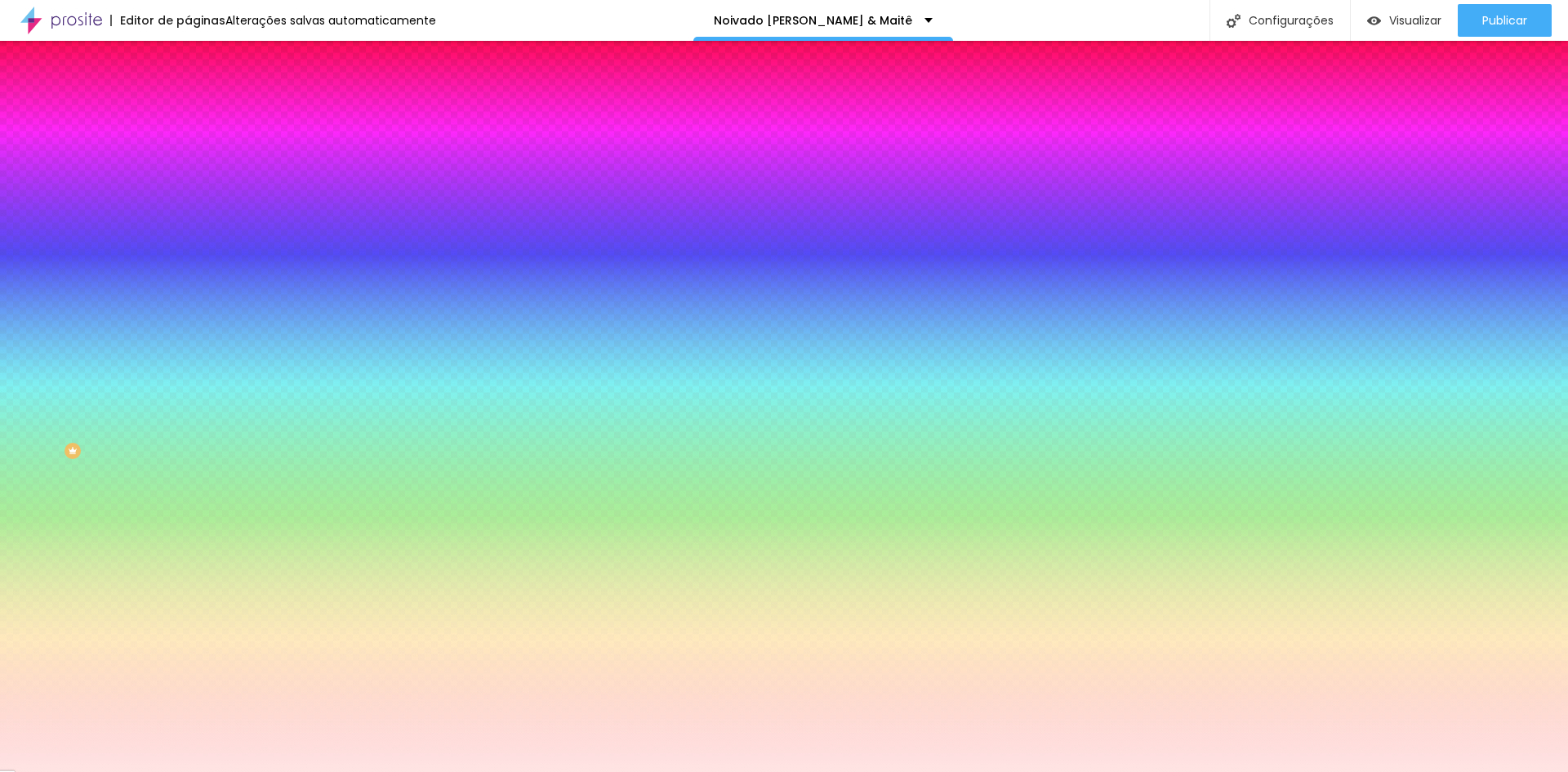
type input "210"
type input "205"
type input "200"
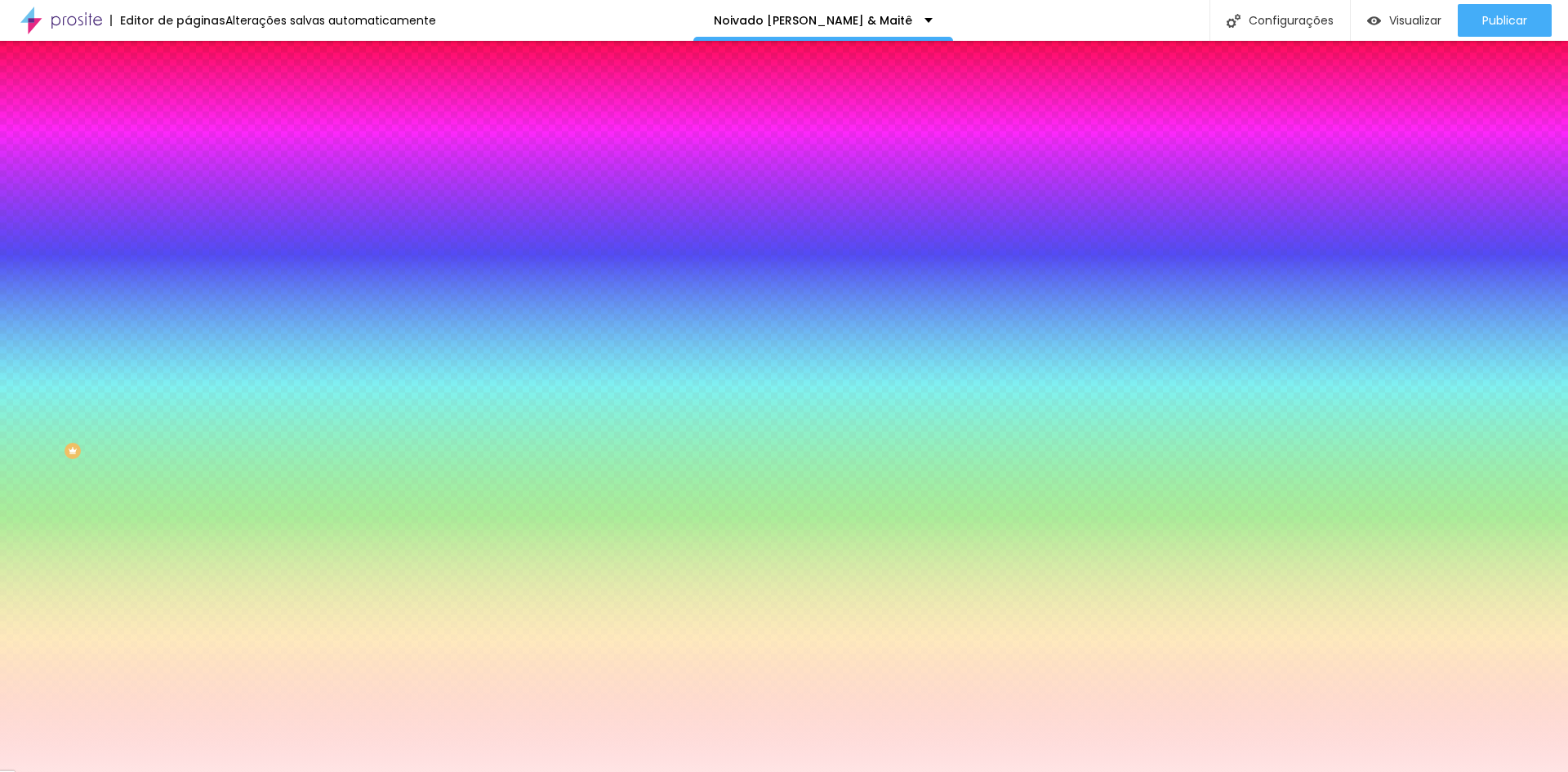
type input "200"
drag, startPoint x: 179, startPoint y: 670, endPoint x: 223, endPoint y: 671, distance: 44.0
click at [62, 771] on div at bounding box center [784, 772] width 1568 height 0
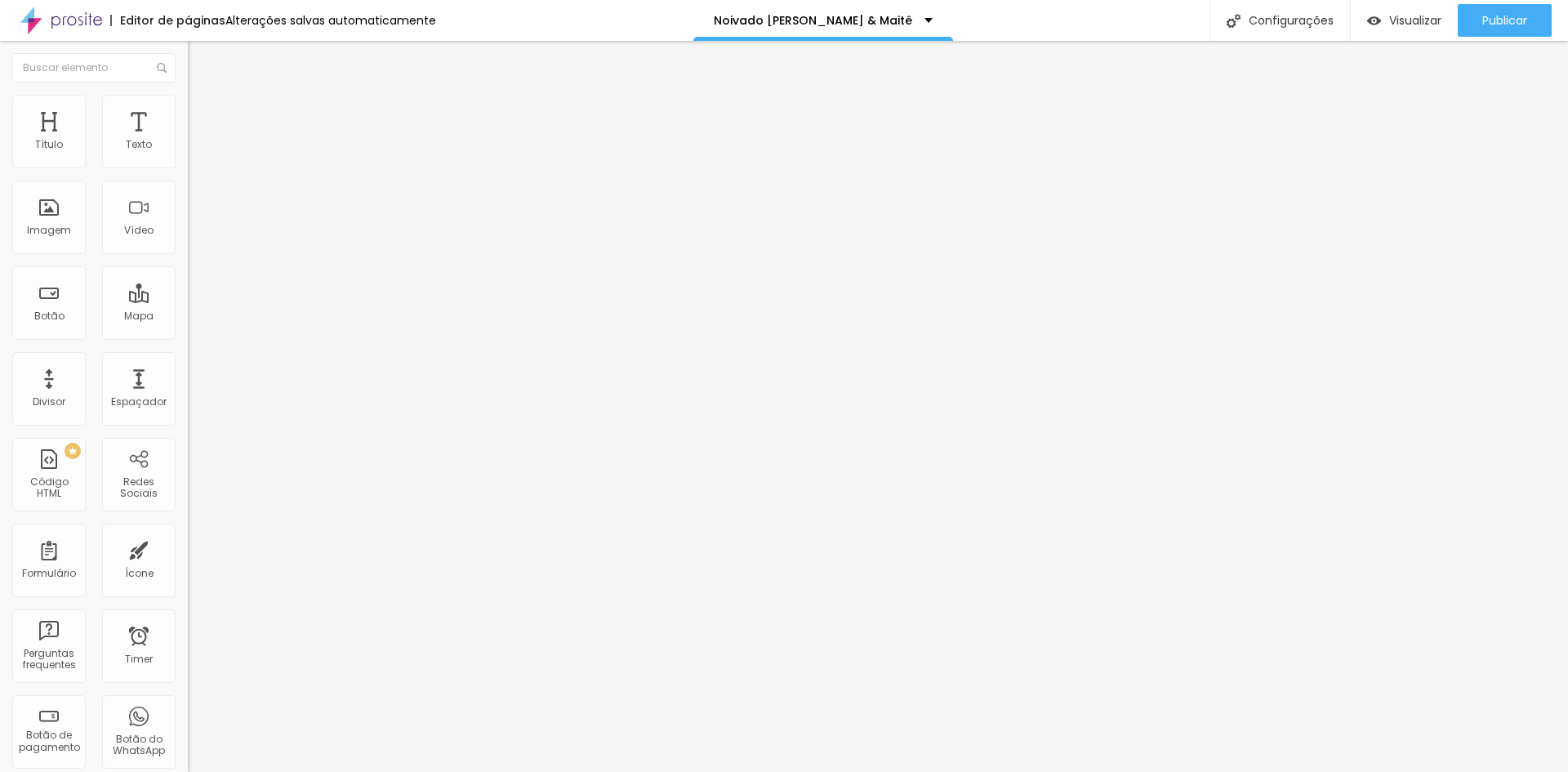
click at [188, 97] on img at bounding box center [195, 102] width 15 height 15
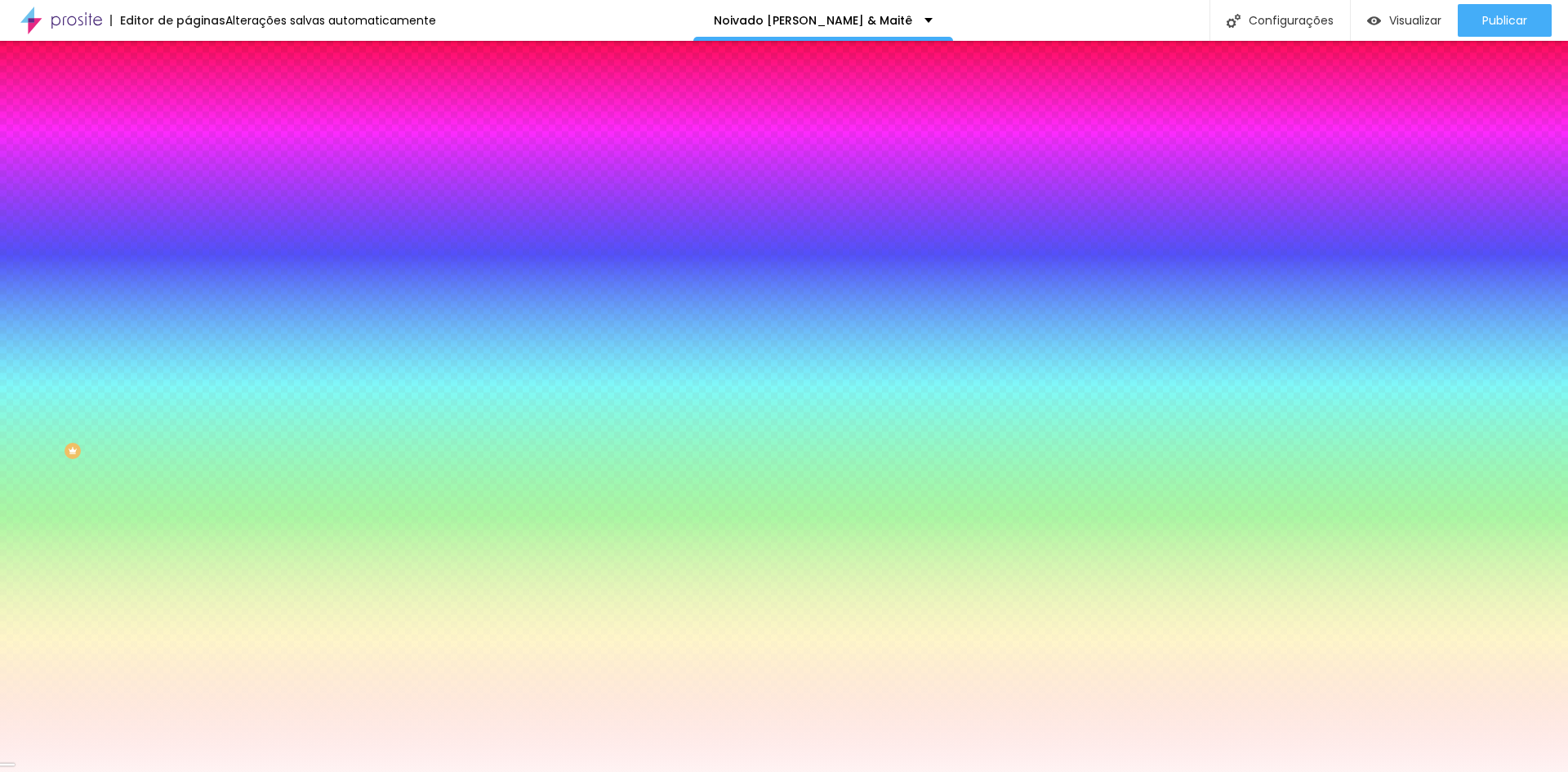
click at [188, 239] on input "#FFF3F3" at bounding box center [285, 230] width 196 height 17
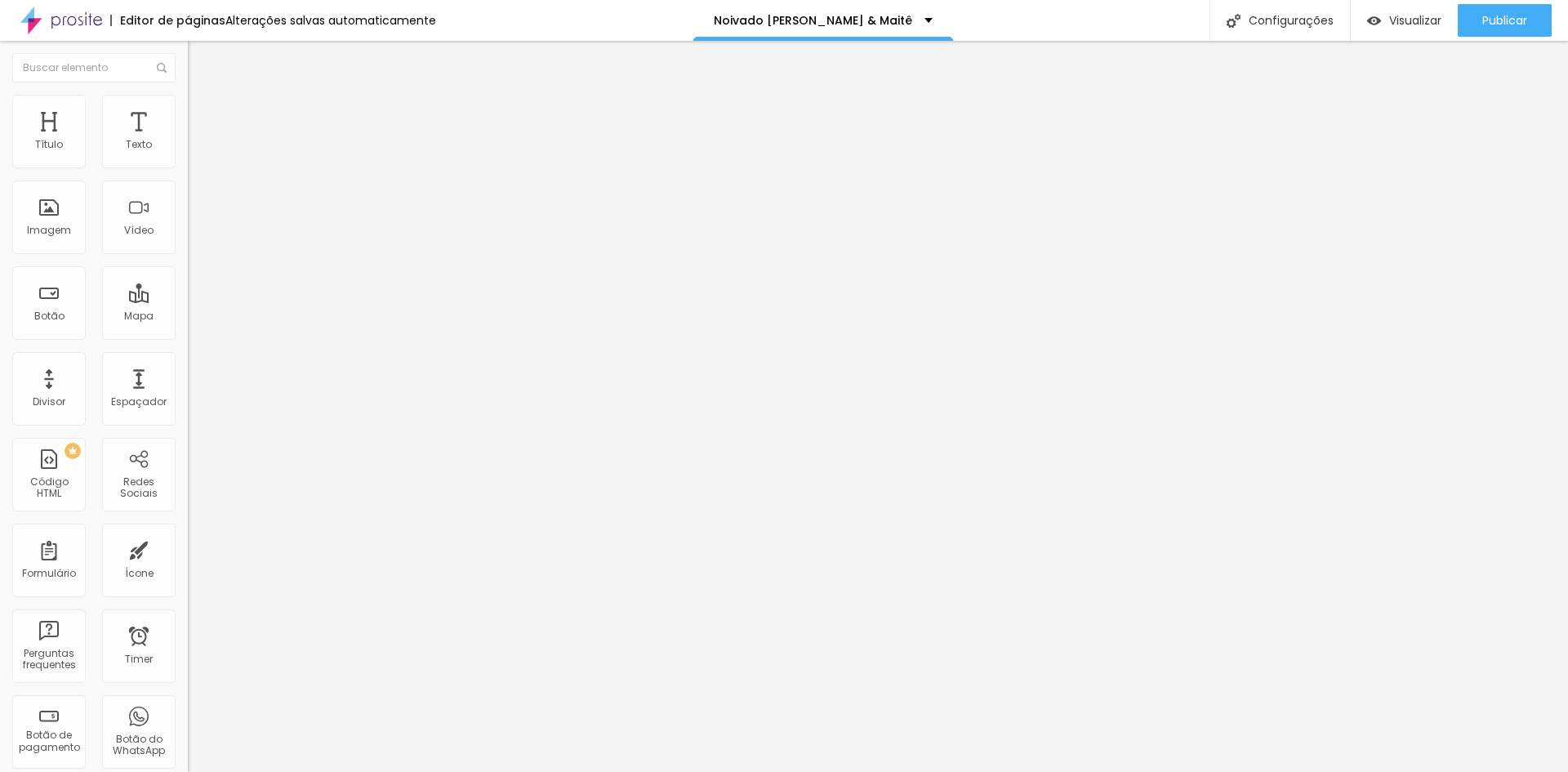
click at [188, 104] on img at bounding box center [195, 102] width 15 height 15
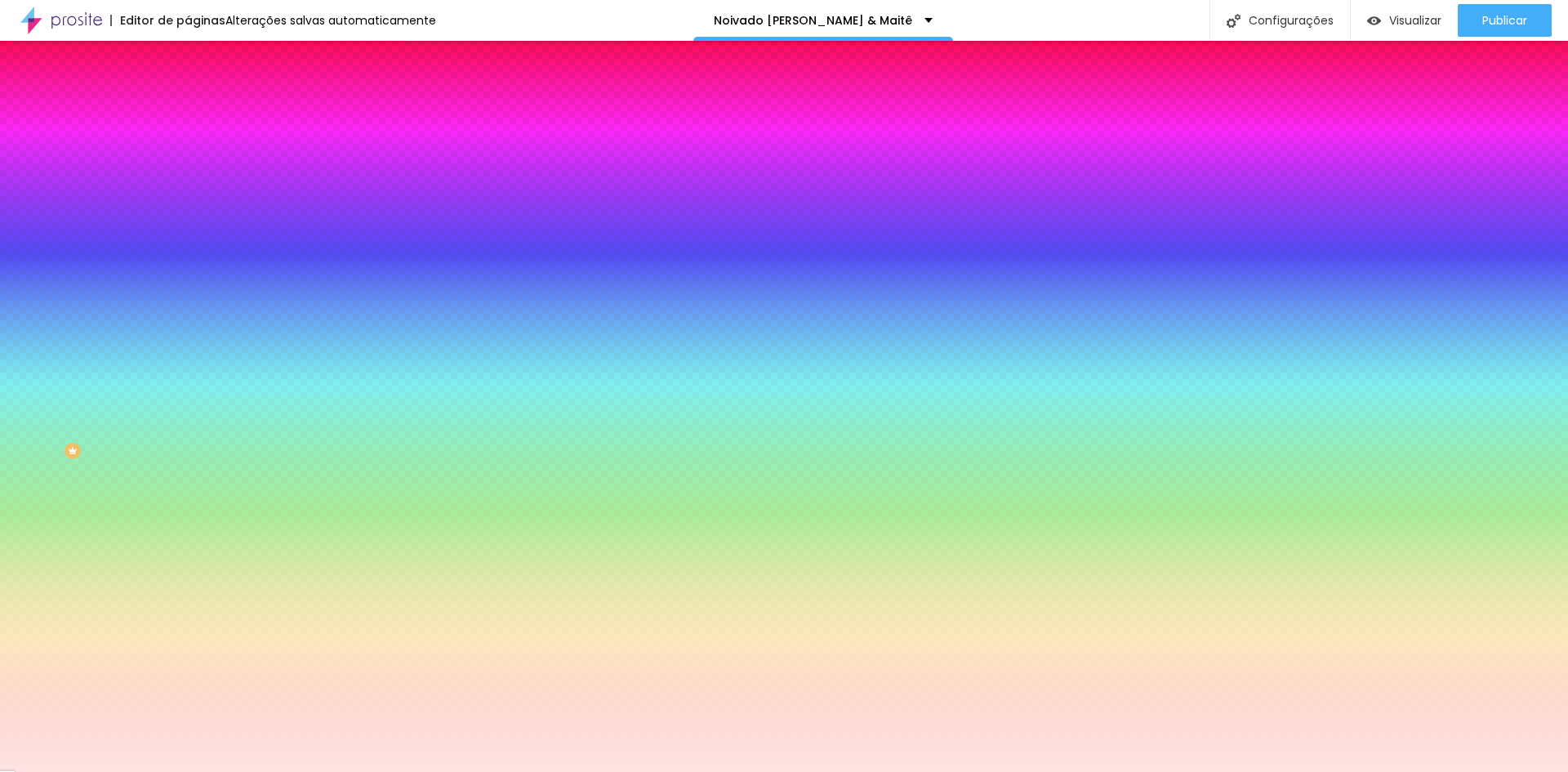
click at [188, 239] on input "#FFE4E4" at bounding box center [285, 230] width 196 height 17
paste input "F3F"
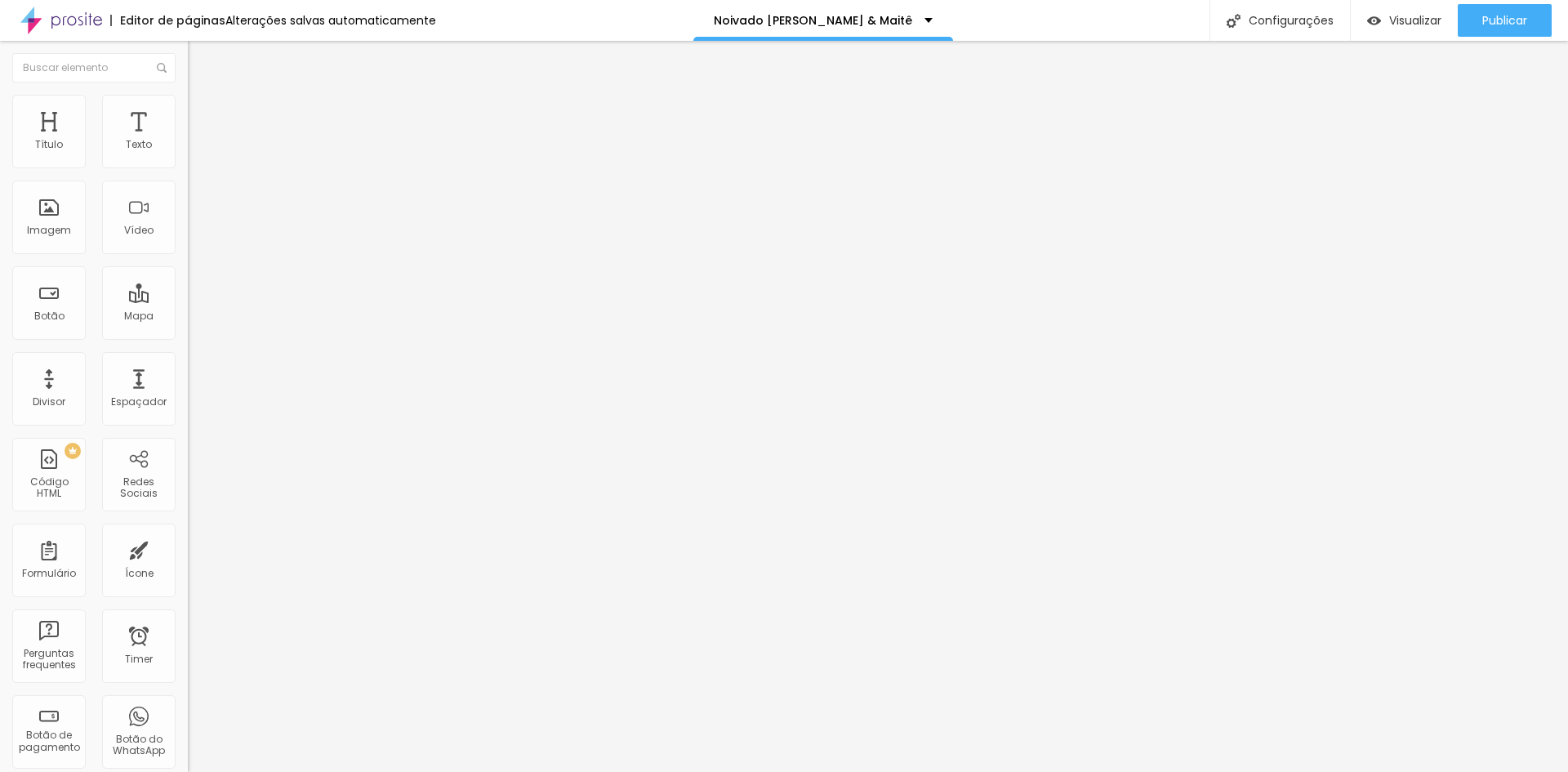
click at [188, 120] on ul "Conteúdo Estilo Avançado" at bounding box center [281, 102] width 188 height 49
click at [203, 112] on span "Estilo" at bounding box center [215, 105] width 25 height 14
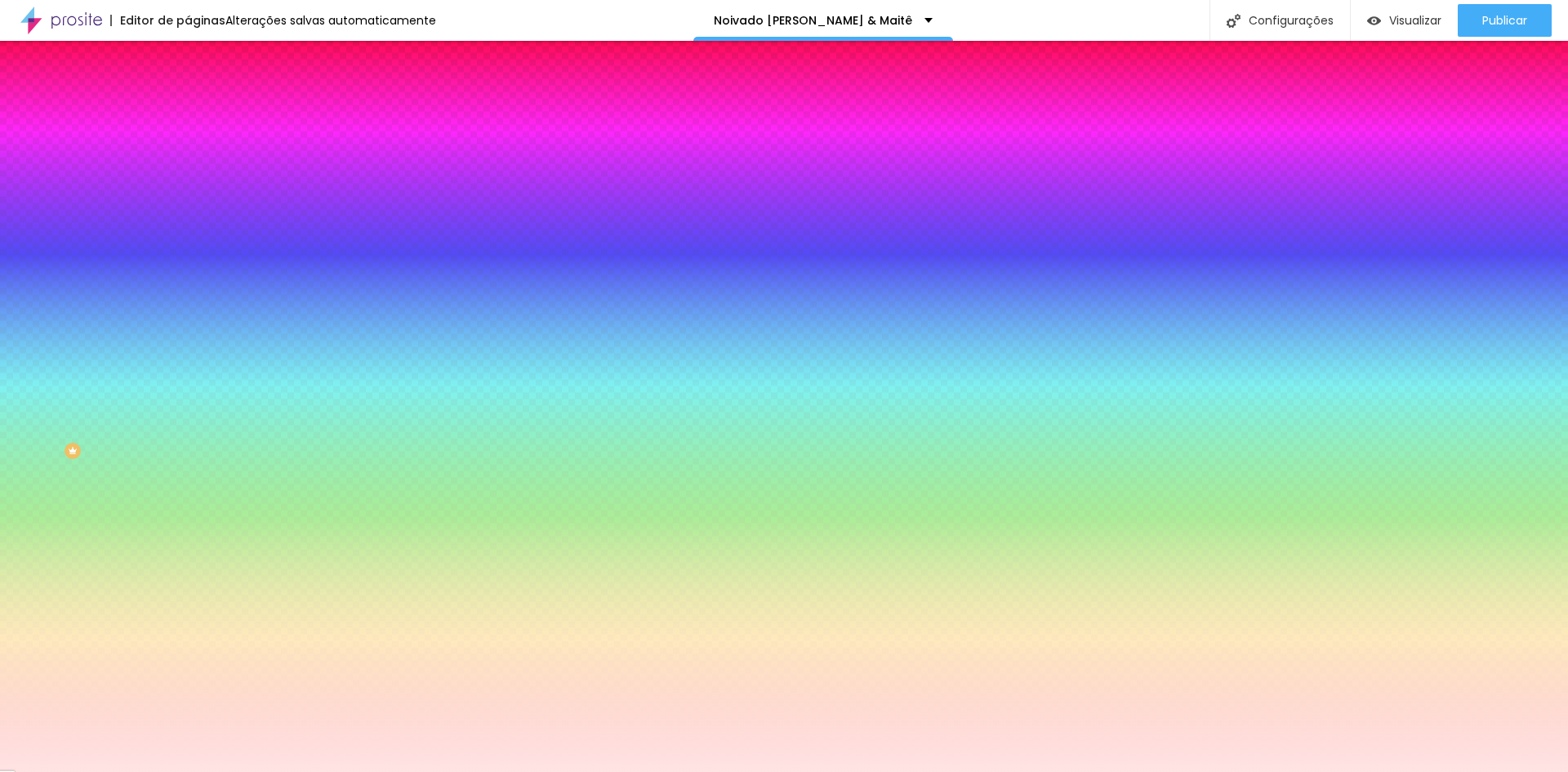
click at [188, 239] on input "#FFE4E4" at bounding box center [285, 230] width 196 height 17
paste input "F3F3"
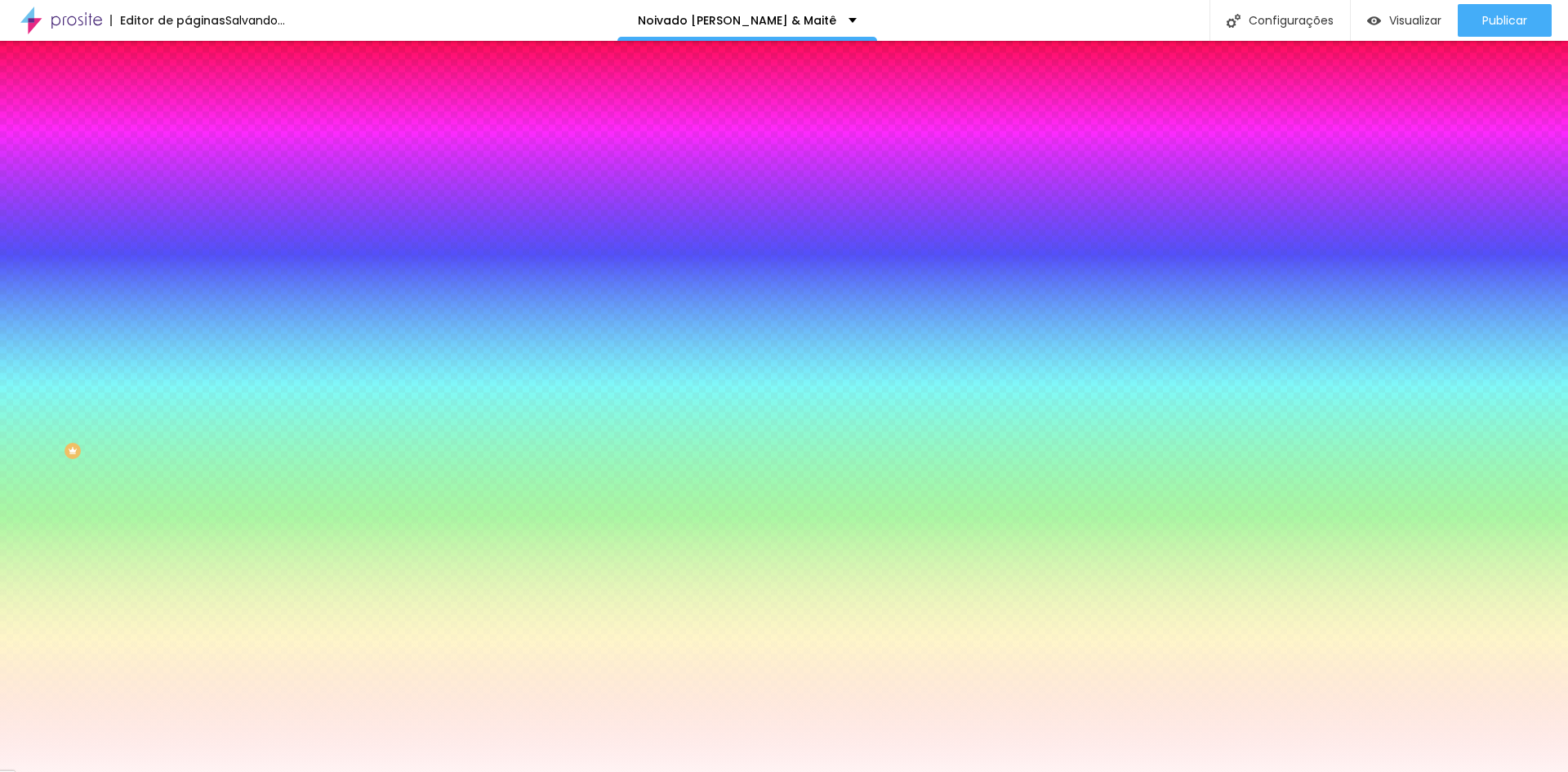
click at [188, 614] on div "Editar Seção Conteúdo Estilo Avançado Imagem de fundo Adicionar imagem Efeito d…" at bounding box center [281, 406] width 188 height 731
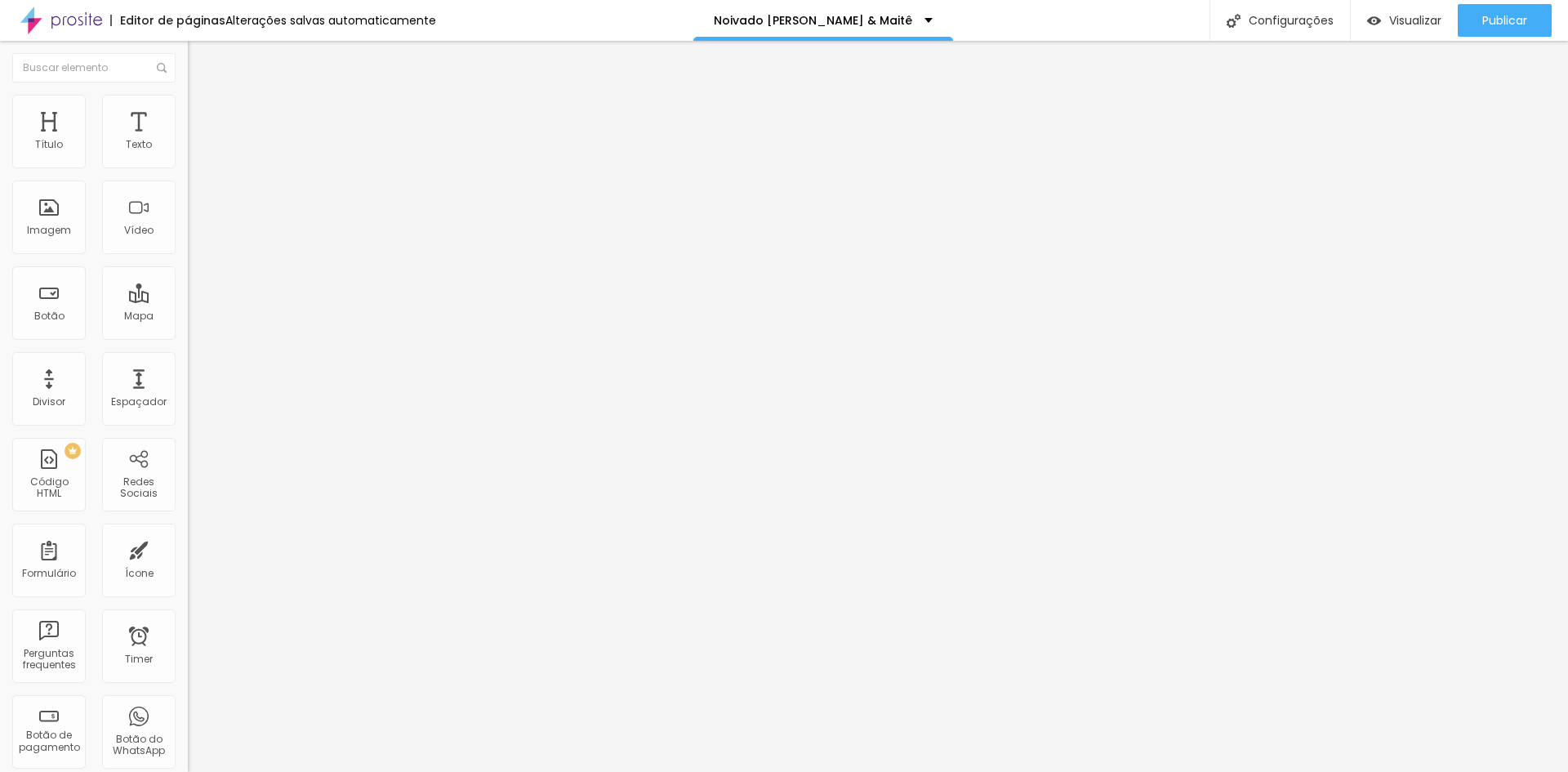
click at [188, 84] on ul "Conteúdo Estilo Avançado" at bounding box center [281, 102] width 188 height 49
click at [188, 101] on ul "Conteúdo Estilo Avançado" at bounding box center [281, 102] width 188 height 49
click at [203, 111] on span "Estilo" at bounding box center [215, 105] width 25 height 14
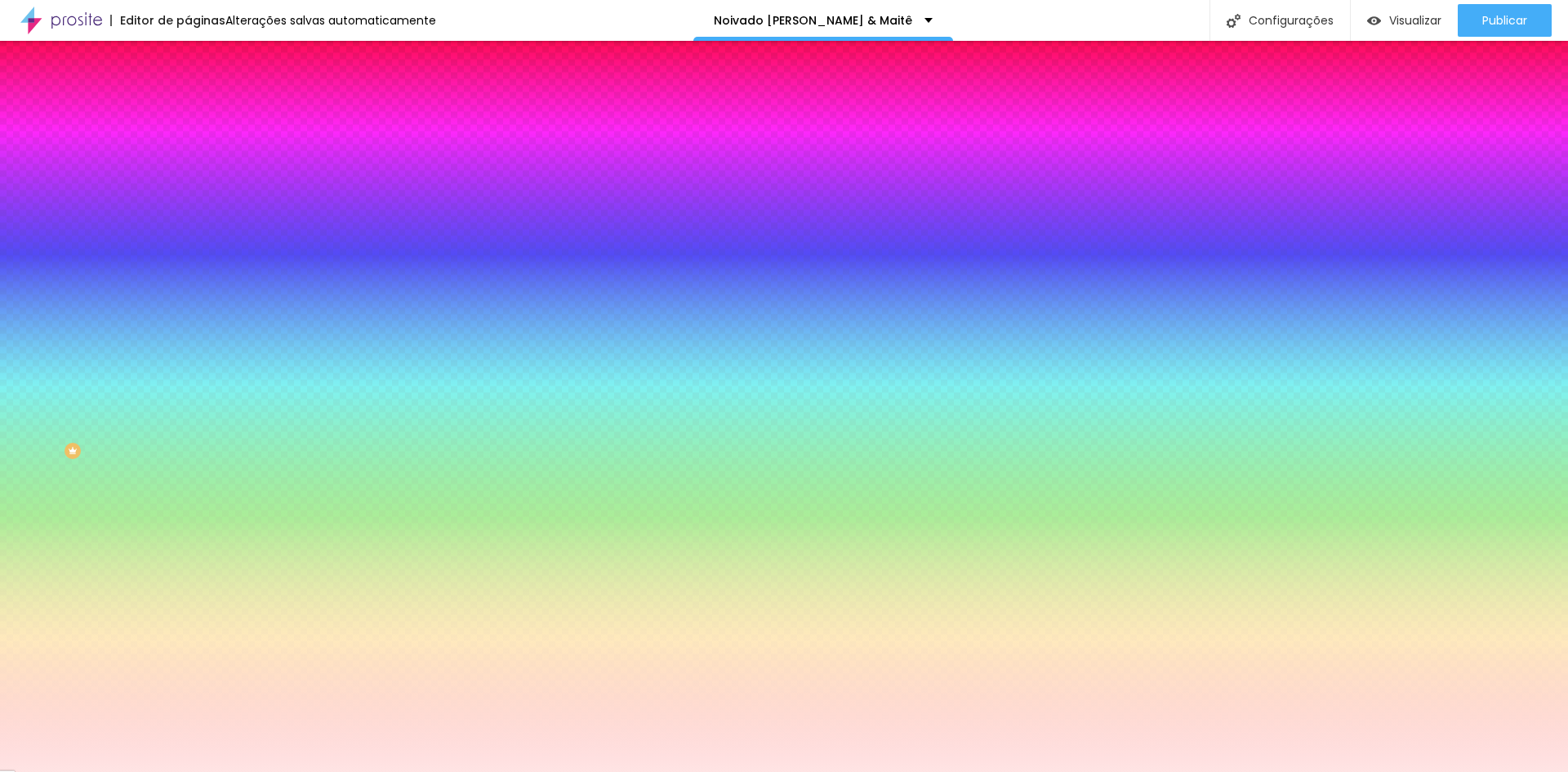
click at [188, 239] on input "#FFE4E4" at bounding box center [285, 230] width 196 height 17
paste input "F3F3"
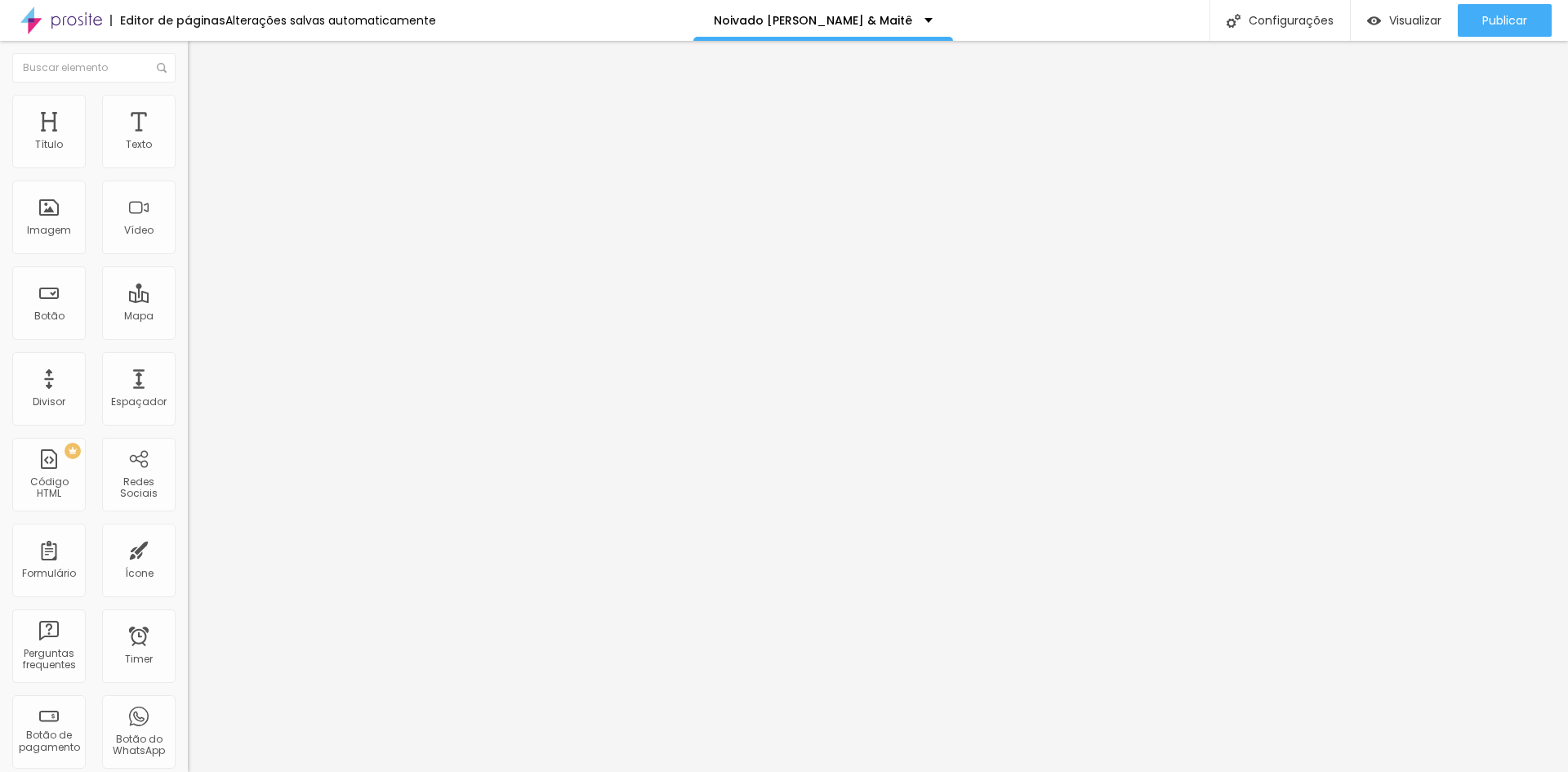
click at [188, 99] on li "Estilo" at bounding box center [281, 103] width 188 height 17
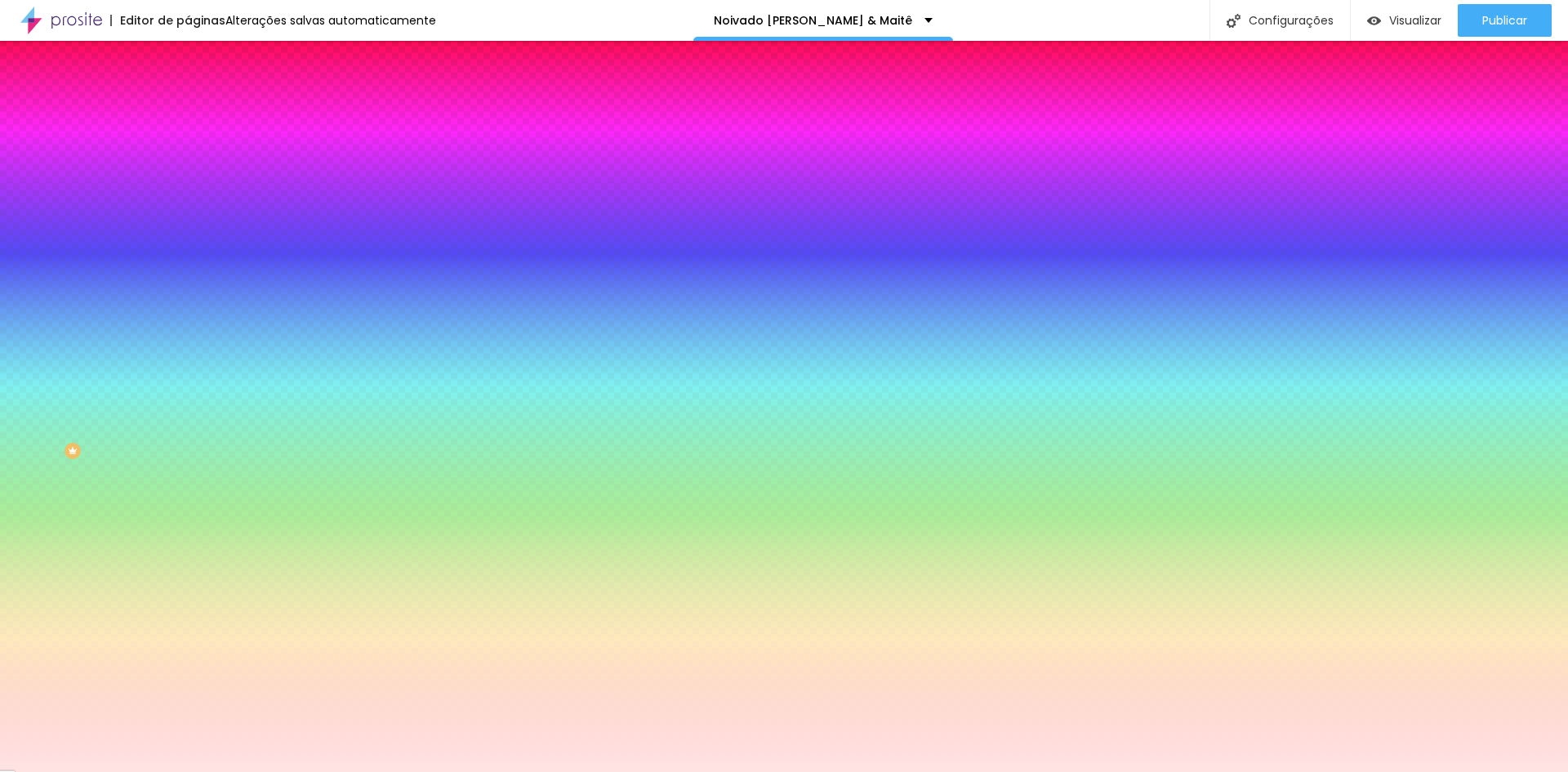
click at [188, 239] on input "#FFE4E4" at bounding box center [285, 230] width 196 height 17
paste input "F3F3"
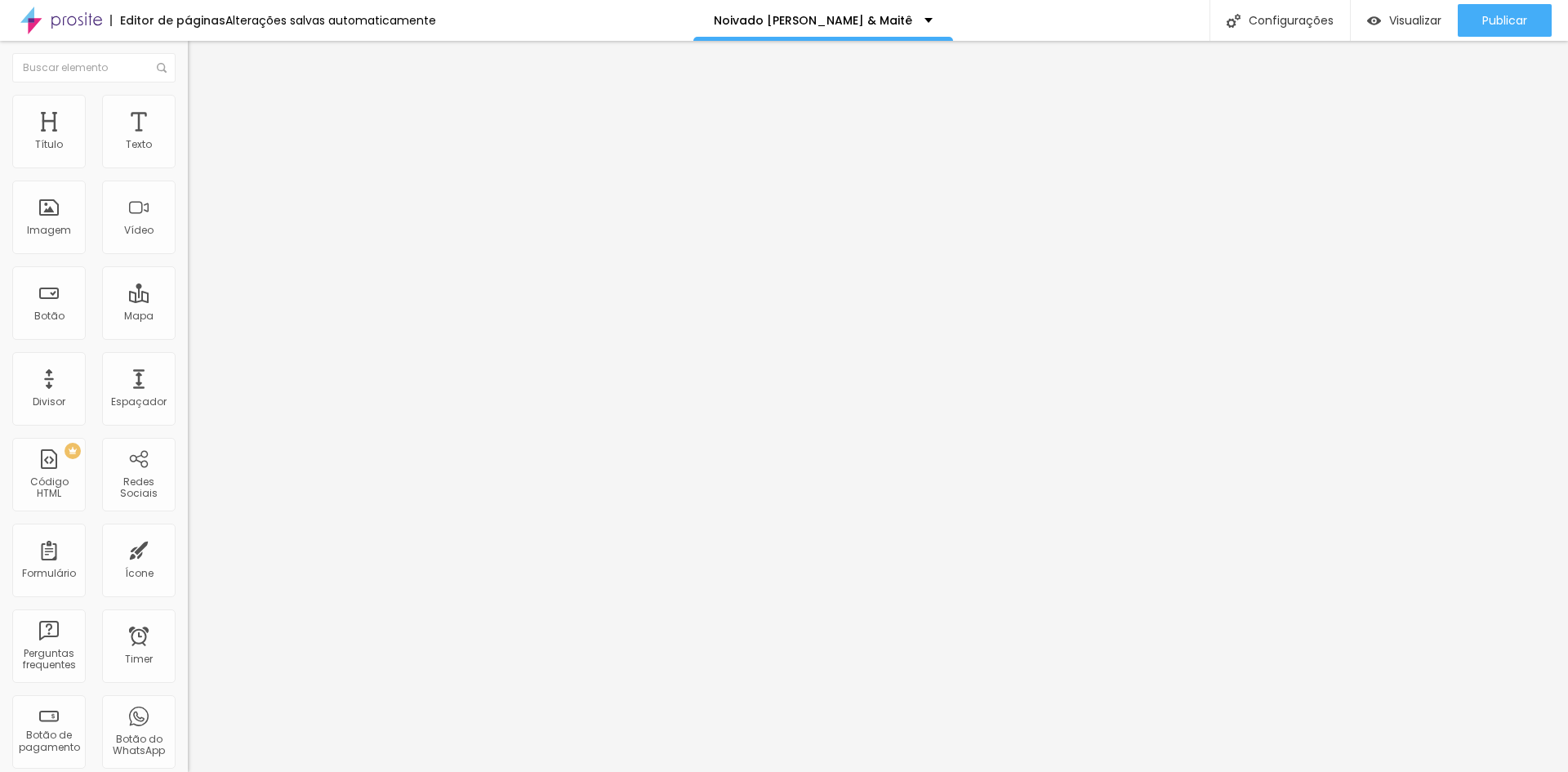
click at [203, 112] on span "Estilo" at bounding box center [215, 105] width 25 height 14
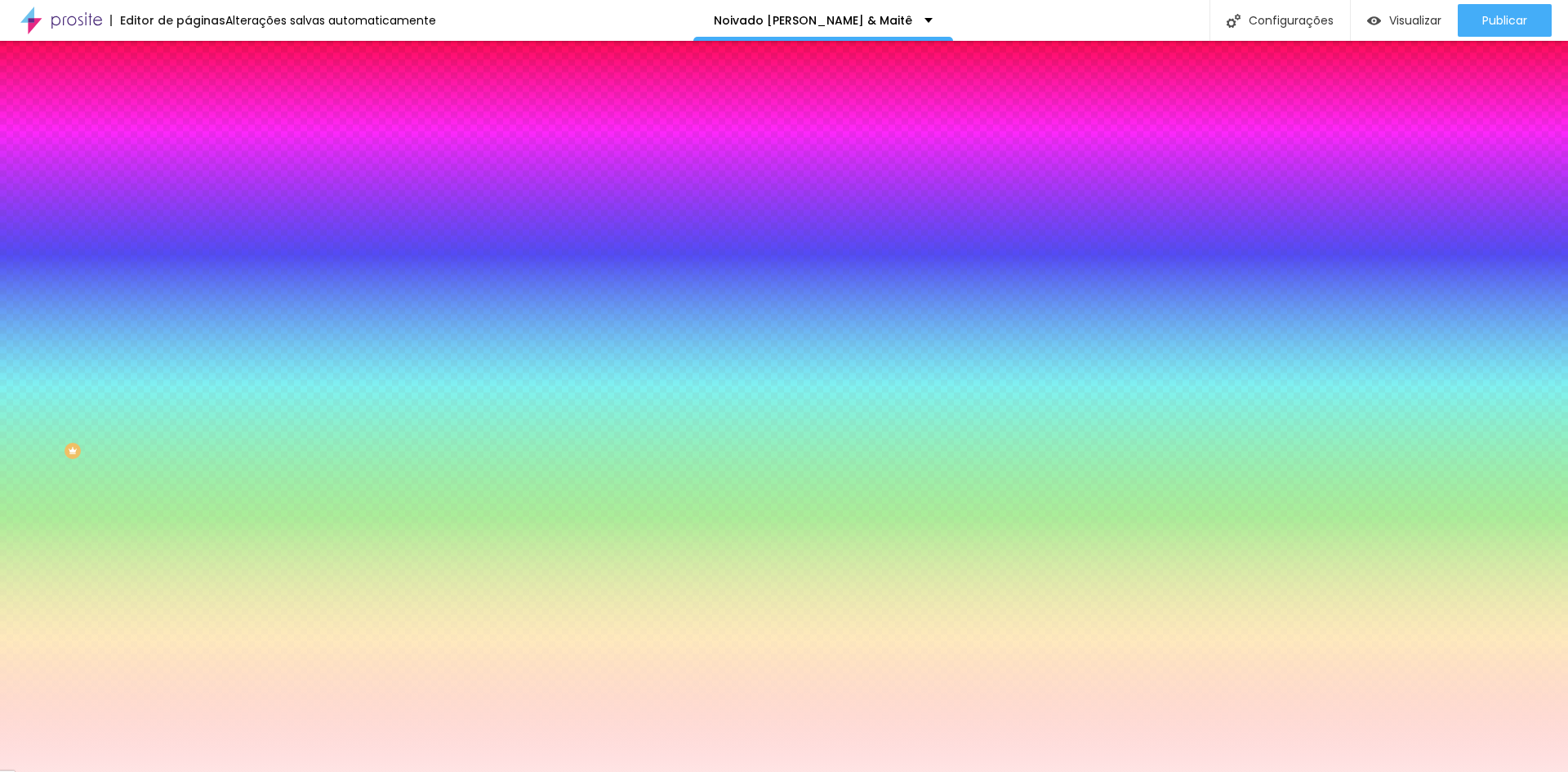
click at [188, 239] on input "#FFE4E4" at bounding box center [285, 230] width 196 height 17
paste input "F3F3"
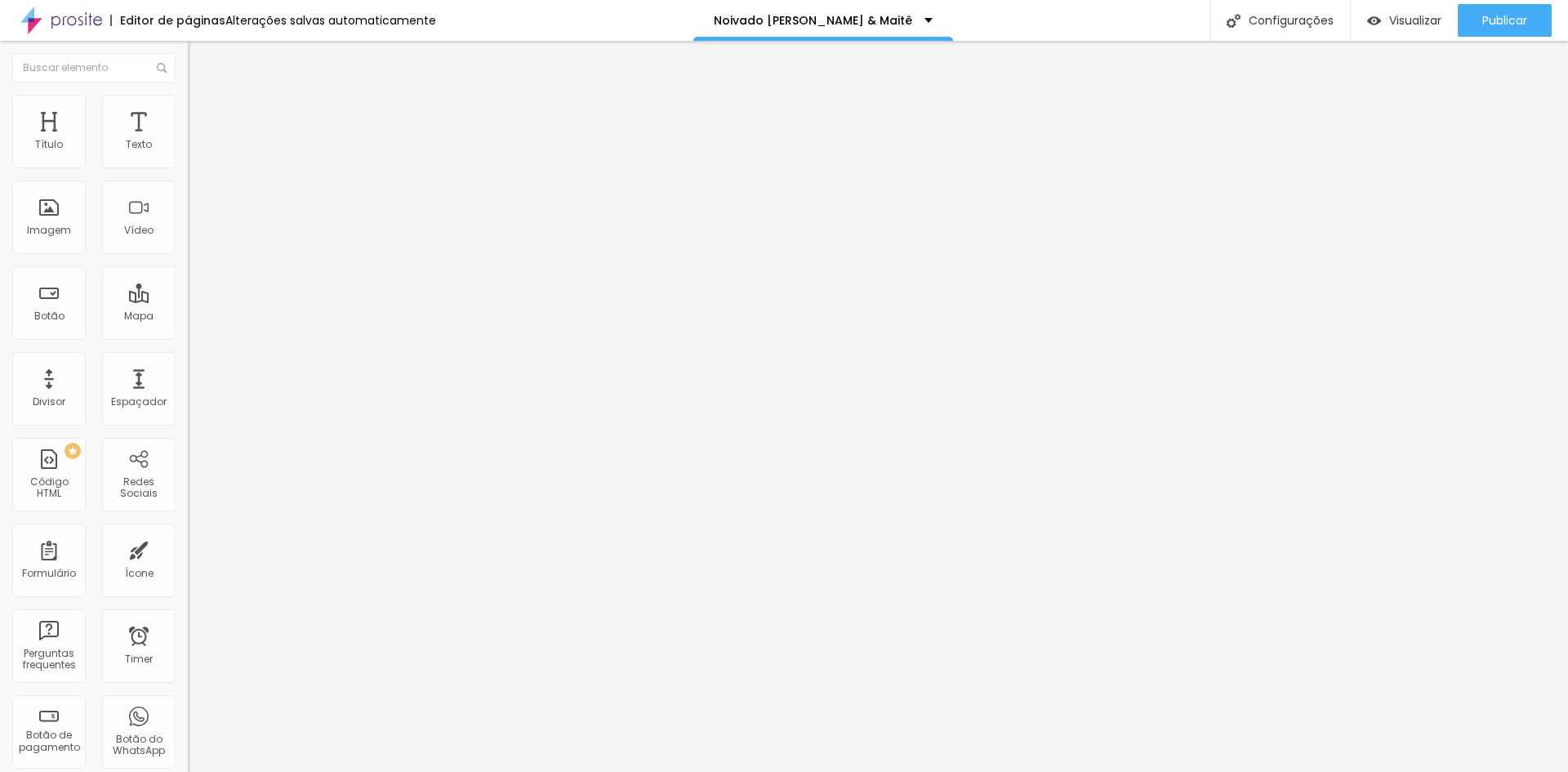
click at [188, 107] on ul "Conteúdo Estilo Avançado" at bounding box center [281, 102] width 188 height 49
click at [188, 107] on li "Estilo" at bounding box center [281, 103] width 188 height 17
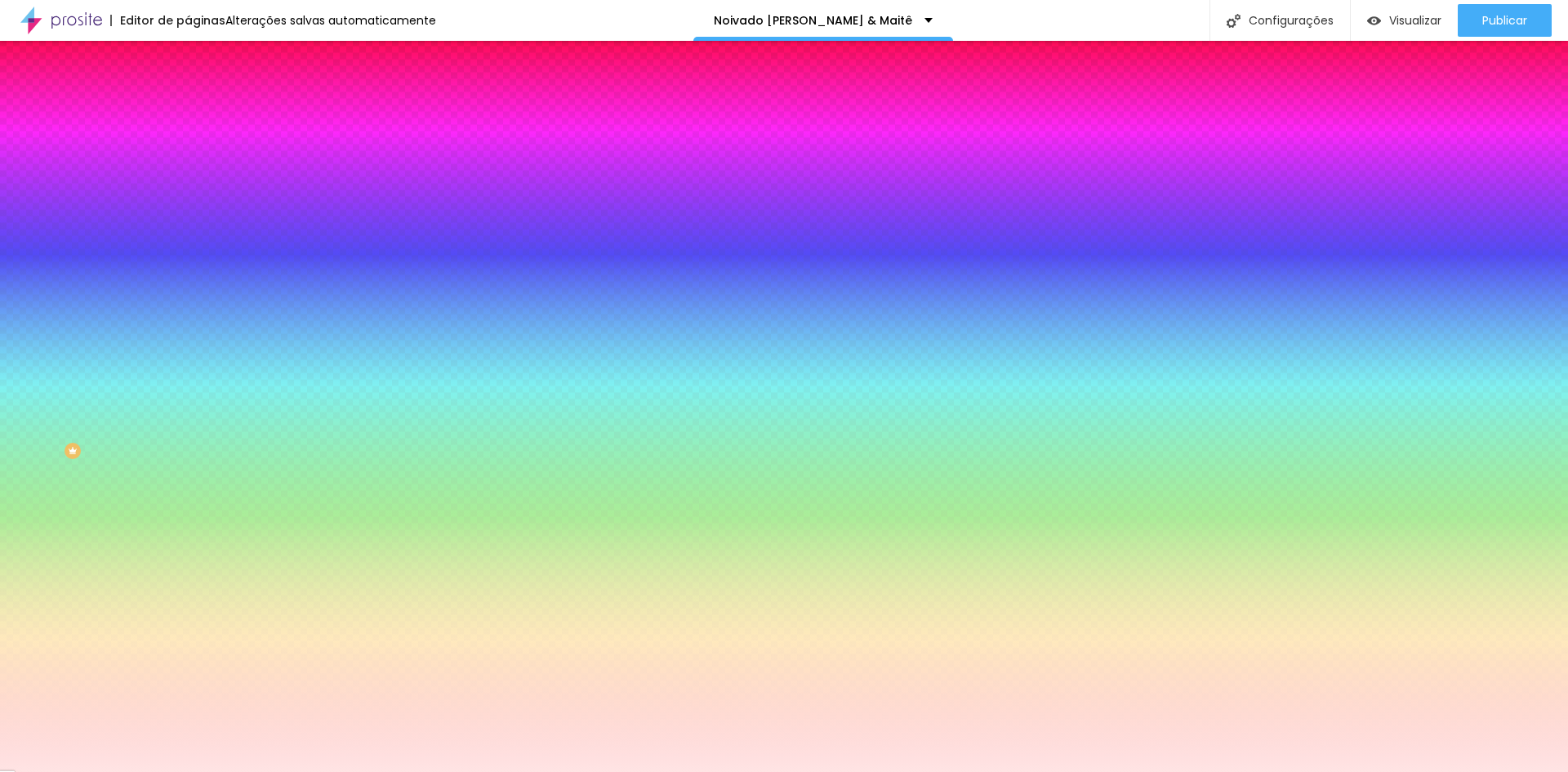
click at [188, 239] on input "#FFE4E4" at bounding box center [285, 230] width 196 height 17
paste input "F3F3"
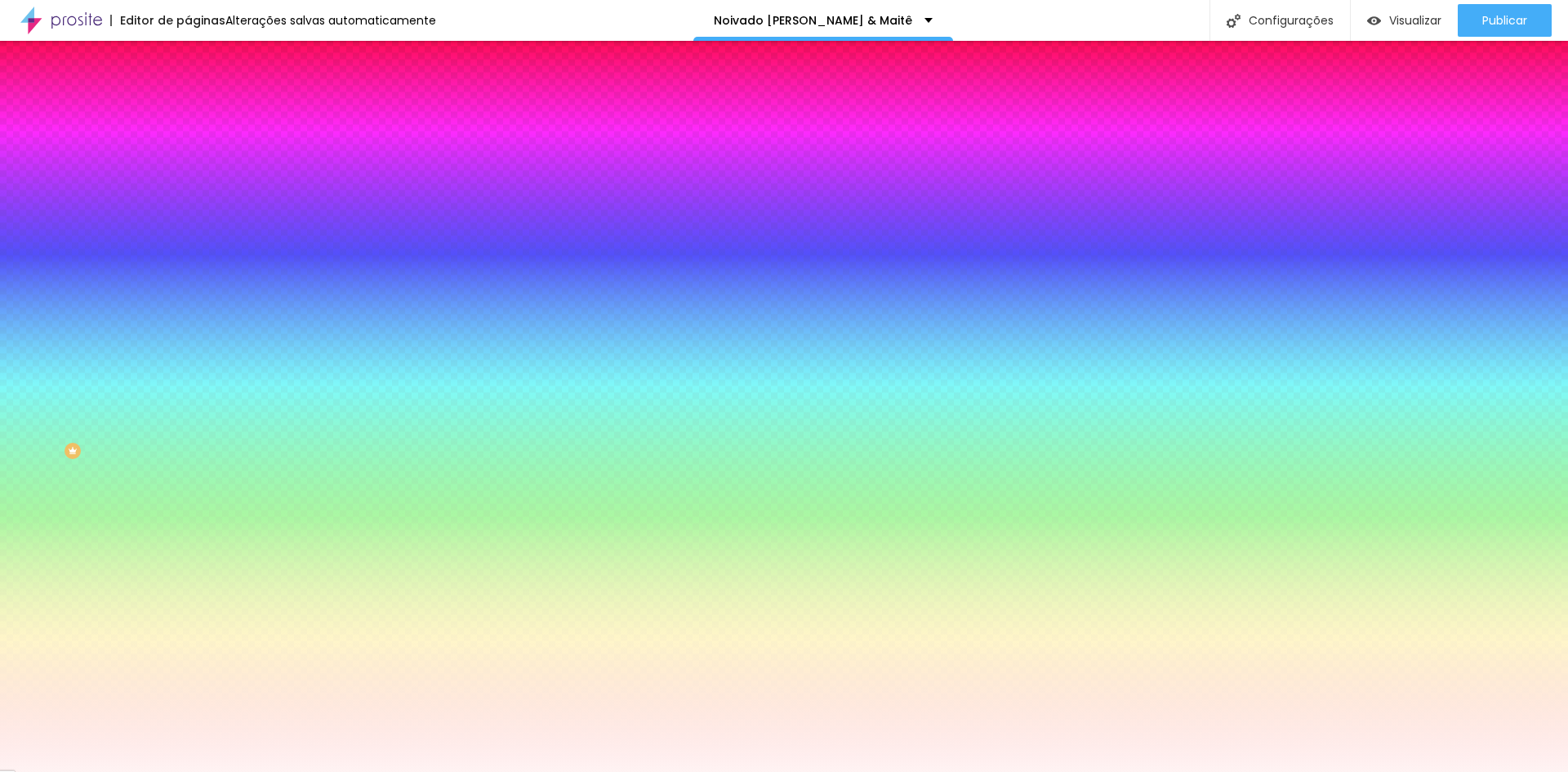
click at [188, 575] on div "Editar Seção Conteúdo Estilo Avançado Imagem de fundo Adicionar imagem Efeito d…" at bounding box center [281, 406] width 188 height 731
click at [188, 303] on div "Efeito inferior" at bounding box center [218, 298] width 62 height 10
click at [194, 334] on icon "button" at bounding box center [199, 329] width 10 height 10
click at [347, 771] on div at bounding box center [784, 781] width 1568 height 0
click at [0, 771] on div at bounding box center [784, 772] width 1568 height 0
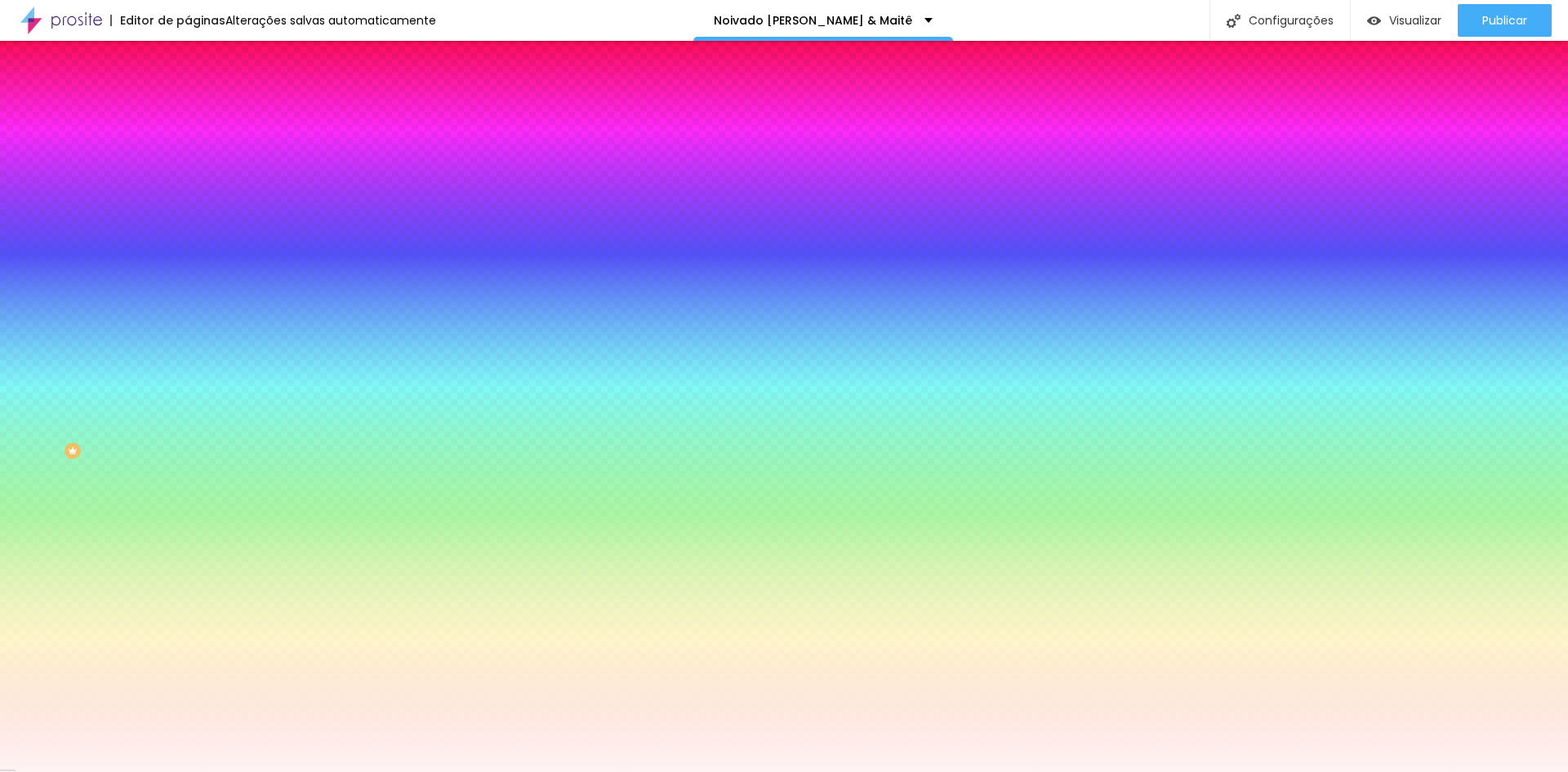
click at [188, 339] on button "button" at bounding box center [199, 330] width 23 height 17
click at [342, 771] on div at bounding box center [784, 781] width 1568 height 0
drag, startPoint x: 199, startPoint y: 625, endPoint x: 105, endPoint y: 569, distance: 109.4
click at [82, 771] on div at bounding box center [784, 772] width 1568 height 0
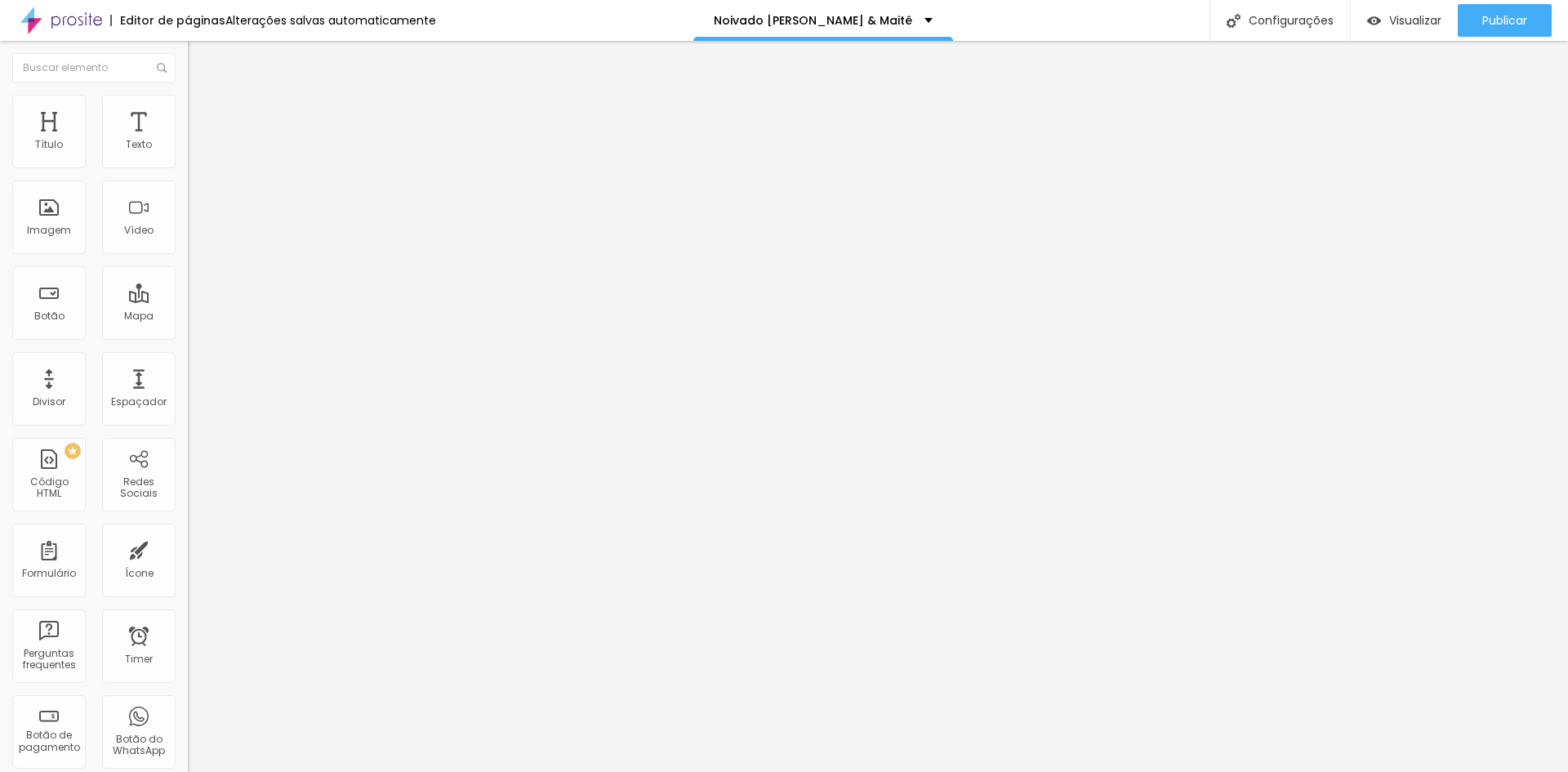
click at [188, 72] on button "Editar Seção" at bounding box center [281, 59] width 188 height 37
click at [203, 111] on span "Estilo" at bounding box center [215, 105] width 25 height 14
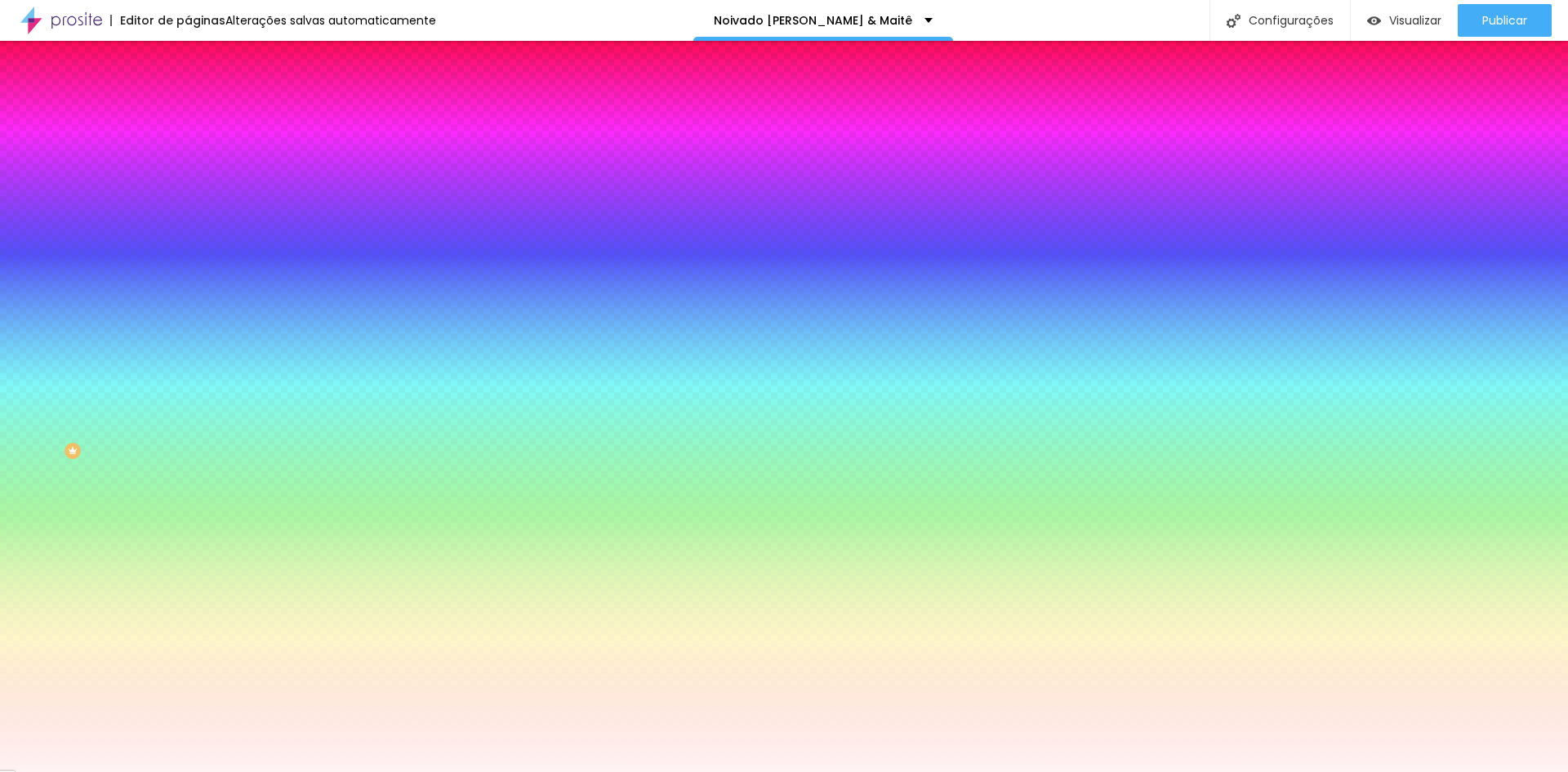
click at [188, 239] on input "#FFF3F3" at bounding box center [285, 230] width 196 height 17
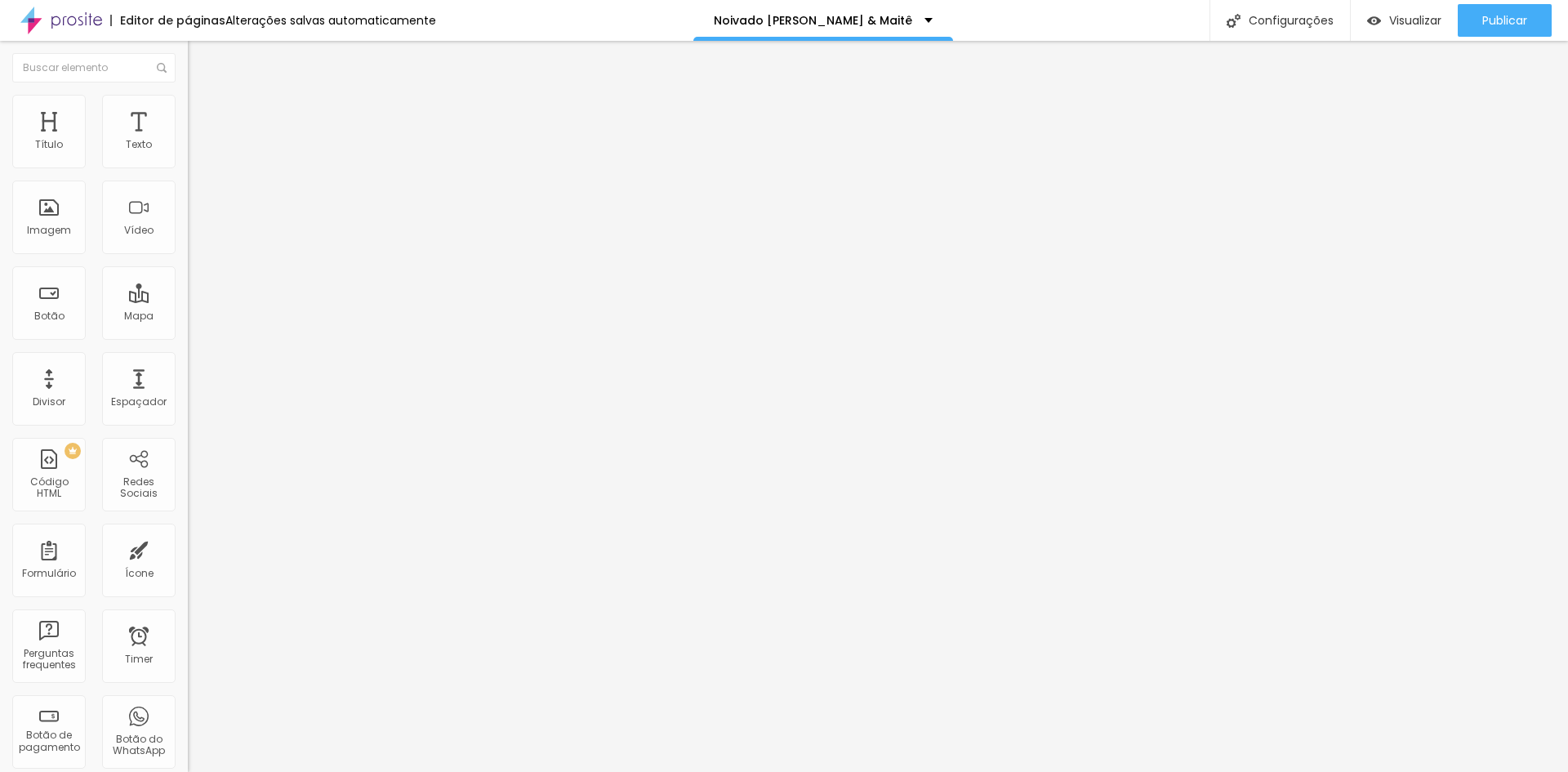
click at [188, 109] on li "Estilo" at bounding box center [281, 103] width 188 height 17
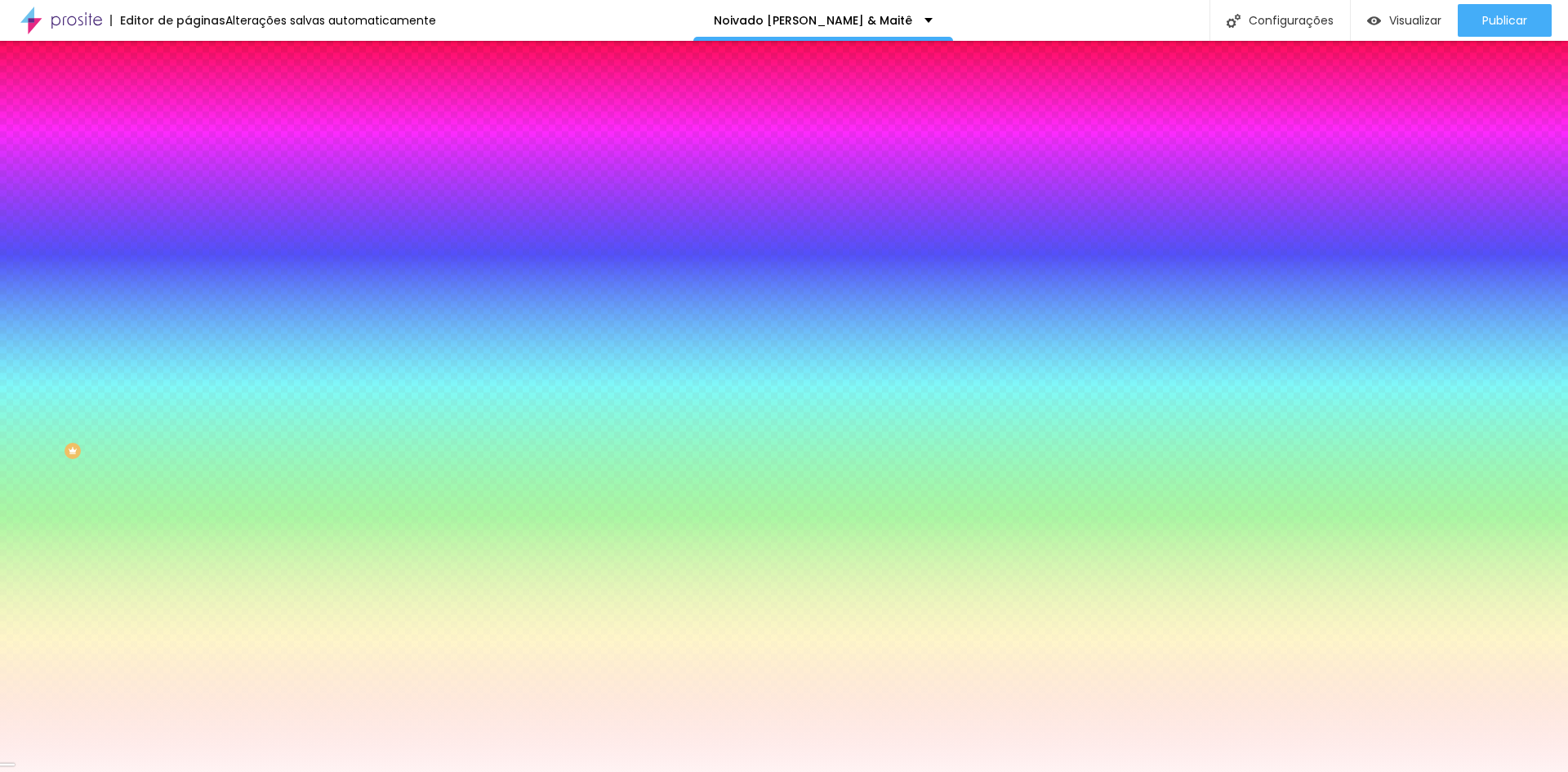
click at [188, 239] on input "#FFF3F3" at bounding box center [285, 230] width 196 height 17
click at [188, 554] on div "Editar Seção Conteúdo Estilo Avançado Imagem de fundo Adicionar imagem Efeito d…" at bounding box center [281, 406] width 188 height 731
click at [188, 587] on div "Editar Seção Conteúdo Estilo Avançado Imagem de fundo Adicionar imagem Efeito d…" at bounding box center [281, 406] width 188 height 731
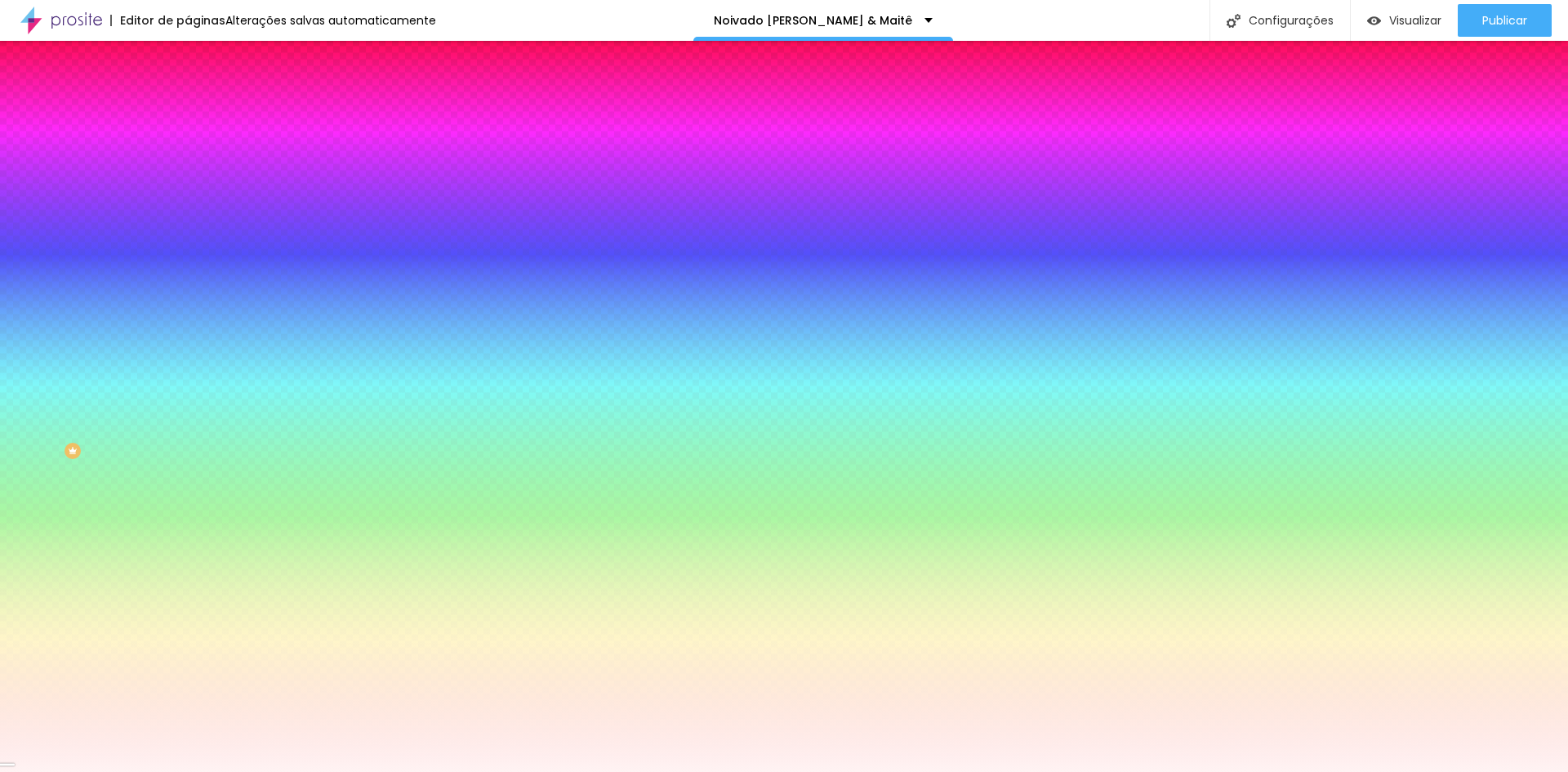
click at [188, 570] on div "Editar Seção Conteúdo Estilo Avançado Imagem de fundo Adicionar imagem Efeito d…" at bounding box center [281, 406] width 188 height 731
click at [188, 111] on li "Avançado" at bounding box center [281, 120] width 188 height 17
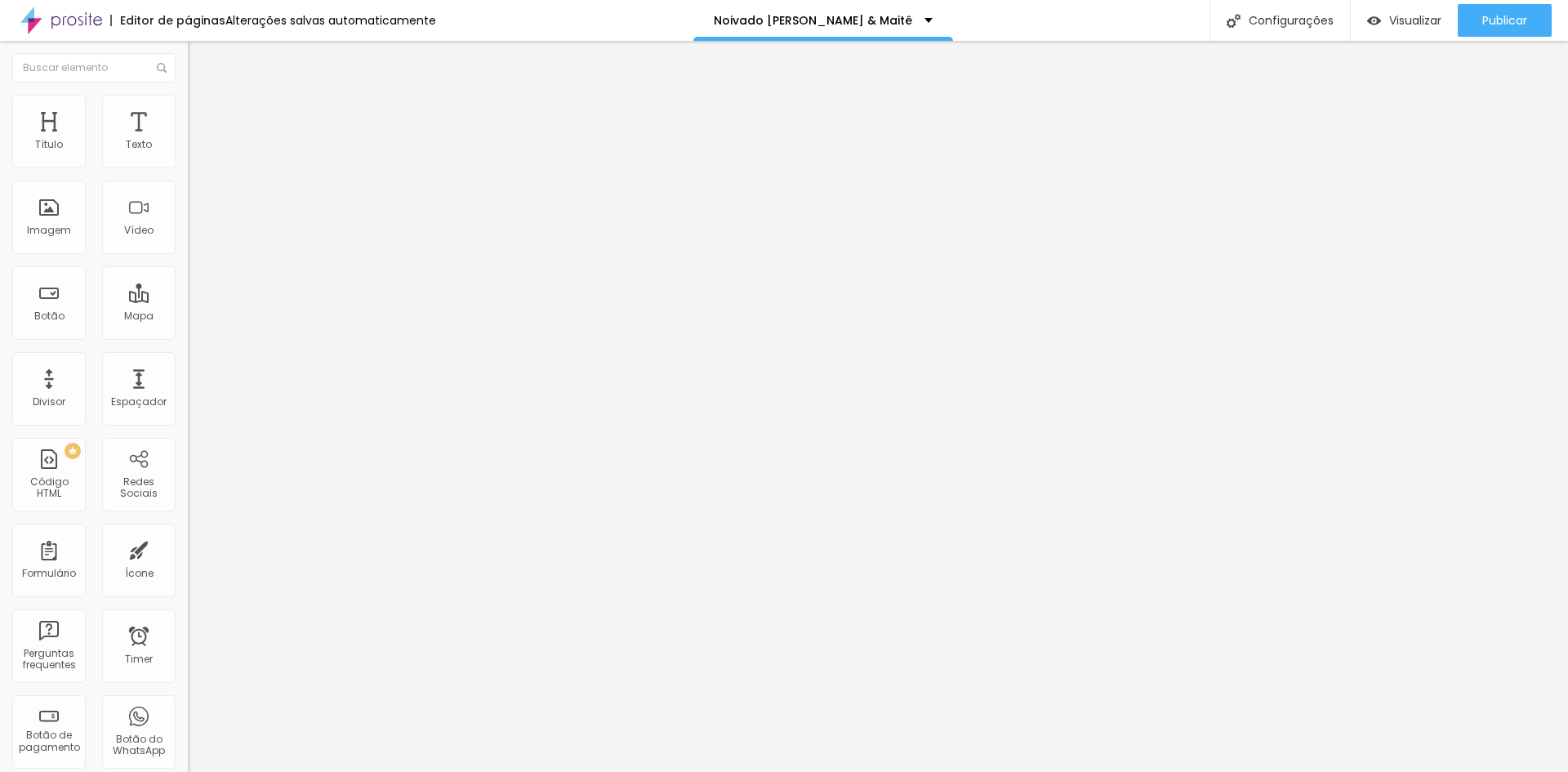
click at [188, 103] on ul "Conteúdo Estilo Avançado" at bounding box center [281, 102] width 188 height 49
click at [188, 95] on li "Conteúdo" at bounding box center [281, 86] width 188 height 17
click at [1530, 16] on button "Publicar" at bounding box center [1504, 20] width 94 height 33
click at [188, 140] on span "Trocar imagem" at bounding box center [232, 133] width 89 height 14
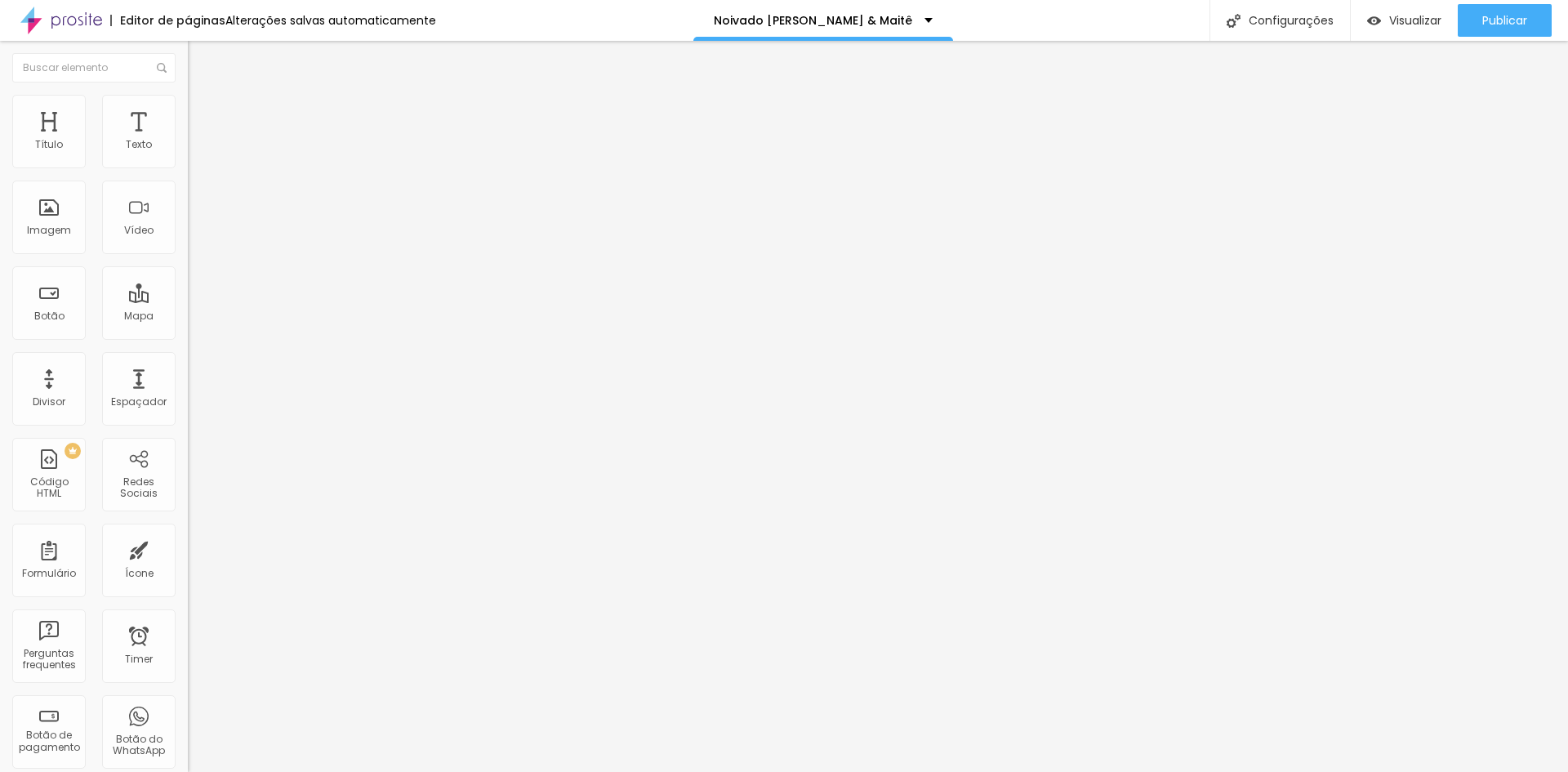
click at [188, 617] on div "Editar Imagem Conteúdo Estilo Avançado Trocar imagem Descrição da imagem (Alt) …" at bounding box center [281, 406] width 188 height 731
click at [188, 96] on li "Estilo" at bounding box center [281, 103] width 188 height 17
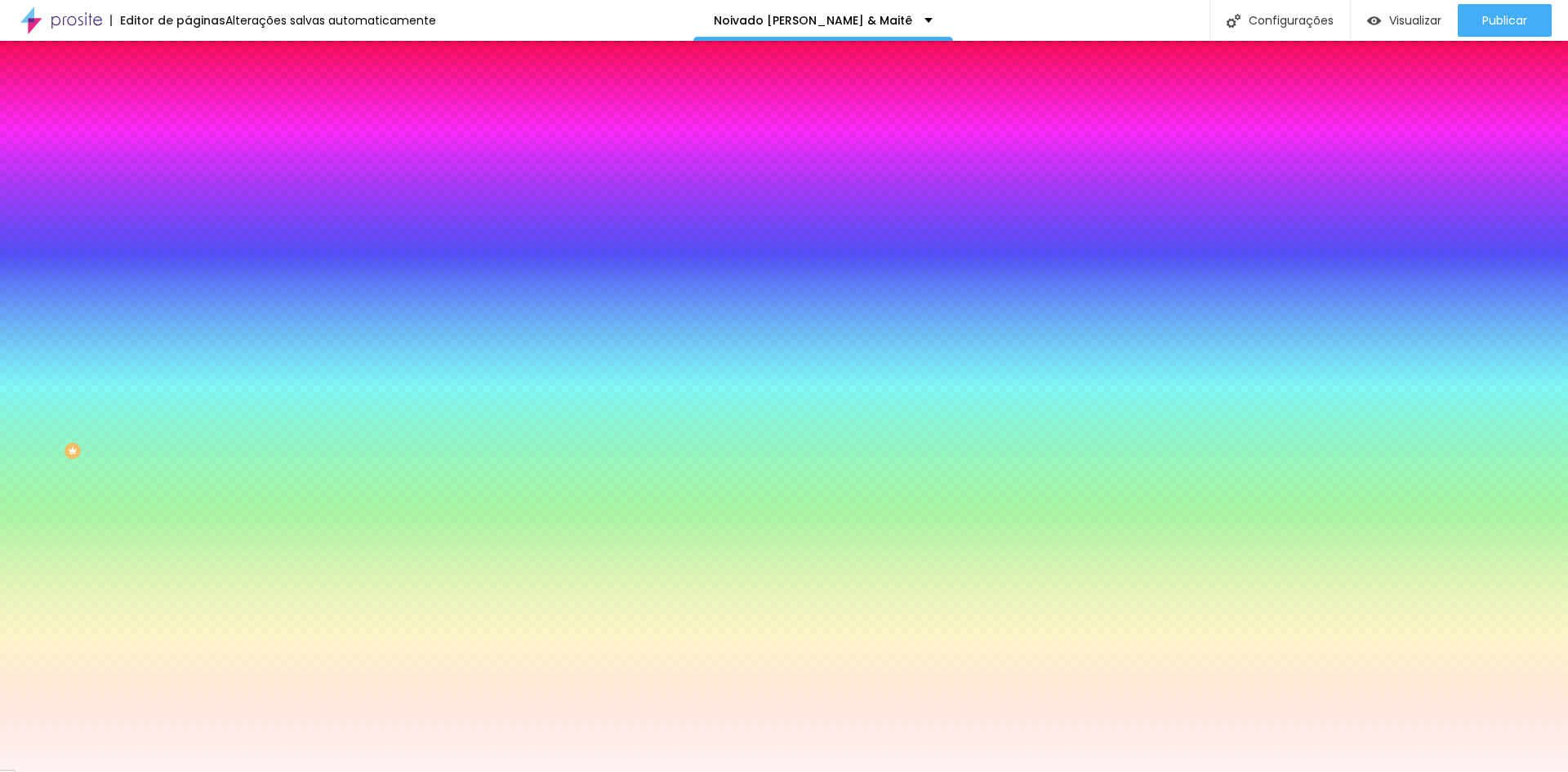
click at [194, 334] on icon "button" at bounding box center [199, 329] width 10 height 10
click at [355, 771] on div at bounding box center [784, 781] width 1568 height 0
click at [530, 771] on div at bounding box center [784, 772] width 1568 height 0
